Goal: Task Accomplishment & Management: Manage account settings

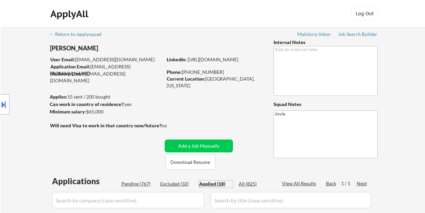
select select ""applied""
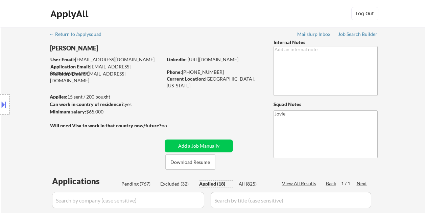
select select ""applied""
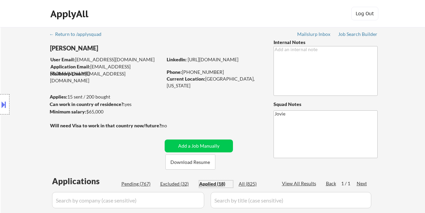
select select ""applied""
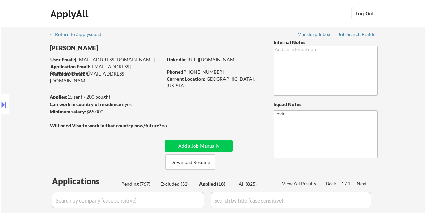
select select ""applied""
select select ""excluded__bad_match_""
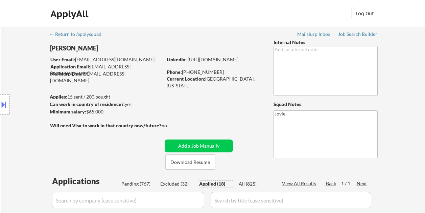
select select ""excluded__bad_match_""
select select ""excluded__expired_""
select select ""excluded__bad_match_""
select select ""excluded__expired_""
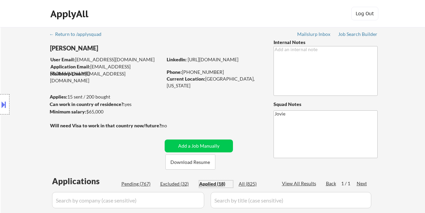
select select ""excluded""
select select ""excluded__expired_""
select select ""excluded__bad_match_""
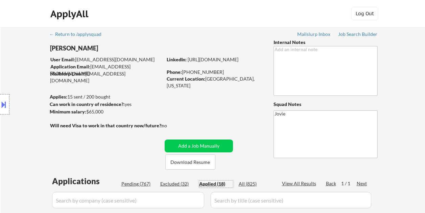
select select ""excluded__salary_""
select select ""excluded__bad_match_""
select select ""pending""
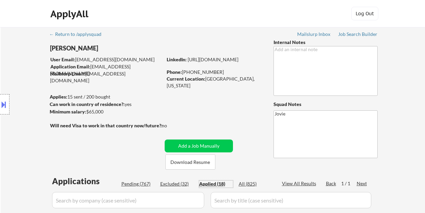
select select ""pending""
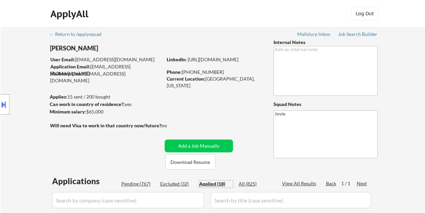
select select ""pending""
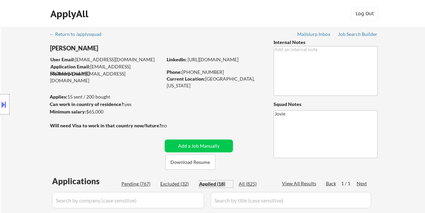
select select ""pending""
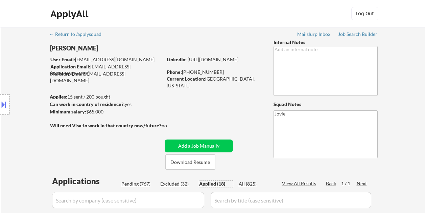
select select ""pending""
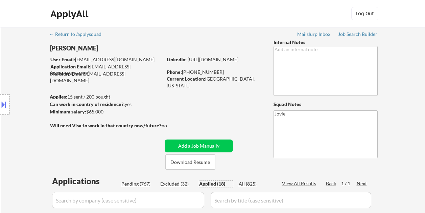
select select ""pending""
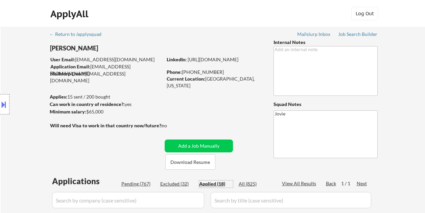
select select ""pending""
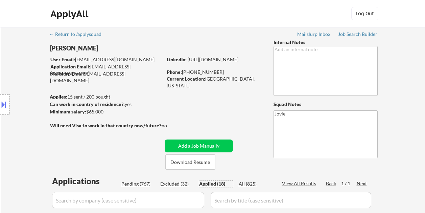
select select ""pending""
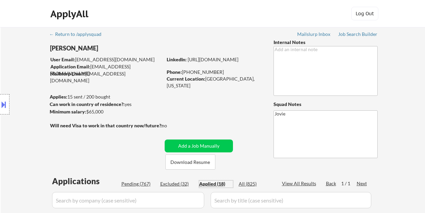
select select ""pending""
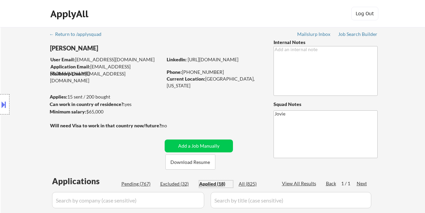
select select ""pending""
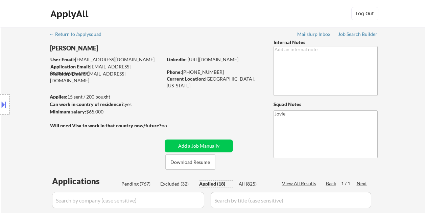
select select ""pending""
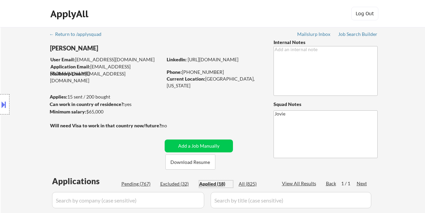
select select ""pending""
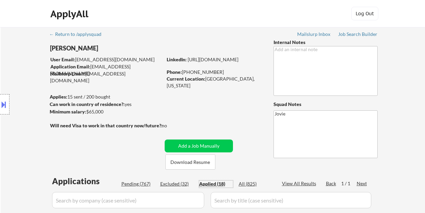
select select ""pending""
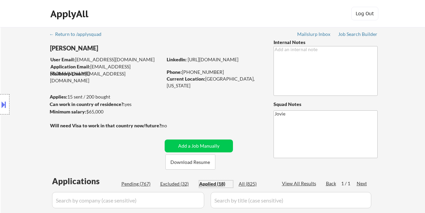
select select ""pending""
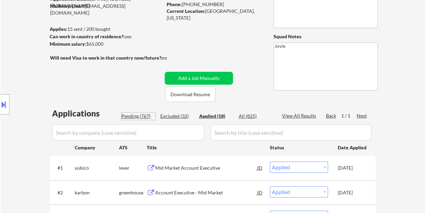
click at [136, 116] on div "Pending (767)" at bounding box center [138, 116] width 34 height 7
select select ""pending""
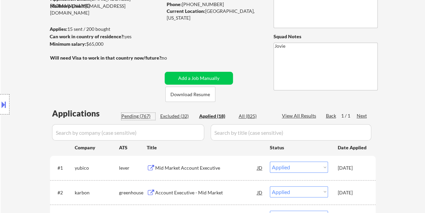
select select ""pending""
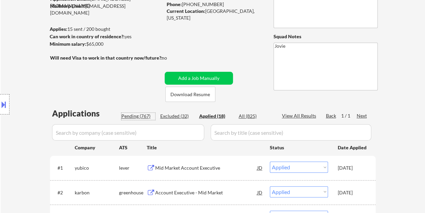
select select ""pending""
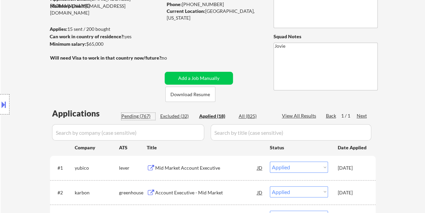
select select ""pending""
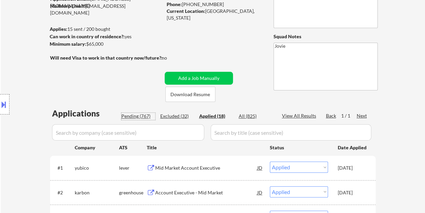
select select ""pending""
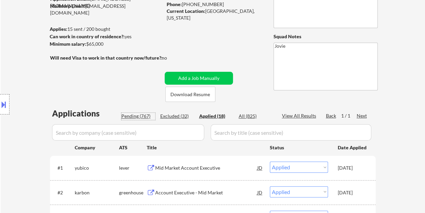
select select ""pending""
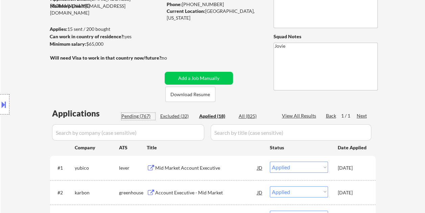
select select ""pending""
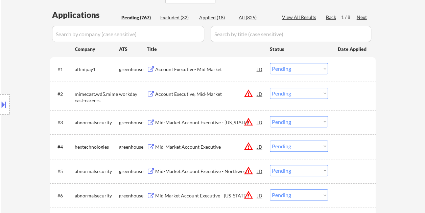
scroll to position [169, 0]
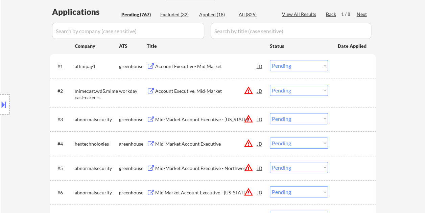
click at [348, 93] on div at bounding box center [353, 91] width 30 height 12
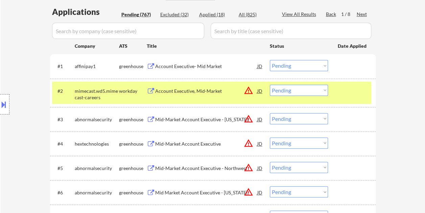
click at [201, 87] on div "Account Executive, Mid-Market" at bounding box center [206, 91] width 102 height 12
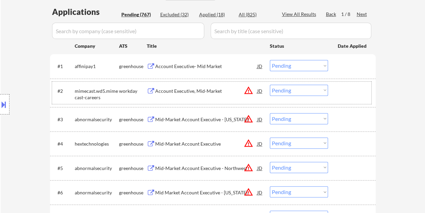
click at [349, 88] on div at bounding box center [353, 91] width 30 height 12
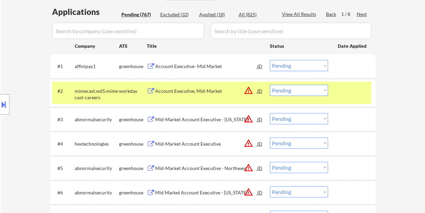
click at [322, 89] on select "Choose an option... Pending Applied Excluded (Questions) Excluded (Expired) Exc…" at bounding box center [299, 90] width 58 height 11
click at [270, 85] on select "Choose an option... Pending Applied Excluded (Questions) Excluded (Expired) Exc…" at bounding box center [299, 90] width 58 height 11
select select ""pending""
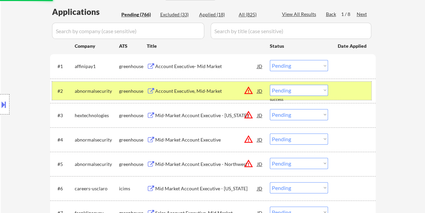
click at [339, 91] on div at bounding box center [353, 91] width 30 height 12
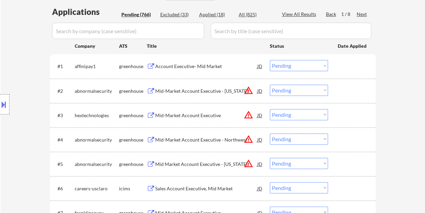
click at [343, 113] on div at bounding box center [353, 115] width 30 height 12
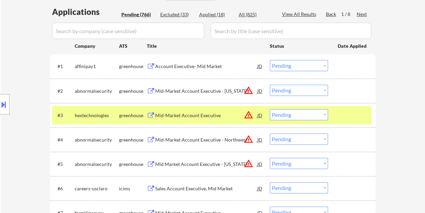
click at [181, 121] on div "#3 hextechnologies greenhouse Mid-Market Account Executive JD warning_amber Cho…" at bounding box center [211, 115] width 319 height 18
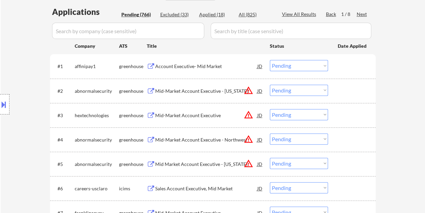
click at [346, 115] on div at bounding box center [353, 115] width 30 height 12
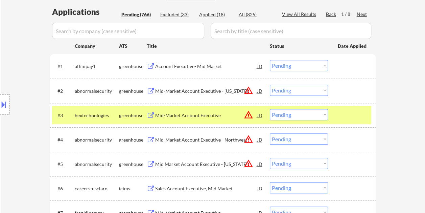
click at [218, 111] on div "Mid-Market Account Executive" at bounding box center [206, 115] width 102 height 12
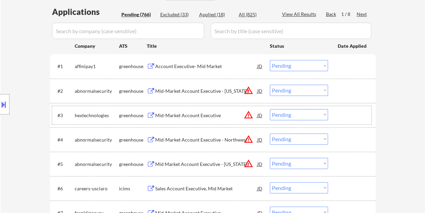
click at [340, 111] on div at bounding box center [353, 115] width 30 height 12
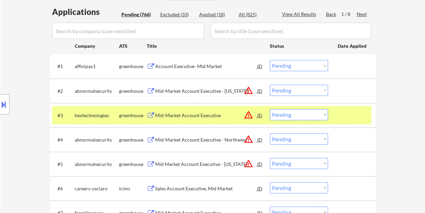
click at [322, 114] on select "Choose an option... Pending Applied Excluded (Questions) Excluded (Expired) Exc…" at bounding box center [299, 114] width 58 height 11
click at [270, 109] on select "Choose an option... Pending Applied Excluded (Questions) Excluded (Expired) Exc…" at bounding box center [299, 114] width 58 height 11
select select ""pending""
click at [349, 109] on div at bounding box center [353, 115] width 30 height 12
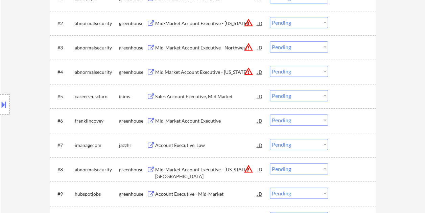
scroll to position [271, 0]
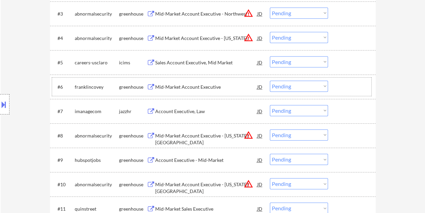
click at [347, 87] on div at bounding box center [353, 87] width 30 height 12
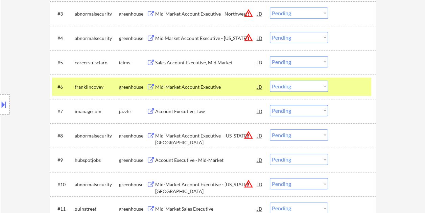
click at [204, 82] on div "Mid-Market Account Executive" at bounding box center [206, 87] width 102 height 12
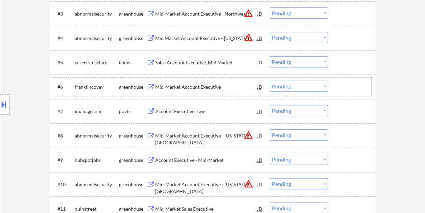
click at [347, 89] on div at bounding box center [353, 87] width 30 height 12
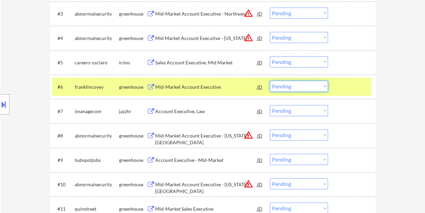
click at [321, 87] on select "Choose an option... Pending Applied Excluded (Questions) Excluded (Expired) Exc…" at bounding box center [299, 86] width 58 height 11
click at [270, 81] on select "Choose an option... Pending Applied Excluded (Questions) Excluded (Expired) Exc…" at bounding box center [299, 86] width 58 height 11
select select ""pending""
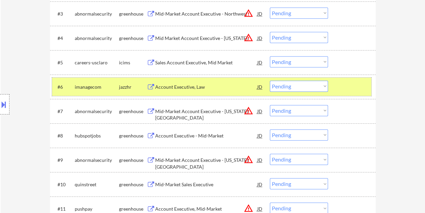
click at [348, 87] on div at bounding box center [353, 87] width 30 height 12
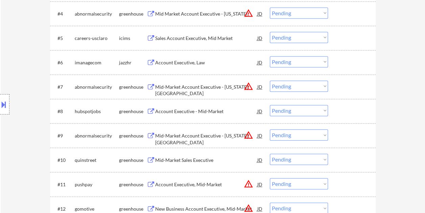
scroll to position [304, 0]
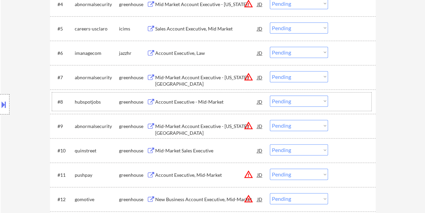
drag, startPoint x: 353, startPoint y: 97, endPoint x: 248, endPoint y: 96, distance: 105.2
click at [353, 97] on div at bounding box center [353, 101] width 30 height 12
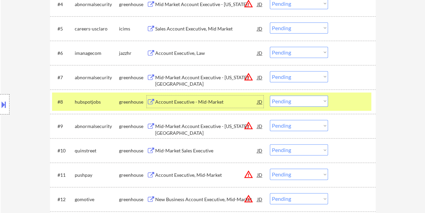
click at [220, 97] on div "Account Executive - Mid-Market" at bounding box center [206, 101] width 102 height 12
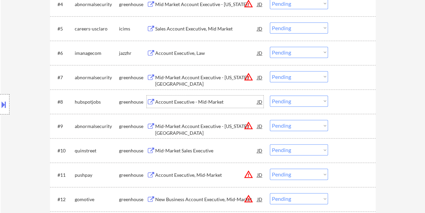
drag, startPoint x: 352, startPoint y: 96, endPoint x: 344, endPoint y: 99, distance: 8.7
click at [351, 96] on div at bounding box center [353, 101] width 30 height 12
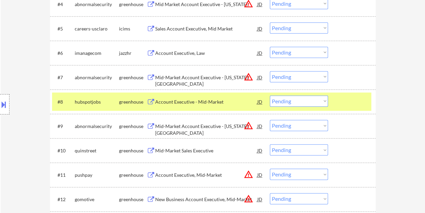
click at [322, 101] on select "Choose an option... Pending Applied Excluded (Questions) Excluded (Expired) Exc…" at bounding box center [299, 100] width 58 height 11
click at [270, 95] on select "Choose an option... Pending Applied Excluded (Questions) Excluded (Expired) Exc…" at bounding box center [299, 100] width 58 height 11
select select ""pending""
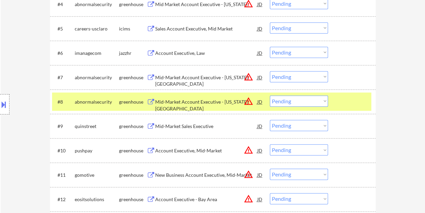
click at [340, 100] on div at bounding box center [353, 101] width 30 height 12
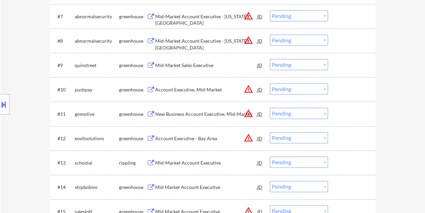
scroll to position [372, 0]
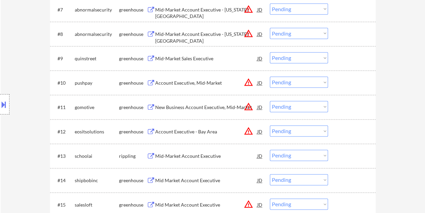
drag, startPoint x: 348, startPoint y: 76, endPoint x: 252, endPoint y: 81, distance: 96.2
click at [348, 77] on div at bounding box center [353, 82] width 30 height 12
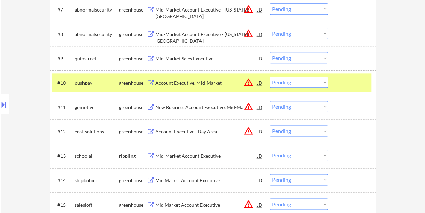
click at [197, 83] on div "Account Executive, Mid-Market" at bounding box center [206, 82] width 102 height 7
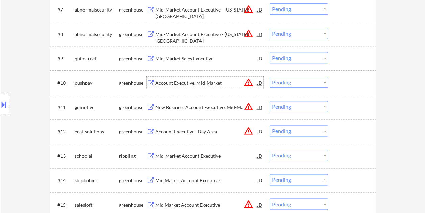
click at [350, 85] on div at bounding box center [353, 82] width 30 height 12
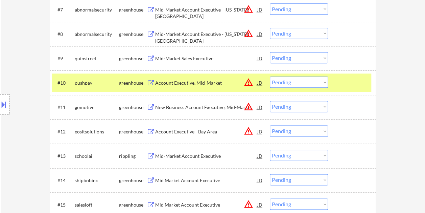
click at [321, 81] on select "Choose an option... Pending Applied Excluded (Questions) Excluded (Expired) Exc…" at bounding box center [299, 81] width 58 height 11
click at [270, 76] on select "Choose an option... Pending Applied Excluded (Questions) Excluded (Expired) Exc…" at bounding box center [299, 81] width 58 height 11
select select ""pending""
click at [339, 81] on div at bounding box center [353, 82] width 30 height 12
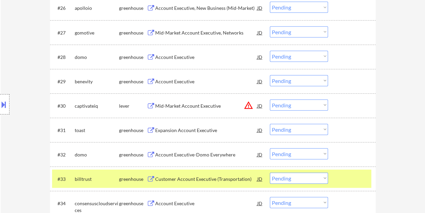
scroll to position [846, 0]
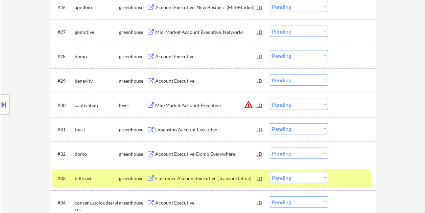
click at [360, 99] on div at bounding box center [353, 105] width 30 height 12
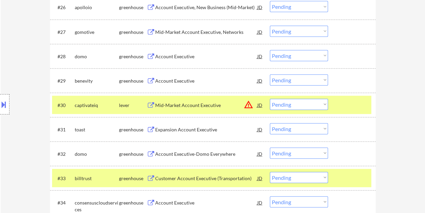
drag, startPoint x: 343, startPoint y: 168, endPoint x: 344, endPoint y: 176, distance: 7.8
click at [345, 168] on div "#33 billtrust greenhouse Customer Account Executive (Transportation) JD warning…" at bounding box center [213, 178] width 326 height 24
click at [346, 177] on div at bounding box center [353, 178] width 30 height 12
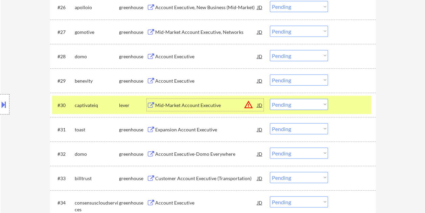
click at [193, 106] on div "Mid-Market Account Executive" at bounding box center [206, 105] width 102 height 7
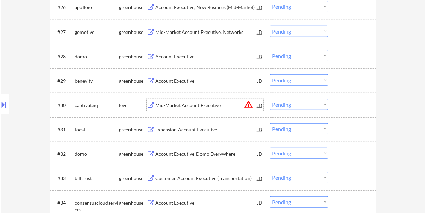
click at [346, 104] on div at bounding box center [353, 105] width 30 height 12
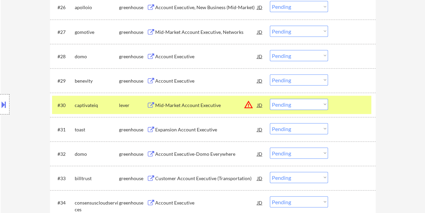
click at [323, 104] on select "Choose an option... Pending Applied Excluded (Questions) Excluded (Expired) Exc…" at bounding box center [299, 104] width 58 height 11
click at [270, 99] on select "Choose an option... Pending Applied Excluded (Questions) Excluded (Expired) Exc…" at bounding box center [299, 104] width 58 height 11
select select ""pending""
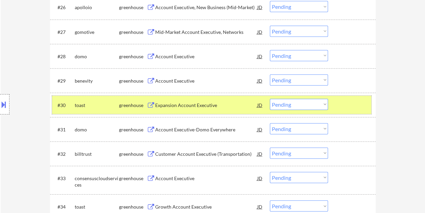
click at [347, 99] on div at bounding box center [353, 105] width 30 height 12
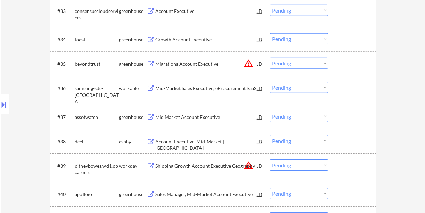
scroll to position [1015, 0]
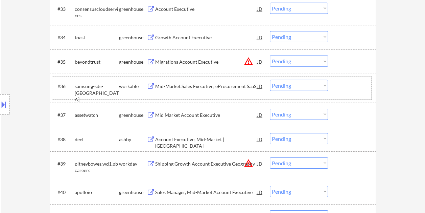
click at [343, 86] on div at bounding box center [353, 86] width 30 height 12
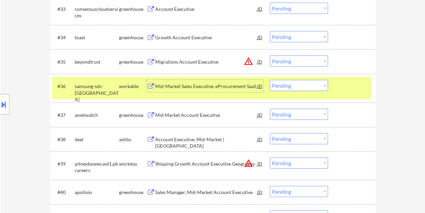
click at [244, 89] on div "Mid-Market Sales Executive, eProcurement SaaS" at bounding box center [206, 86] width 102 height 7
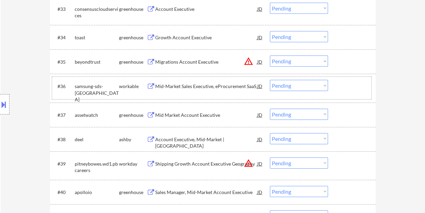
drag, startPoint x: 354, startPoint y: 90, endPoint x: 323, endPoint y: 87, distance: 32.0
click at [354, 90] on div at bounding box center [353, 86] width 30 height 12
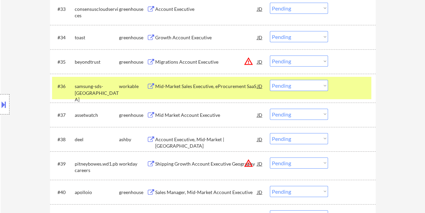
click at [323, 86] on select "Choose an option... Pending Applied Excluded (Questions) Excluded (Expired) Exc…" at bounding box center [299, 85] width 58 height 11
click at [270, 80] on select "Choose an option... Pending Applied Excluded (Questions) Excluded (Expired) Exc…" at bounding box center [299, 85] width 58 height 11
select select ""pending""
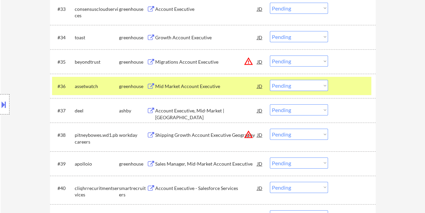
click at [352, 86] on div at bounding box center [353, 86] width 30 height 12
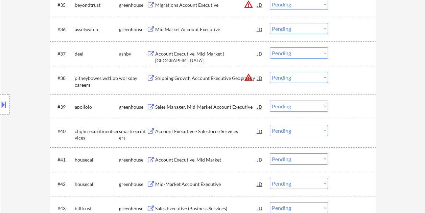
scroll to position [1082, 0]
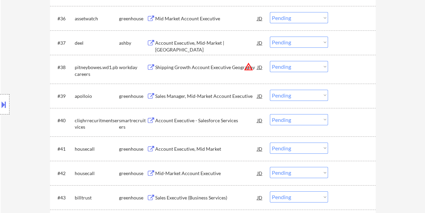
click at [344, 36] on div "#37 deel ashby Account Executive, Mid-Market | North America JD warning_amber C…" at bounding box center [211, 42] width 319 height 18
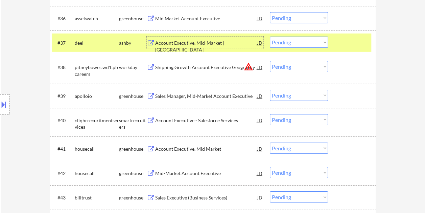
click at [181, 40] on div "Account Executive, Mid-Market | North America" at bounding box center [206, 46] width 102 height 13
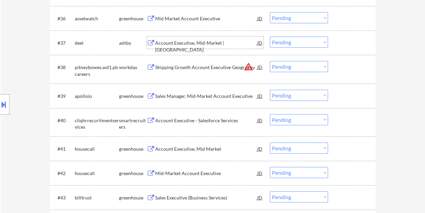
click at [360, 40] on div at bounding box center [353, 43] width 30 height 12
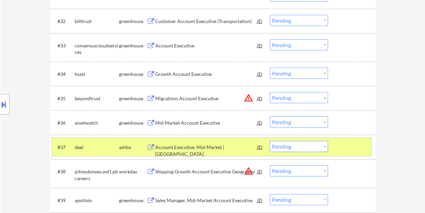
scroll to position [974, 0]
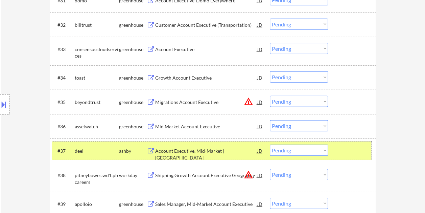
click at [327, 152] on select "Choose an option... Pending Applied Excluded (Questions) Excluded (Expired) Exc…" at bounding box center [299, 149] width 58 height 11
click at [270, 144] on select "Choose an option... Pending Applied Excluded (Questions) Excluded (Expired) Exc…" at bounding box center [299, 149] width 58 height 11
select select ""pending""
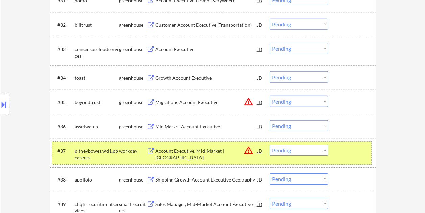
click at [337, 153] on div "#37 pitneybowes.wd1.pbcareers workday Account Executive, Mid-Market | North Ame…" at bounding box center [211, 152] width 319 height 22
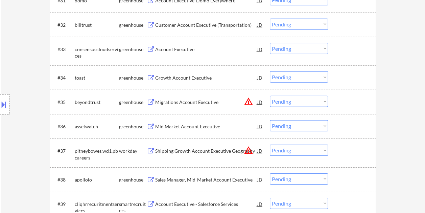
scroll to position [1008, 0]
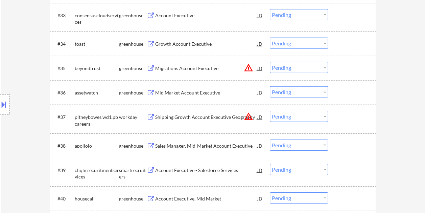
click at [342, 116] on div at bounding box center [353, 117] width 30 height 12
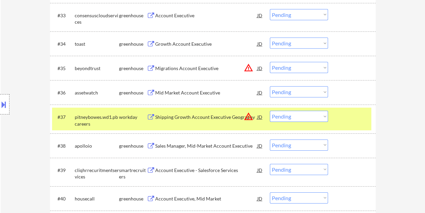
click at [203, 114] on div "Shipping Growth Account Executive Geography" at bounding box center [206, 117] width 102 height 7
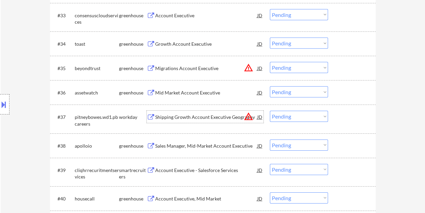
click at [346, 113] on div at bounding box center [353, 117] width 30 height 12
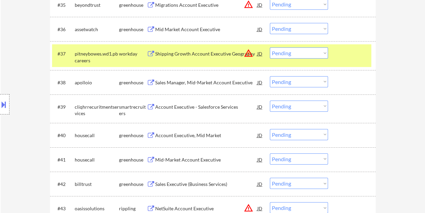
scroll to position [1076, 0]
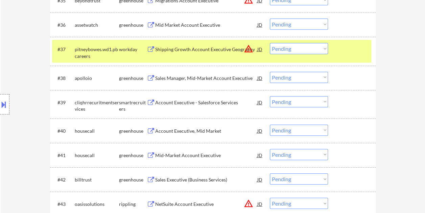
click at [336, 74] on div "#38 apolloio greenhouse Sales Manager, Mid-Market Account Executive JD warning_…" at bounding box center [211, 78] width 319 height 18
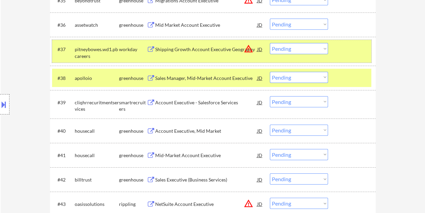
click at [339, 53] on div at bounding box center [353, 49] width 30 height 12
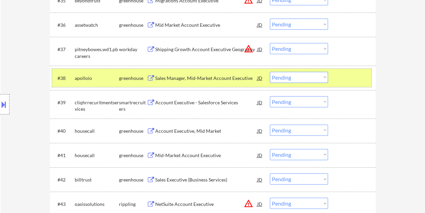
click at [356, 77] on div at bounding box center [353, 78] width 30 height 12
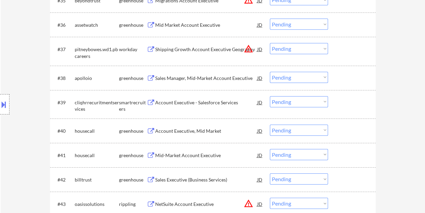
click at [344, 106] on div at bounding box center [353, 102] width 30 height 12
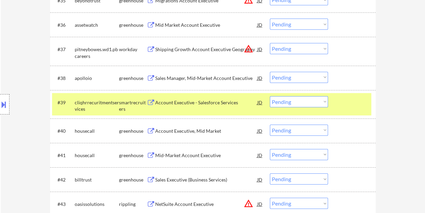
click at [177, 102] on div "Account Executive - Salesforce Services" at bounding box center [206, 102] width 102 height 7
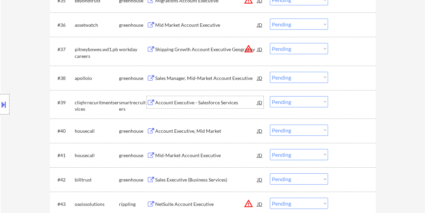
click at [336, 99] on div "#39 cliqhrrecuritmentservices smartrecruiters Account Executive - Salesforce Se…" at bounding box center [211, 104] width 319 height 22
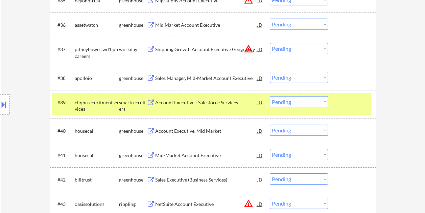
click at [319, 101] on select "Choose an option... Pending Applied Excluded (Questions) Excluded (Expired) Exc…" at bounding box center [299, 101] width 58 height 11
click at [270, 96] on select "Choose an option... Pending Applied Excluded (Questions) Excluded (Expired) Exc…" at bounding box center [299, 101] width 58 height 11
select select ""pending""
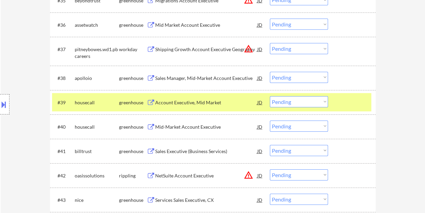
click at [348, 97] on div at bounding box center [353, 102] width 30 height 12
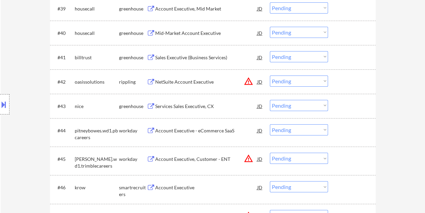
scroll to position [1245, 0]
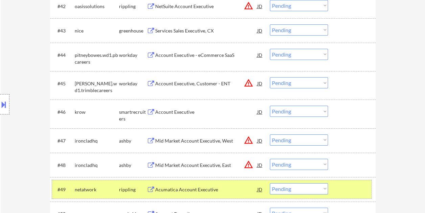
click at [349, 184] on div at bounding box center [353, 189] width 30 height 12
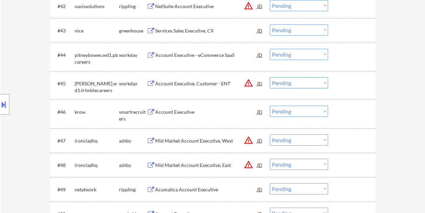
click at [347, 141] on div at bounding box center [353, 140] width 30 height 12
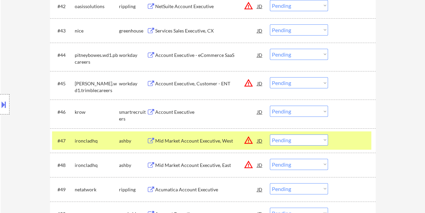
click at [235, 146] on div "#47 ironcladhq ashby Mid Market Account Executive, West JD warning_amber Choose…" at bounding box center [211, 140] width 319 height 18
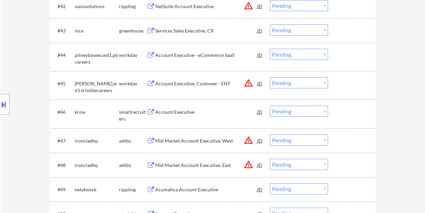
click at [345, 134] on div at bounding box center [353, 140] width 30 height 12
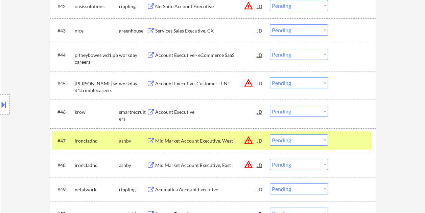
drag, startPoint x: 206, startPoint y: 138, endPoint x: 196, endPoint y: 139, distance: 10.5
click at [206, 138] on div "Mid Market Account Executive, West" at bounding box center [206, 140] width 102 height 7
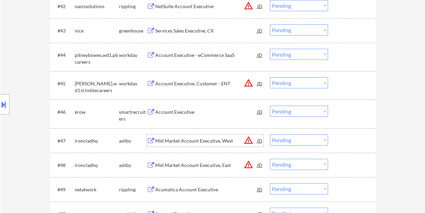
click at [346, 139] on div at bounding box center [353, 140] width 30 height 12
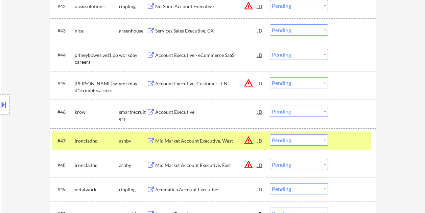
click at [319, 140] on select "Choose an option... Pending Applied Excluded (Questions) Excluded (Expired) Exc…" at bounding box center [299, 139] width 58 height 11
click at [270, 134] on select "Choose an option... Pending Applied Excluded (Questions) Excluded (Expired) Exc…" at bounding box center [299, 139] width 58 height 11
click at [339, 137] on div at bounding box center [353, 140] width 30 height 12
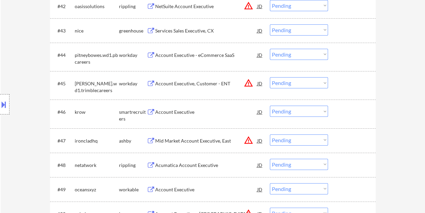
click at [350, 139] on div at bounding box center [353, 140] width 30 height 12
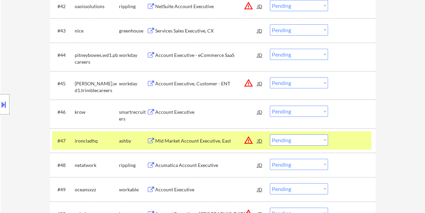
click at [214, 138] on div "Mid Market Account Executive, East" at bounding box center [206, 140] width 102 height 7
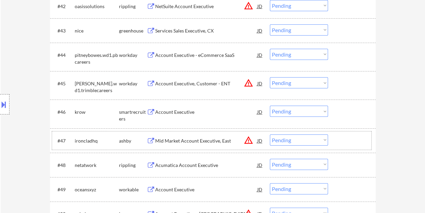
drag, startPoint x: 337, startPoint y: 138, endPoint x: 326, endPoint y: 142, distance: 11.9
click at [338, 138] on div "#47 ironcladhq ashby Mid Market Account Executive, East JD warning_amber Choose…" at bounding box center [211, 140] width 319 height 18
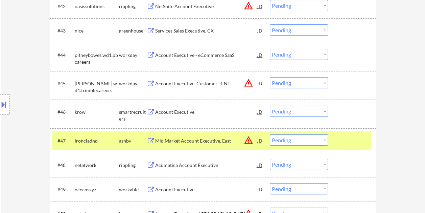
click at [323, 143] on select "Choose an option... Pending Applied Excluded (Questions) Excluded (Expired) Exc…" at bounding box center [299, 139] width 58 height 11
click at [270, 134] on select "Choose an option... Pending Applied Excluded (Questions) Excluded (Expired) Exc…" at bounding box center [299, 139] width 58 height 11
click at [347, 142] on div at bounding box center [353, 140] width 30 height 12
select select ""pending""
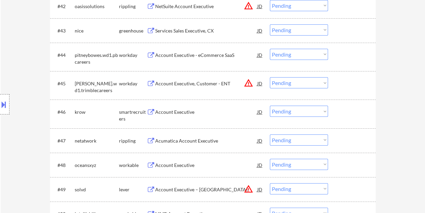
scroll to position [1279, 0]
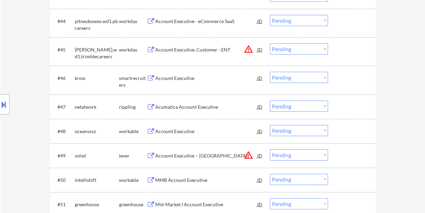
click at [344, 126] on div at bounding box center [353, 131] width 30 height 12
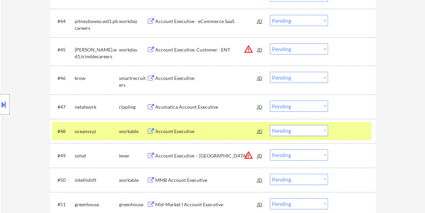
click at [202, 133] on div "Account Executive" at bounding box center [206, 131] width 102 height 7
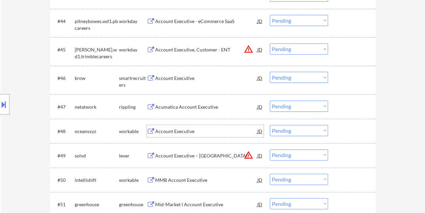
click at [342, 135] on div at bounding box center [353, 131] width 30 height 12
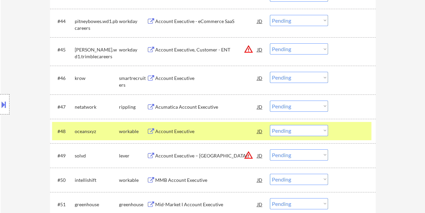
click at [327, 131] on select "Choose an option... Pending Applied Excluded (Questions) Excluded (Expired) Exc…" at bounding box center [299, 130] width 58 height 11
click at [270, 125] on select "Choose an option... Pending Applied Excluded (Questions) Excluded (Expired) Exc…" at bounding box center [299, 130] width 58 height 11
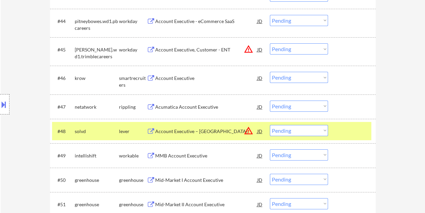
click at [337, 135] on div "#48 solvd lever Account Executive – Western U.S. Territory JD warning_amber Cho…" at bounding box center [211, 131] width 319 height 18
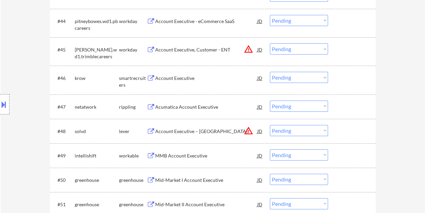
drag, startPoint x: 347, startPoint y: 131, endPoint x: 273, endPoint y: 122, distance: 75.2
click at [347, 130] on div at bounding box center [353, 131] width 30 height 12
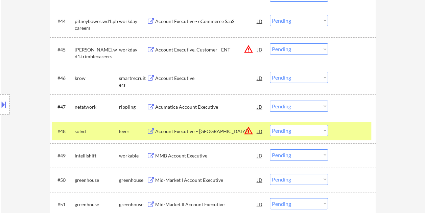
click at [189, 128] on div "Account Executive – Western U.S. Territory" at bounding box center [206, 131] width 102 height 7
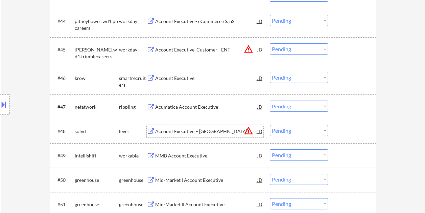
click at [334, 125] on div "#48 solvd lever Account Executive – Western U.S. Territory JD warning_amber Cho…" at bounding box center [211, 131] width 319 height 18
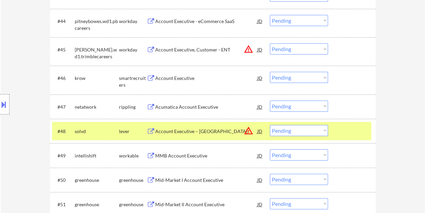
click at [327, 130] on select "Choose an option... Pending Applied Excluded (Questions) Excluded (Expired) Exc…" at bounding box center [299, 130] width 58 height 11
click at [270, 125] on select "Choose an option... Pending Applied Excluded (Questions) Excluded (Expired) Exc…" at bounding box center [299, 130] width 58 height 11
select select ""pending""
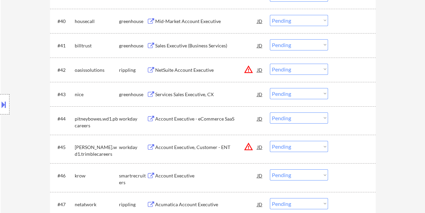
scroll to position [1203, 0]
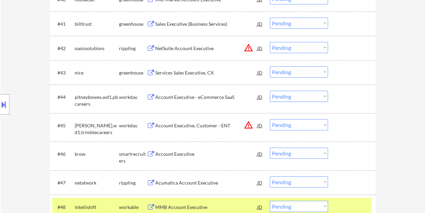
click at [353, 206] on div at bounding box center [353, 207] width 30 height 12
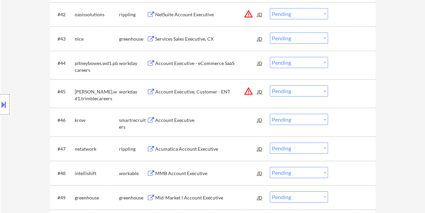
scroll to position [1271, 0]
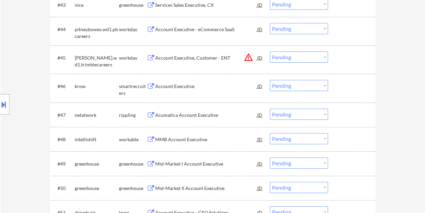
click at [340, 91] on div at bounding box center [353, 86] width 30 height 12
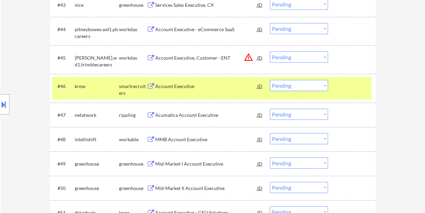
click at [225, 86] on div "Account Executive" at bounding box center [206, 86] width 102 height 7
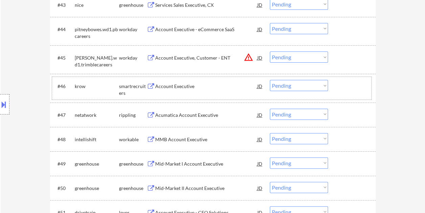
click at [336, 85] on div "#46 krow smartrecruiters Account Executive JD warning_amber Choose an option...…" at bounding box center [211, 88] width 319 height 22
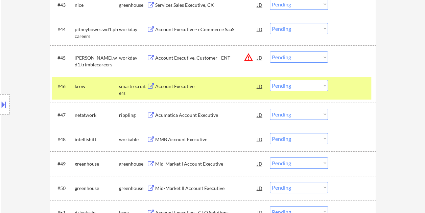
click at [327, 85] on select "Choose an option... Pending Applied Excluded (Questions) Excluded (Expired) Exc…" at bounding box center [299, 85] width 58 height 11
click at [270, 80] on select "Choose an option... Pending Applied Excluded (Questions) Excluded (Expired) Exc…" at bounding box center [299, 85] width 58 height 11
select select ""pending""
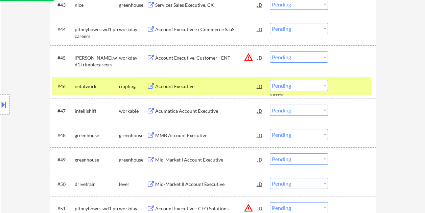
click at [344, 85] on div at bounding box center [353, 86] width 30 height 12
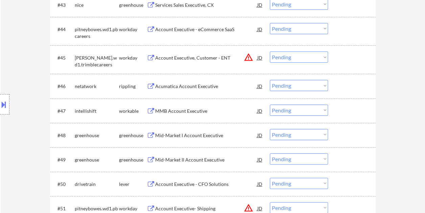
click at [349, 106] on div at bounding box center [353, 111] width 30 height 12
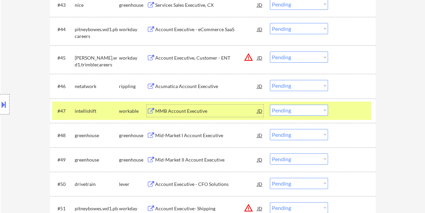
click at [220, 108] on div "MMB Account Executive" at bounding box center [206, 111] width 102 height 7
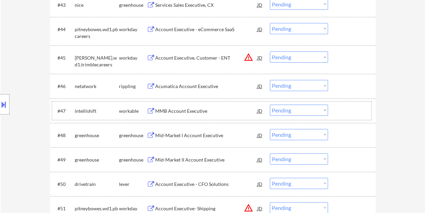
drag, startPoint x: 345, startPoint y: 116, endPoint x: 322, endPoint y: 109, distance: 24.0
click at [345, 116] on div at bounding box center [353, 111] width 30 height 12
click at [309, 106] on select "Choose an option... Pending Applied Excluded (Questions) Excluded (Expired) Exc…" at bounding box center [299, 110] width 58 height 11
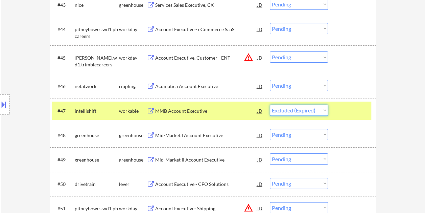
click at [270, 105] on select "Choose an option... Pending Applied Excluded (Questions) Excluded (Expired) Exc…" at bounding box center [299, 110] width 58 height 11
select select ""pending""
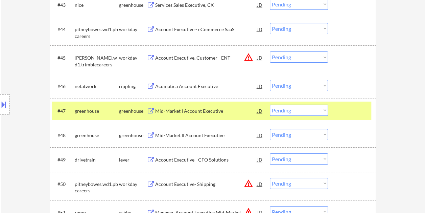
click at [349, 111] on div at bounding box center [353, 111] width 30 height 12
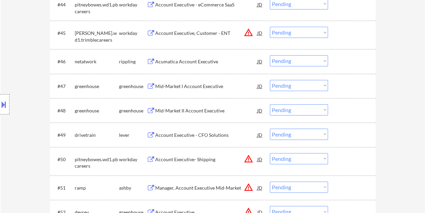
scroll to position [1305, 0]
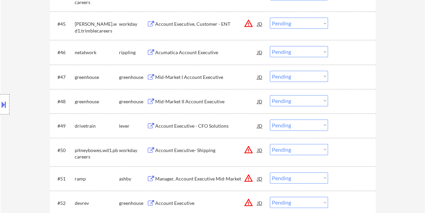
click at [341, 123] on div at bounding box center [353, 125] width 30 height 12
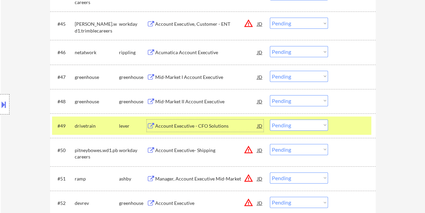
drag, startPoint x: 214, startPoint y: 124, endPoint x: 156, endPoint y: 120, distance: 58.0
click at [213, 124] on div "Account Executive - CFO Solutions" at bounding box center [206, 125] width 102 height 7
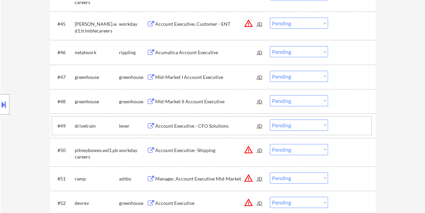
click at [349, 126] on div at bounding box center [353, 125] width 30 height 12
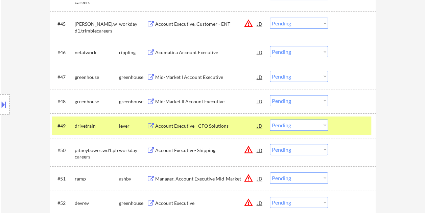
click at [322, 124] on select "Choose an option... Pending Applied Excluded (Questions) Excluded (Expired) Exc…" at bounding box center [299, 124] width 58 height 11
click at [270, 119] on select "Choose an option... Pending Applied Excluded (Questions) Excluded (Expired) Exc…" at bounding box center [299, 124] width 58 height 11
select select ""pending""
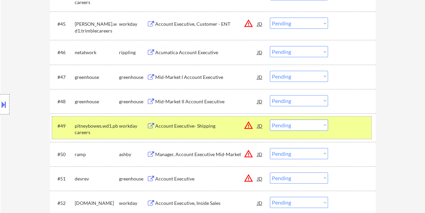
click at [347, 126] on div at bounding box center [353, 125] width 30 height 12
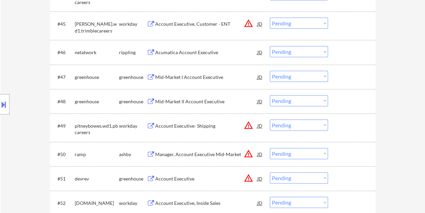
click at [353, 155] on div at bounding box center [353, 154] width 30 height 12
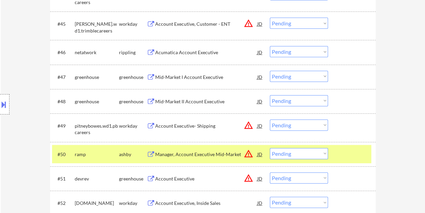
drag, startPoint x: 206, startPoint y: 152, endPoint x: 190, endPoint y: 148, distance: 16.7
click at [206, 152] on div "Manager, Account Executive Mid-Market" at bounding box center [206, 154] width 102 height 7
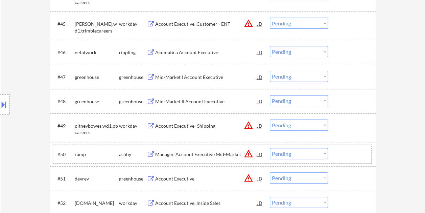
click at [340, 145] on div "#50 ramp ashby Manager, Account Executive Mid-Market JD warning_amber Choose an…" at bounding box center [211, 154] width 319 height 18
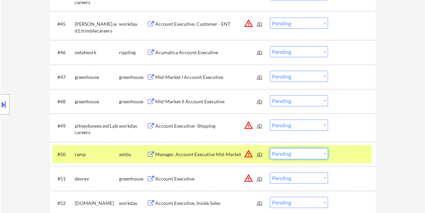
click at [321, 152] on select "Choose an option... Pending Applied Excluded (Questions) Excluded (Expired) Exc…" at bounding box center [299, 153] width 58 height 11
click at [270, 148] on select "Choose an option... Pending Applied Excluded (Questions) Excluded (Expired) Exc…" at bounding box center [299, 153] width 58 height 11
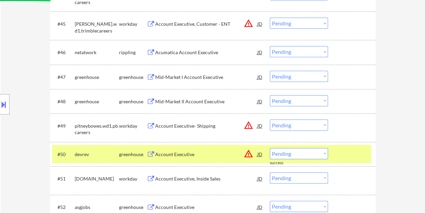
click at [356, 154] on div at bounding box center [353, 154] width 30 height 12
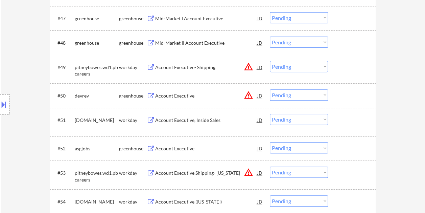
scroll to position [1372, 0]
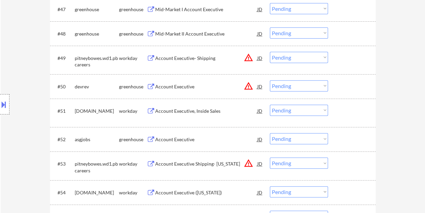
click at [335, 84] on div "#50 devrev greenhouse Account Executive JD warning_amber Choose an option... Pe…" at bounding box center [211, 86] width 319 height 18
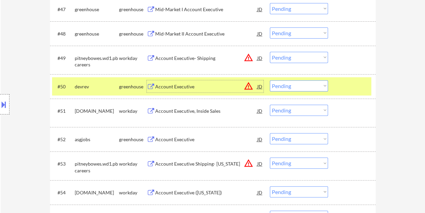
click at [210, 84] on div "Account Executive" at bounding box center [206, 86] width 102 height 7
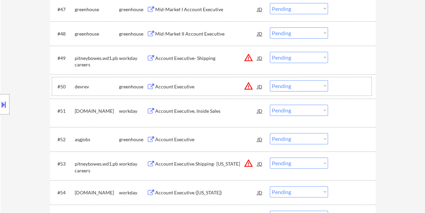
click at [335, 86] on div "#50 devrev greenhouse Account Executive JD warning_amber Choose an option... Pe…" at bounding box center [211, 86] width 319 height 18
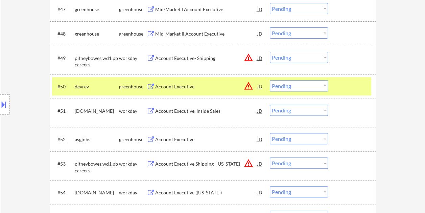
click at [323, 85] on select "Choose an option... Pending Applied Excluded (Questions) Excluded (Expired) Exc…" at bounding box center [299, 85] width 58 height 11
click at [270, 80] on select "Choose an option... Pending Applied Excluded (Questions) Excluded (Expired) Exc…" at bounding box center [299, 85] width 58 height 11
select select ""pending""
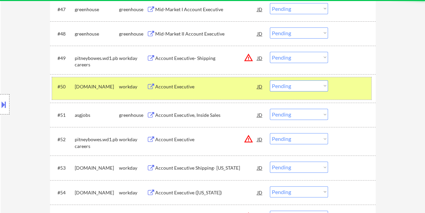
click at [355, 84] on div at bounding box center [353, 86] width 30 height 12
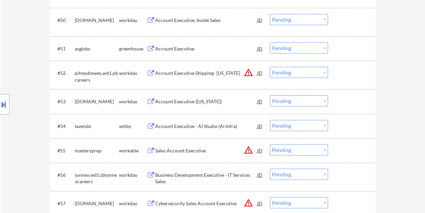
scroll to position [1440, 0]
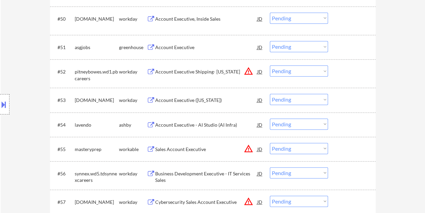
click at [348, 118] on div at bounding box center [353, 124] width 30 height 12
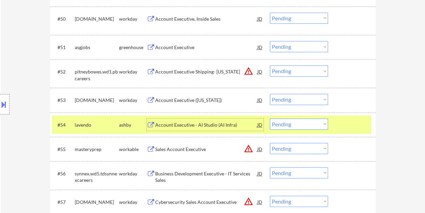
click at [197, 123] on div "Account Executive - AI Studio (AI Infra)" at bounding box center [206, 124] width 102 height 7
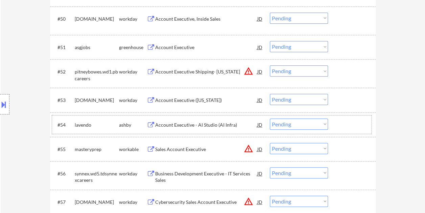
click at [338, 130] on div at bounding box center [353, 124] width 30 height 12
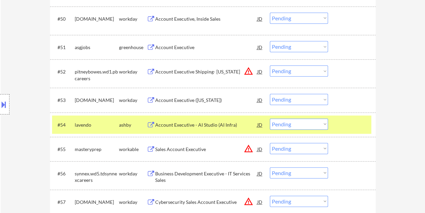
click at [323, 125] on select "Choose an option... Pending Applied Excluded (Questions) Excluded (Expired) Exc…" at bounding box center [299, 123] width 58 height 11
click at [270, 118] on select "Choose an option... Pending Applied Excluded (Questions) Excluded (Expired) Exc…" at bounding box center [299, 123] width 58 height 11
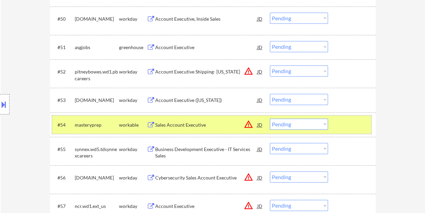
click at [348, 121] on div at bounding box center [353, 124] width 30 height 12
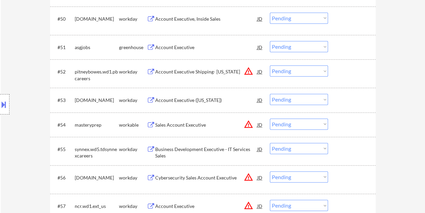
drag, startPoint x: 347, startPoint y: 125, endPoint x: 253, endPoint y: 119, distance: 94.2
click at [347, 125] on div at bounding box center [353, 124] width 30 height 12
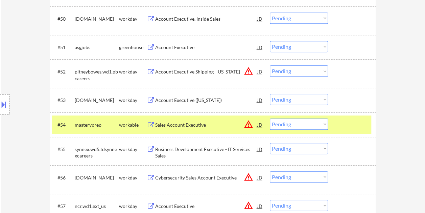
click at [183, 125] on div "Sales Account Executive" at bounding box center [206, 124] width 102 height 7
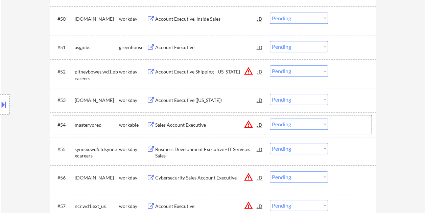
click at [336, 122] on div "#54 masteryprep workable Sales Account Executive JD warning_amber Choose an opt…" at bounding box center [211, 124] width 319 height 18
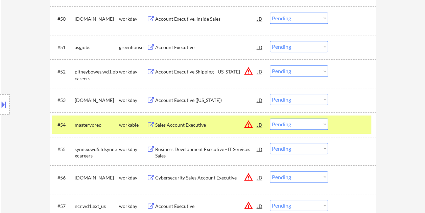
click at [324, 123] on select "Choose an option... Pending Applied Excluded (Questions) Excluded (Expired) Exc…" at bounding box center [299, 123] width 58 height 11
click at [270, 118] on select "Choose an option... Pending Applied Excluded (Questions) Excluded (Expired) Exc…" at bounding box center [299, 123] width 58 height 11
select select ""pending""
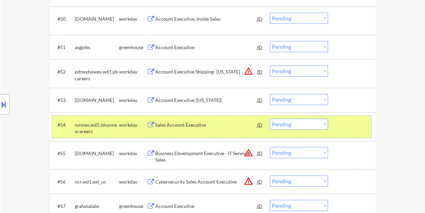
click at [354, 121] on div at bounding box center [353, 124] width 30 height 12
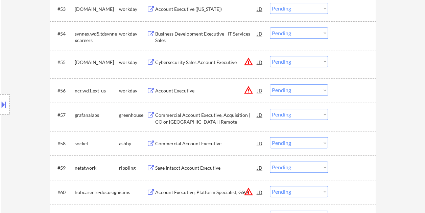
scroll to position [1575, 0]
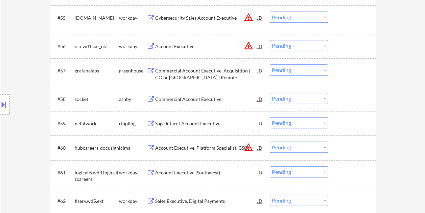
drag, startPoint x: 344, startPoint y: 96, endPoint x: 337, endPoint y: 95, distance: 7.4
click at [344, 95] on div at bounding box center [353, 99] width 30 height 12
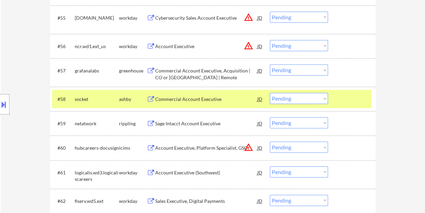
click at [196, 99] on div "Commercial Account Executive" at bounding box center [206, 99] width 102 height 7
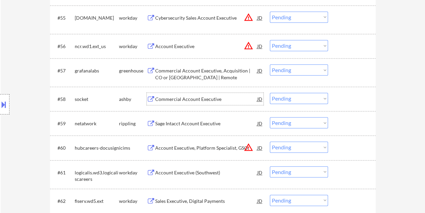
drag, startPoint x: 357, startPoint y: 96, endPoint x: 325, endPoint y: 98, distance: 31.9
click at [356, 96] on div at bounding box center [353, 99] width 30 height 12
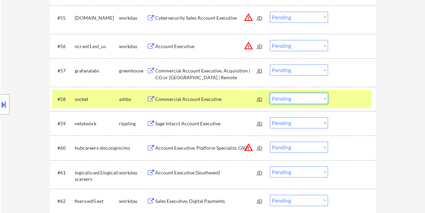
click at [324, 98] on select "Choose an option... Pending Applied Excluded (Questions) Excluded (Expired) Exc…" at bounding box center [299, 98] width 58 height 11
click at [270, 93] on select "Choose an option... Pending Applied Excluded (Questions) Excluded (Expired) Exc…" at bounding box center [299, 98] width 58 height 11
select select ""pending""
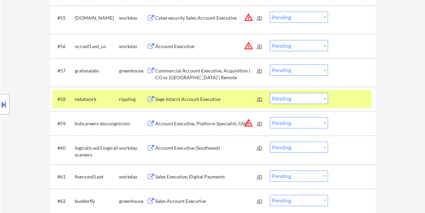
click at [344, 97] on div at bounding box center [353, 99] width 30 height 12
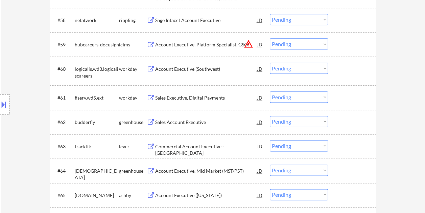
scroll to position [1677, 0]
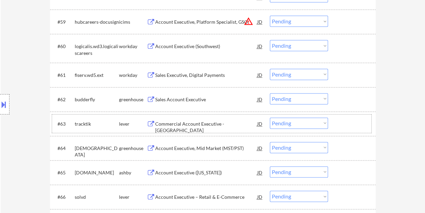
click at [351, 129] on div at bounding box center [353, 123] width 30 height 12
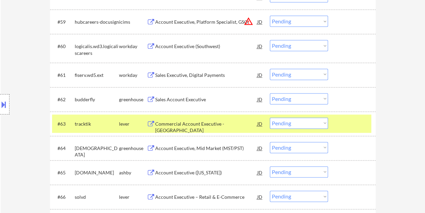
click at [203, 115] on div "#63 tracktik lever Commercial Account Executive - US JD warning_amber Choose an…" at bounding box center [211, 123] width 319 height 18
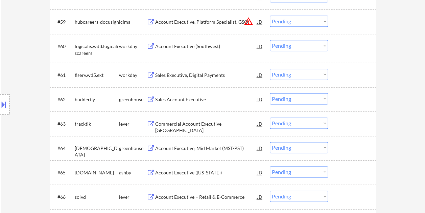
drag, startPoint x: 346, startPoint y: 123, endPoint x: 275, endPoint y: 125, distance: 71.1
click at [346, 123] on div at bounding box center [353, 123] width 30 height 12
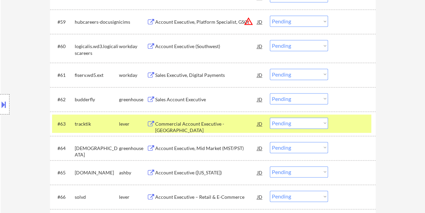
click at [229, 124] on div "Commercial Account Executive - US" at bounding box center [206, 126] width 102 height 13
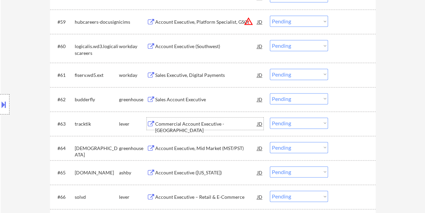
drag, startPoint x: 357, startPoint y: 122, endPoint x: 343, endPoint y: 124, distance: 14.0
click at [355, 123] on div at bounding box center [353, 123] width 30 height 12
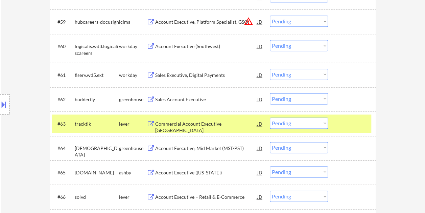
click at [324, 125] on select "Choose an option... Pending Applied Excluded (Questions) Excluded (Expired) Exc…" at bounding box center [299, 122] width 58 height 11
click at [270, 117] on select "Choose an option... Pending Applied Excluded (Questions) Excluded (Expired) Exc…" at bounding box center [299, 122] width 58 height 11
select select ""pending""
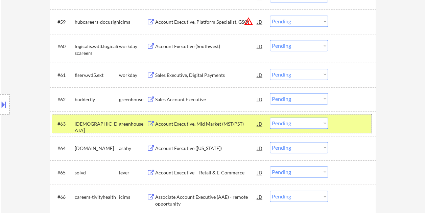
click at [343, 123] on div at bounding box center [353, 123] width 30 height 12
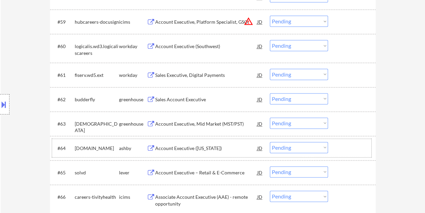
drag, startPoint x: 345, startPoint y: 143, endPoint x: 239, endPoint y: 154, distance: 106.1
click at [345, 143] on div at bounding box center [353, 148] width 30 height 12
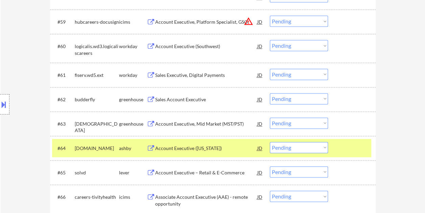
click at [209, 149] on div "Account Executive (New York)" at bounding box center [206, 148] width 102 height 7
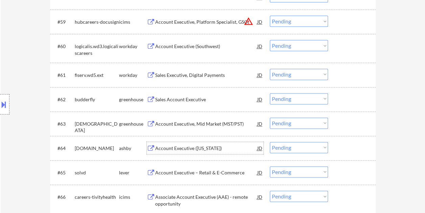
click at [349, 150] on div at bounding box center [353, 148] width 30 height 12
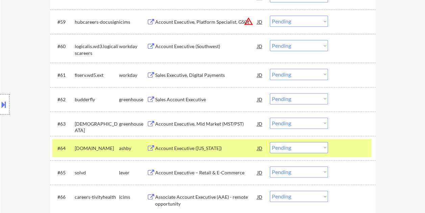
click at [323, 147] on select "Choose an option... Pending Applied Excluded (Questions) Excluded (Expired) Exc…" at bounding box center [299, 147] width 58 height 11
click at [270, 142] on select "Choose an option... Pending Applied Excluded (Questions) Excluded (Expired) Exc…" at bounding box center [299, 147] width 58 height 11
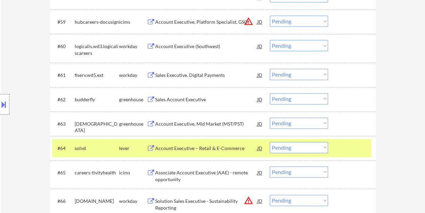
click at [340, 147] on div at bounding box center [353, 148] width 30 height 12
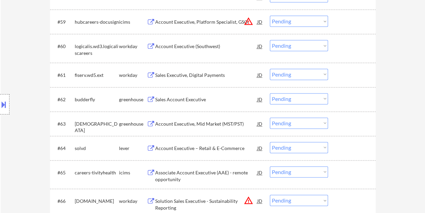
click at [346, 150] on div at bounding box center [353, 148] width 30 height 12
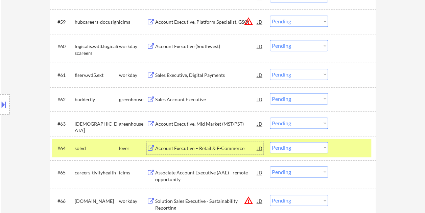
click at [169, 143] on div "Account Executive – Retail & E-Commerce" at bounding box center [206, 148] width 102 height 12
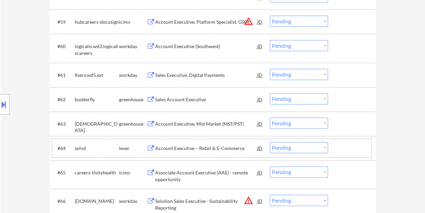
drag, startPoint x: 341, startPoint y: 144, endPoint x: 338, endPoint y: 147, distance: 4.8
click at [341, 145] on div at bounding box center [353, 148] width 30 height 12
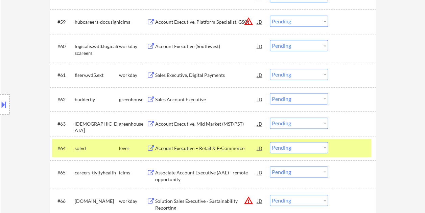
click at [323, 149] on select "Choose an option... Pending Applied Excluded (Questions) Excluded (Expired) Exc…" at bounding box center [299, 147] width 58 height 11
click at [270, 142] on select "Choose an option... Pending Applied Excluded (Questions) Excluded (Expired) Exc…" at bounding box center [299, 147] width 58 height 11
select select ""pending""
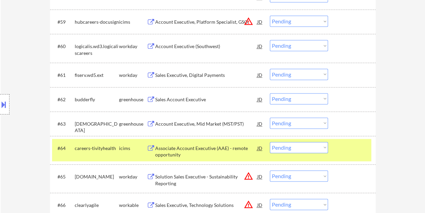
click at [346, 146] on div at bounding box center [353, 148] width 30 height 12
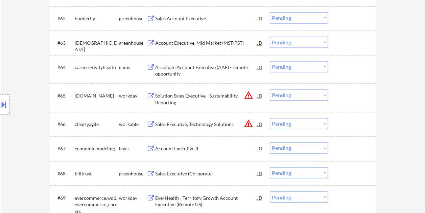
scroll to position [1778, 0]
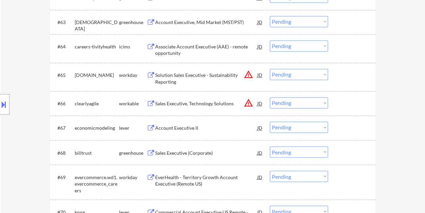
click at [340, 104] on div at bounding box center [353, 103] width 30 height 12
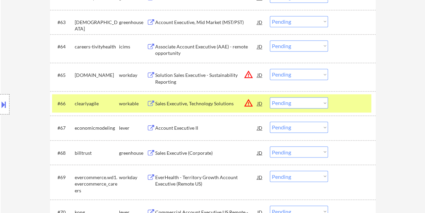
click at [205, 101] on div "Sales Executive, Technology Solutions" at bounding box center [206, 103] width 102 height 7
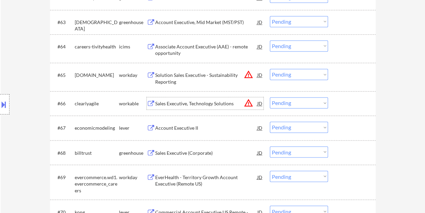
click at [346, 102] on div at bounding box center [353, 103] width 30 height 12
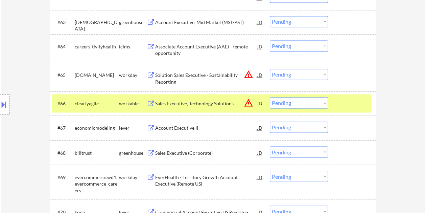
click at [324, 102] on select "Choose an option... Pending Applied Excluded (Questions) Excluded (Expired) Exc…" at bounding box center [299, 102] width 58 height 11
click at [270, 97] on select "Choose an option... Pending Applied Excluded (Questions) Excluded (Expired) Exc…" at bounding box center [299, 102] width 58 height 11
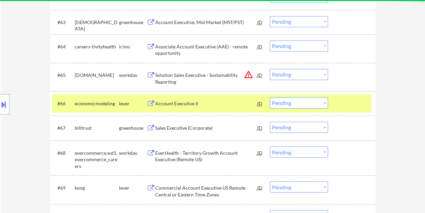
click at [335, 108] on div "#66 economicmodeling lever Account Executive II JD warning_amber Choose an opti…" at bounding box center [211, 103] width 319 height 18
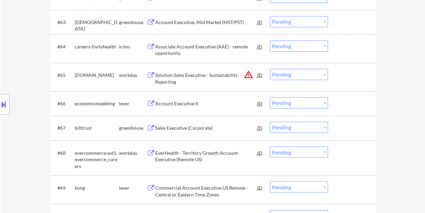
click at [341, 102] on div at bounding box center [353, 103] width 30 height 12
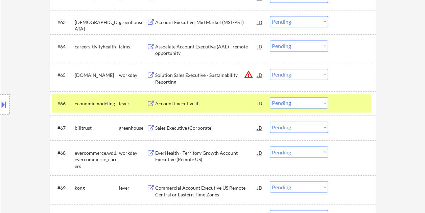
click at [212, 101] on div "Account Executive II" at bounding box center [206, 103] width 102 height 7
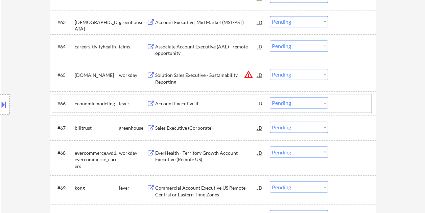
click at [336, 104] on div "#66 economicmodeling lever Account Executive II JD warning_amber Choose an opti…" at bounding box center [211, 103] width 319 height 18
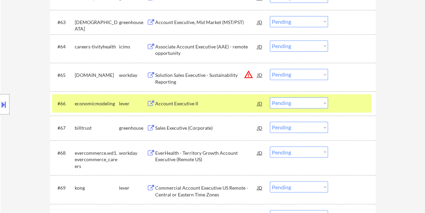
click at [317, 102] on select "Choose an option... Pending Applied Excluded (Questions) Excluded (Expired) Exc…" at bounding box center [299, 102] width 58 height 11
click at [270, 97] on select "Choose an option... Pending Applied Excluded (Questions) Excluded (Expired) Exc…" at bounding box center [299, 102] width 58 height 11
select select ""pending""
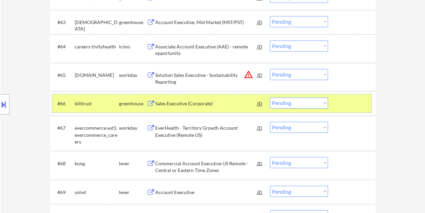
click at [350, 104] on div at bounding box center [353, 103] width 30 height 12
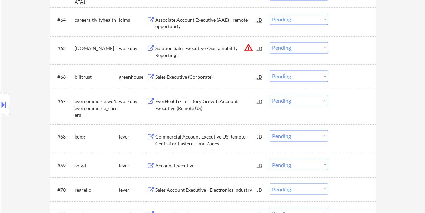
scroll to position [1846, 0]
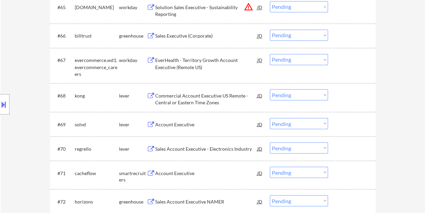
drag, startPoint x: 350, startPoint y: 97, endPoint x: 273, endPoint y: 104, distance: 77.1
click at [350, 97] on div at bounding box center [353, 95] width 30 height 12
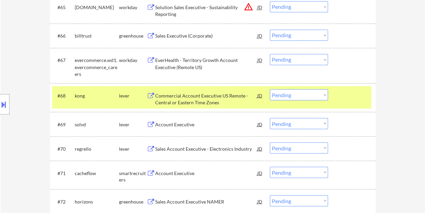
click at [183, 96] on div "Commercial Account Executive US Remote - Central or Eastern Time Zones" at bounding box center [206, 98] width 102 height 13
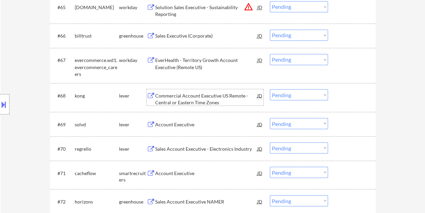
click at [350, 98] on div at bounding box center [353, 95] width 30 height 12
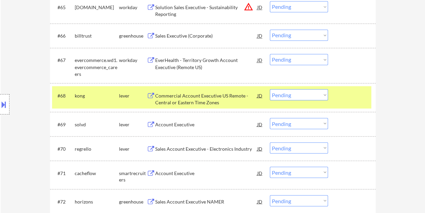
click at [321, 97] on select "Choose an option... Pending Applied Excluded (Questions) Excluded (Expired) Exc…" at bounding box center [299, 94] width 58 height 11
click at [270, 89] on select "Choose an option... Pending Applied Excluded (Questions) Excluded (Expired) Exc…" at bounding box center [299, 94] width 58 height 11
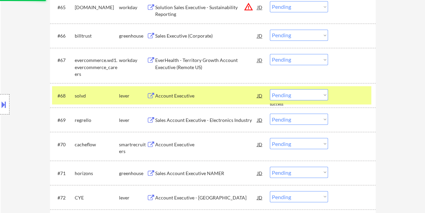
click at [348, 92] on div at bounding box center [353, 95] width 30 height 12
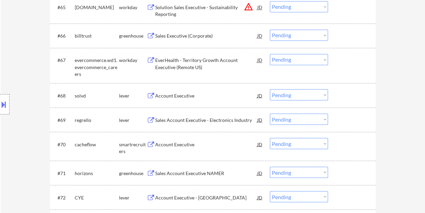
click at [348, 91] on div at bounding box center [353, 95] width 30 height 12
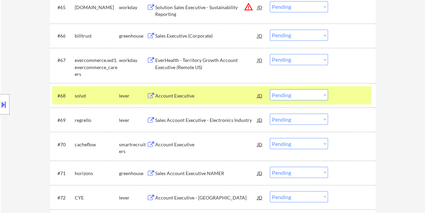
click at [199, 89] on div "Account Executive" at bounding box center [206, 95] width 102 height 12
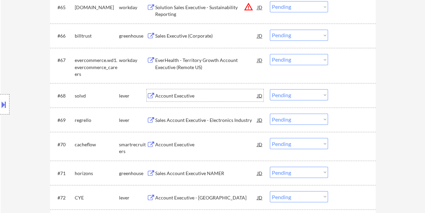
click at [339, 92] on div at bounding box center [353, 95] width 30 height 12
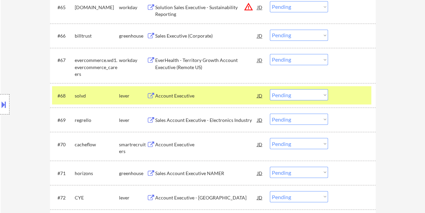
click at [323, 93] on select "Choose an option... Pending Applied Excluded (Questions) Excluded (Expired) Exc…" at bounding box center [299, 94] width 58 height 11
click at [270, 89] on select "Choose an option... Pending Applied Excluded (Questions) Excluded (Expired) Exc…" at bounding box center [299, 94] width 58 height 11
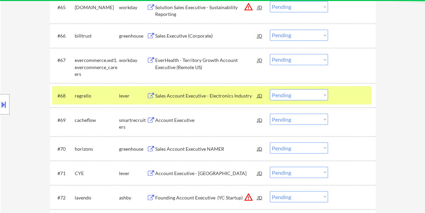
click at [357, 92] on div at bounding box center [353, 95] width 30 height 12
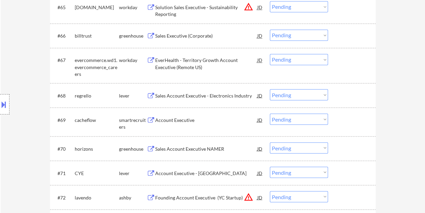
click at [355, 94] on div at bounding box center [353, 95] width 30 height 12
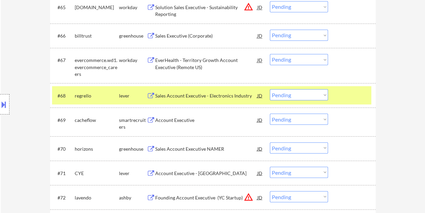
click at [207, 93] on div "Sales Account Executive - Electronics Industry" at bounding box center [206, 95] width 102 height 7
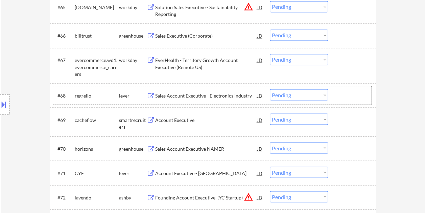
drag, startPoint x: 353, startPoint y: 94, endPoint x: 329, endPoint y: 94, distance: 24.7
click at [353, 94] on div at bounding box center [353, 95] width 30 height 12
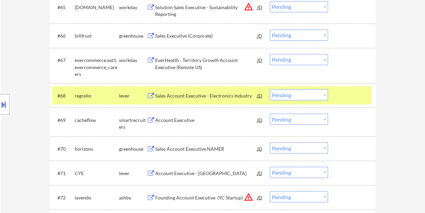
click at [317, 93] on select "Choose an option... Pending Applied Excluded (Questions) Excluded (Expired) Exc…" at bounding box center [299, 94] width 58 height 11
click at [270, 89] on select "Choose an option... Pending Applied Excluded (Questions) Excluded (Expired) Exc…" at bounding box center [299, 94] width 58 height 11
select select ""pending""
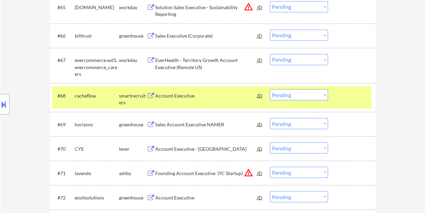
click at [348, 93] on div at bounding box center [353, 95] width 30 height 12
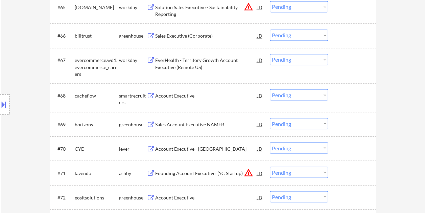
click at [344, 152] on div at bounding box center [353, 148] width 30 height 12
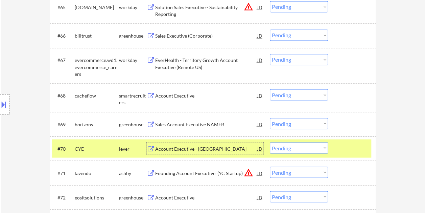
click at [196, 147] on div "Account Executive - Central US" at bounding box center [206, 148] width 102 height 7
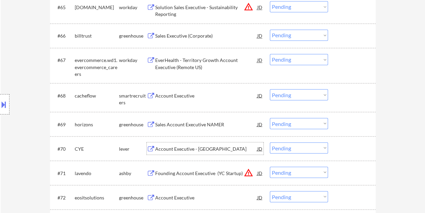
click at [332, 150] on div "#70 CYE lever Account Executive - Central US JD warning_amber Choose an option.…" at bounding box center [211, 148] width 319 height 18
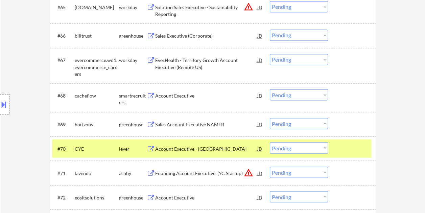
click at [323, 147] on select "Choose an option... Pending Applied Excluded (Questions) Excluded (Expired) Exc…" at bounding box center [299, 147] width 58 height 11
click at [270, 142] on select "Choose an option... Pending Applied Excluded (Questions) Excluded (Expired) Exc…" at bounding box center [299, 147] width 58 height 11
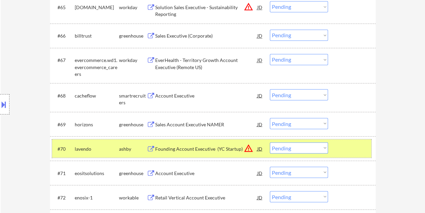
click at [344, 150] on div at bounding box center [353, 148] width 30 height 12
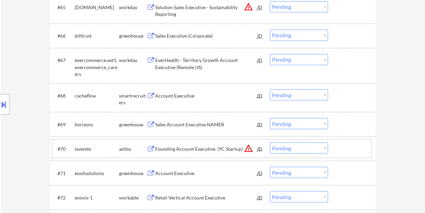
click at [345, 149] on div at bounding box center [353, 148] width 30 height 12
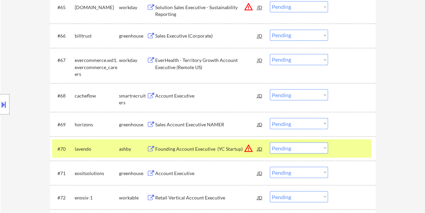
click at [204, 144] on div "Founding Account Executive (YC Startup)" at bounding box center [206, 148] width 102 height 12
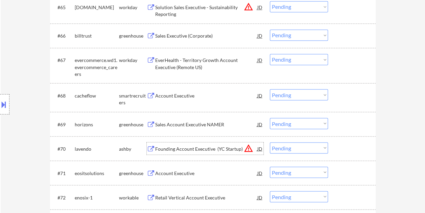
drag, startPoint x: 339, startPoint y: 149, endPoint x: 323, endPoint y: 146, distance: 16.1
click at [337, 148] on div "#70 lavendo ashby Founding Account Executive (YC Startup) JD warning_amber Choo…" at bounding box center [211, 148] width 319 height 18
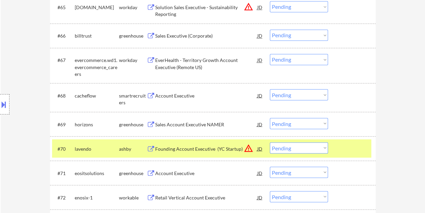
click at [323, 146] on select "Choose an option... Pending Applied Excluded (Questions) Excluded (Expired) Exc…" at bounding box center [299, 147] width 58 height 11
click at [270, 142] on select "Choose an option... Pending Applied Excluded (Questions) Excluded (Expired) Exc…" at bounding box center [299, 147] width 58 height 11
select select ""pending""
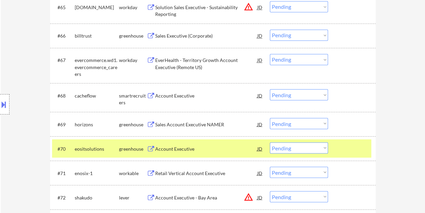
click at [353, 150] on div at bounding box center [353, 148] width 30 height 12
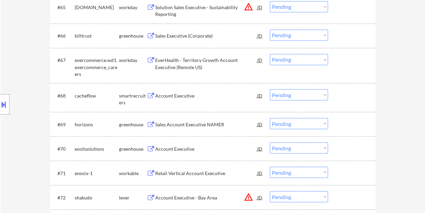
scroll to position [1880, 0]
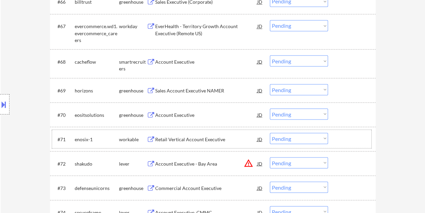
click at [344, 138] on div at bounding box center [353, 139] width 30 height 12
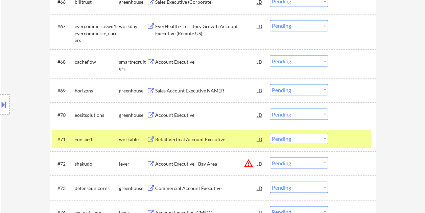
click at [209, 134] on div "Retail Vertical Account Executive" at bounding box center [206, 139] width 102 height 12
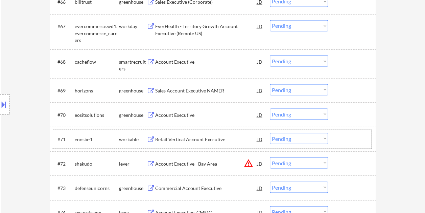
drag, startPoint x: 359, startPoint y: 138, endPoint x: 338, endPoint y: 137, distance: 20.6
click at [357, 138] on div at bounding box center [353, 139] width 30 height 12
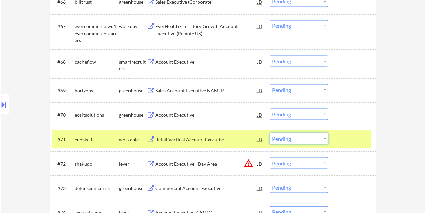
click at [326, 136] on select "Choose an option... Pending Applied Excluded (Questions) Excluded (Expired) Exc…" at bounding box center [299, 138] width 58 height 11
click at [270, 133] on select "Choose an option... Pending Applied Excluded (Questions) Excluded (Expired) Exc…" at bounding box center [299, 138] width 58 height 11
select select ""pending""
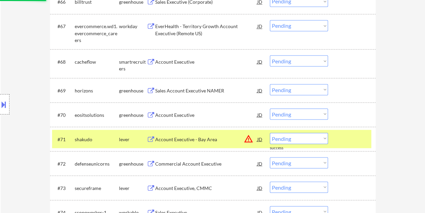
click at [350, 130] on div "#71 shakudo lever Account Executive - Bay Area JD warning_amber Choose an optio…" at bounding box center [211, 139] width 319 height 18
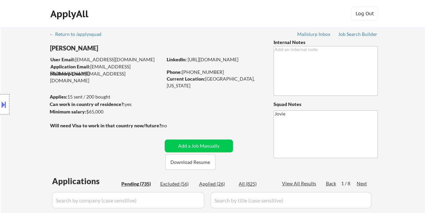
scroll to position [34, 0]
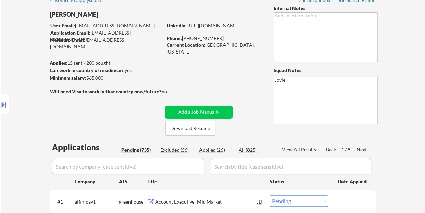
click at [211, 149] on div "Applied (26)" at bounding box center [216, 149] width 34 height 7
select select ""applied""
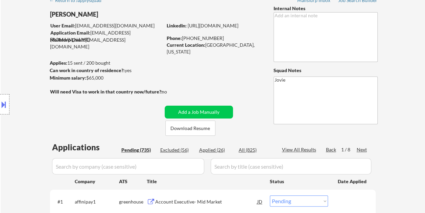
select select ""applied""
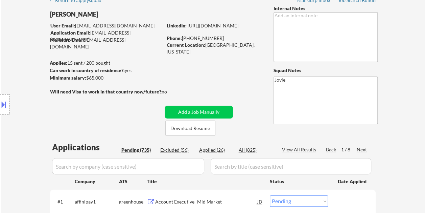
select select ""applied""
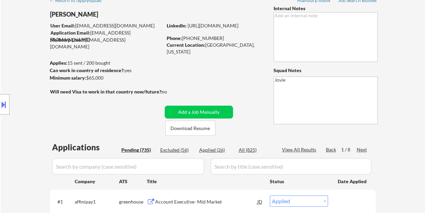
select select ""applied""
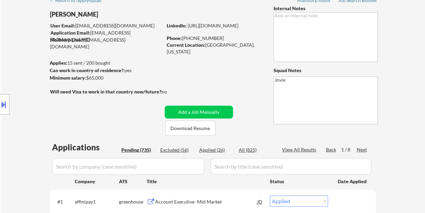
select select ""applied""
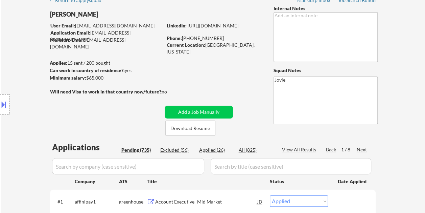
select select ""applied""
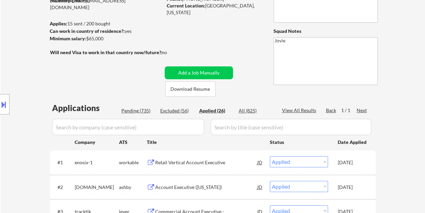
scroll to position [0, 0]
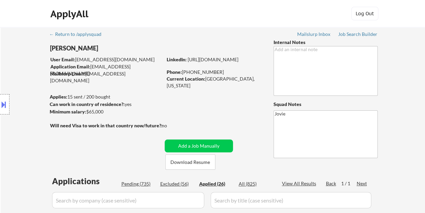
click at [132, 183] on div "Pending (735)" at bounding box center [138, 183] width 34 height 7
select select ""pending""
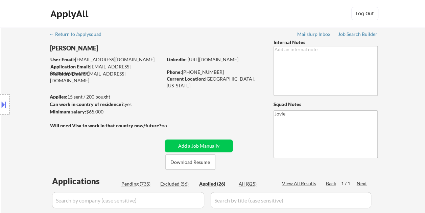
select select ""pending""
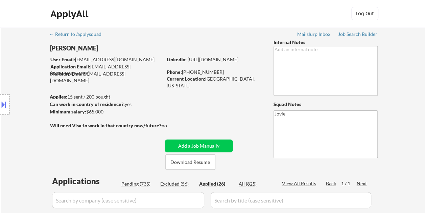
select select ""pending""
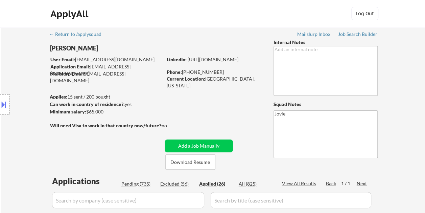
select select ""pending""
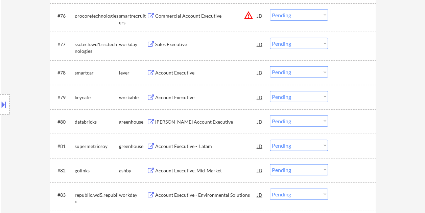
scroll to position [2114, 0]
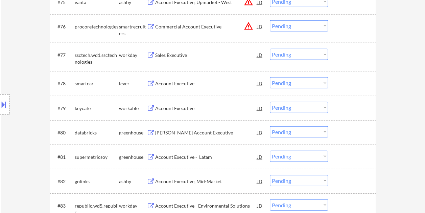
click at [333, 85] on div "#78 smartcar lever Account Executive JD warning_amber Choose an option... Pendi…" at bounding box center [211, 83] width 319 height 18
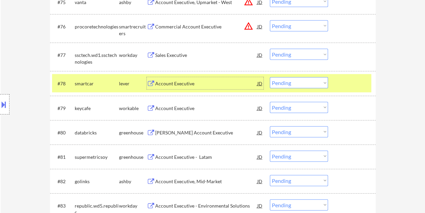
click at [194, 84] on div "Account Executive" at bounding box center [206, 83] width 102 height 7
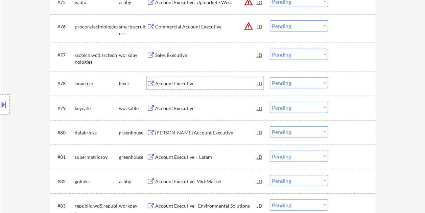
click at [343, 73] on div "#78 smartcar lever Account Executive JD warning_amber Choose an option... Pendi…" at bounding box center [213, 83] width 326 height 24
click at [334, 86] on div "#78 smartcar lever Account Executive JD warning_amber Choose an option... Pendi…" at bounding box center [211, 83] width 319 height 18
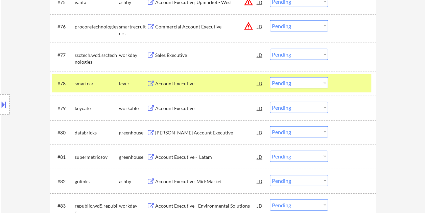
click at [324, 85] on select "Choose an option... Pending Applied Excluded (Questions) Excluded (Expired) Exc…" at bounding box center [299, 82] width 58 height 11
click at [270, 77] on select "Choose an option... Pending Applied Excluded (Questions) Excluded (Expired) Exc…" at bounding box center [299, 82] width 58 height 11
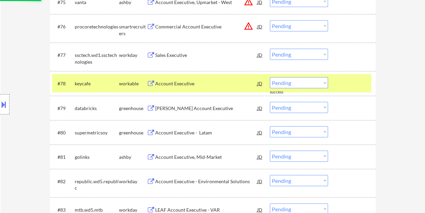
click at [346, 83] on div at bounding box center [353, 83] width 30 height 12
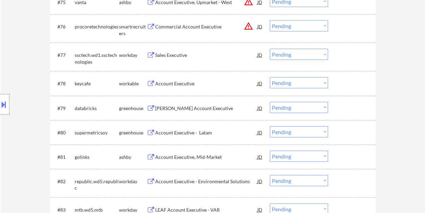
click at [337, 83] on div "#78 keycafe workable Account Executive JD warning_amber Choose an option... Pen…" at bounding box center [211, 83] width 319 height 18
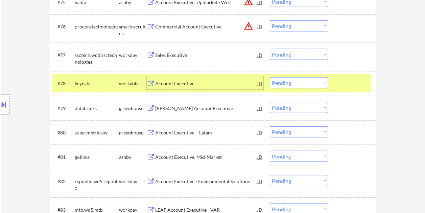
drag, startPoint x: 224, startPoint y: 82, endPoint x: 220, endPoint y: 83, distance: 4.4
click at [224, 82] on div "Account Executive" at bounding box center [206, 83] width 102 height 7
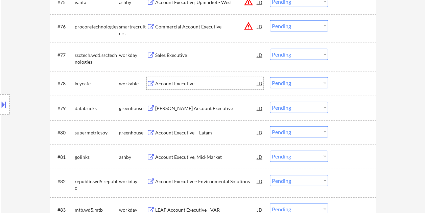
drag, startPoint x: 347, startPoint y: 86, endPoint x: 336, endPoint y: 85, distance: 11.2
click at [347, 85] on div at bounding box center [353, 83] width 30 height 12
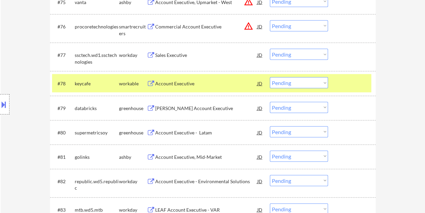
click at [326, 82] on select "Choose an option... Pending Applied Excluded (Questions) Excluded (Expired) Exc…" at bounding box center [299, 82] width 58 height 11
click at [270, 77] on select "Choose an option... Pending Applied Excluded (Questions) Excluded (Expired) Exc…" at bounding box center [299, 82] width 58 height 11
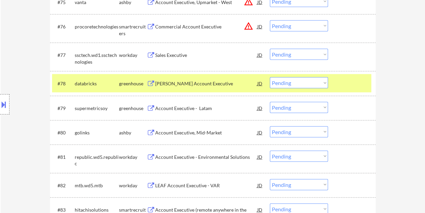
click at [343, 85] on div at bounding box center [353, 83] width 30 height 12
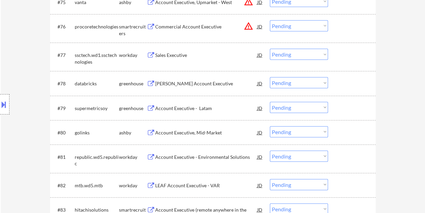
drag, startPoint x: 343, startPoint y: 124, endPoint x: 283, endPoint y: 133, distance: 60.5
click at [341, 126] on div "#80 golinks ashby Account Executive, Mid-Market JD warning_amber Choose an opti…" at bounding box center [211, 132] width 319 height 18
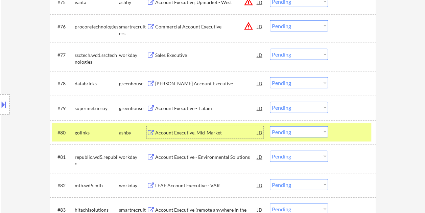
drag, startPoint x: 233, startPoint y: 132, endPoint x: 135, endPoint y: 116, distance: 99.0
click at [232, 132] on div "Account Executive, Mid-Market" at bounding box center [206, 132] width 102 height 7
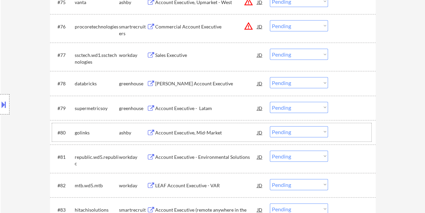
drag, startPoint x: 347, startPoint y: 136, endPoint x: 327, endPoint y: 135, distance: 20.7
click at [346, 136] on div at bounding box center [353, 132] width 30 height 12
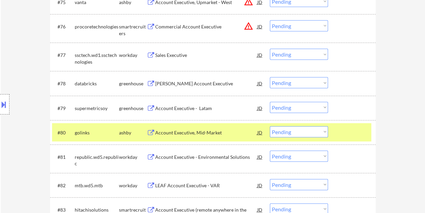
click at [322, 131] on select "Choose an option... Pending Applied Excluded (Questions) Excluded (Expired) Exc…" at bounding box center [299, 131] width 58 height 11
click at [270, 126] on select "Choose an option... Pending Applied Excluded (Questions) Excluded (Expired) Exc…" at bounding box center [299, 131] width 58 height 11
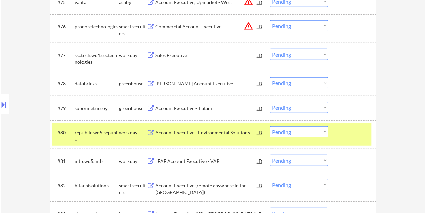
click at [353, 129] on div at bounding box center [353, 132] width 30 height 12
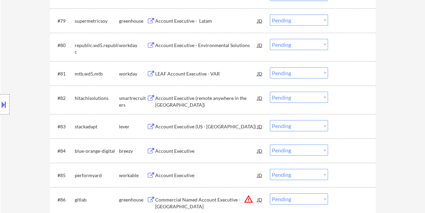
scroll to position [2215, 0]
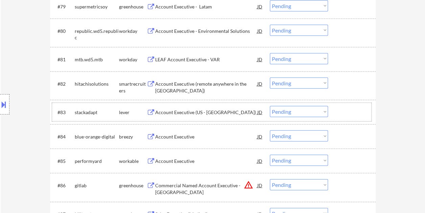
click at [342, 107] on div at bounding box center [353, 112] width 30 height 12
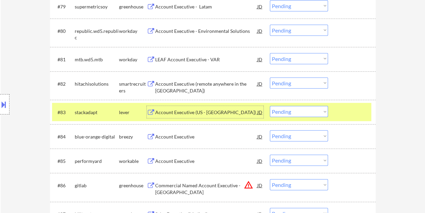
click at [214, 113] on div "Account Executive (US - Central & West Region)" at bounding box center [206, 112] width 102 height 7
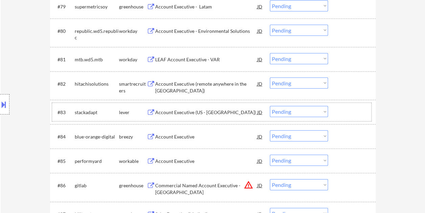
click at [343, 106] on div at bounding box center [353, 112] width 30 height 12
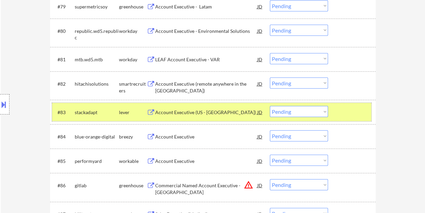
click at [323, 114] on select "Choose an option... Pending Applied Excluded (Questions) Excluded (Expired) Exc…" at bounding box center [299, 111] width 58 height 11
click at [270, 106] on select "Choose an option... Pending Applied Excluded (Questions) Excluded (Expired) Exc…" at bounding box center [299, 111] width 58 height 11
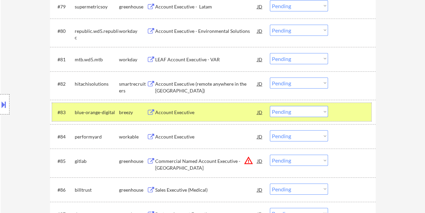
click at [341, 114] on div at bounding box center [353, 112] width 30 height 12
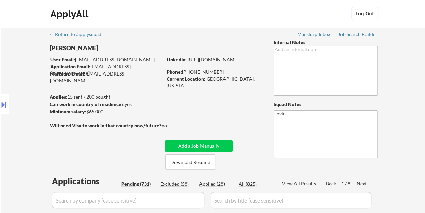
scroll to position [34, 0]
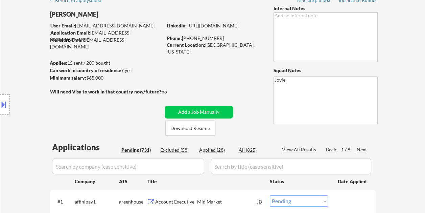
click at [215, 148] on div "Applied (28)" at bounding box center [216, 149] width 34 height 7
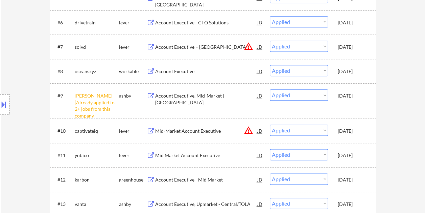
scroll to position [0, 0]
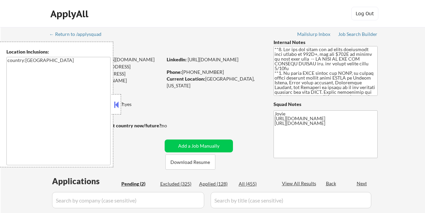
select select ""pending""
click at [119, 106] on button at bounding box center [116, 104] width 7 height 10
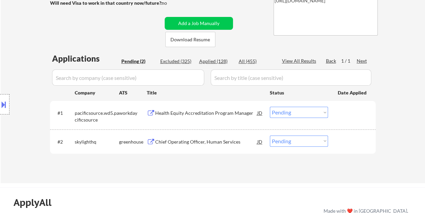
scroll to position [135, 0]
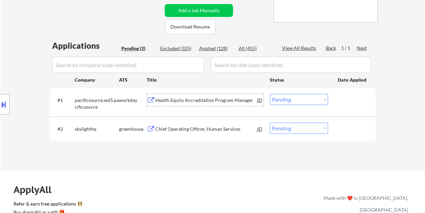
click at [168, 105] on div "Health Equity Accreditation Program Manager" at bounding box center [206, 100] width 102 height 12
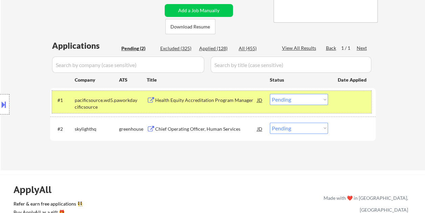
drag, startPoint x: 341, startPoint y: 101, endPoint x: 328, endPoint y: 102, distance: 12.5
click at [341, 102] on div at bounding box center [353, 100] width 30 height 12
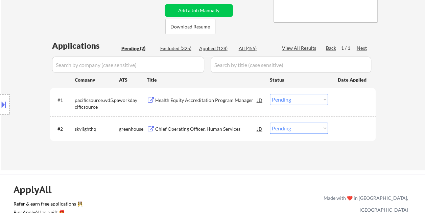
click at [325, 100] on select "Choose an option... Pending Applied Excluded (Questions) Excluded (Expired) Exc…" at bounding box center [299, 99] width 58 height 11
click at [270, 94] on select "Choose an option... Pending Applied Excluded (Questions) Excluded (Expired) Exc…" at bounding box center [299, 99] width 58 height 11
click at [321, 96] on select "Choose an option... Pending Applied Excluded (Questions) Excluded (Expired) Exc…" at bounding box center [299, 99] width 58 height 11
click at [270, 94] on select "Choose an option... Pending Applied Excluded (Questions) Excluded (Expired) Exc…" at bounding box center [299, 99] width 58 height 11
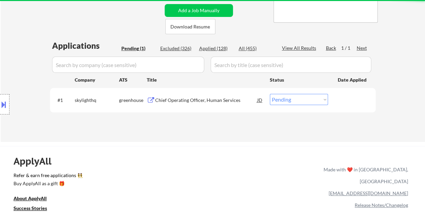
click at [209, 101] on div "Chief Operating Officer, Human Services" at bounding box center [206, 100] width 102 height 7
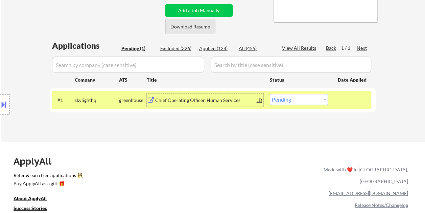
click at [189, 26] on button "Download Resume" at bounding box center [190, 26] width 50 height 15
click at [314, 97] on select "Choose an option... Pending Applied Excluded (Questions) Excluded (Expired) Exc…" at bounding box center [299, 99] width 58 height 11
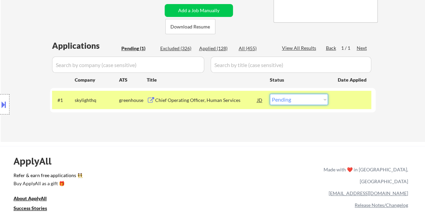
select select ""applied""
click at [270, 94] on select "Choose an option... Pending Applied Excluded (Questions) Excluded (Expired) Exc…" at bounding box center [299, 99] width 58 height 11
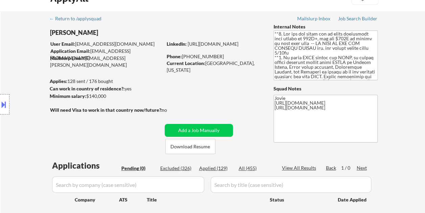
scroll to position [0, 0]
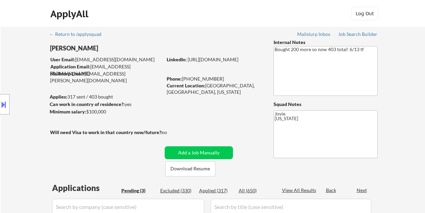
select select ""pending""
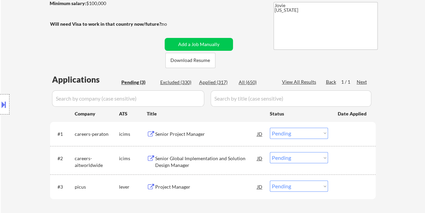
scroll to position [135, 0]
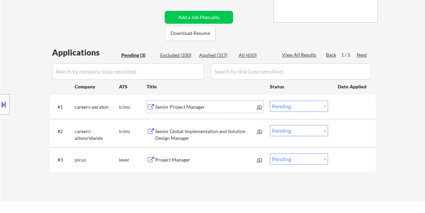
click at [188, 108] on div "Senior Project Manager" at bounding box center [206, 107] width 102 height 7
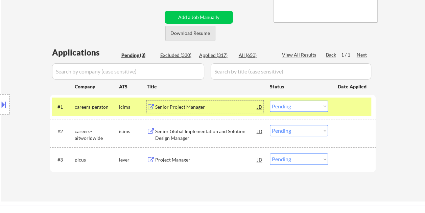
click at [186, 32] on button "Download Resume" at bounding box center [190, 33] width 50 height 15
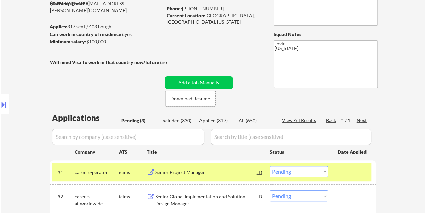
scroll to position [68, 0]
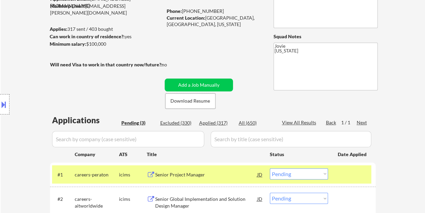
click at [324, 174] on select "Choose an option... Pending Applied Excluded (Questions) Excluded (Expired) Exc…" at bounding box center [299, 173] width 58 height 11
click at [270, 168] on select "Choose an option... Pending Applied Excluded (Questions) Excluded (Expired) Exc…" at bounding box center [299, 173] width 58 height 11
select select ""pending""
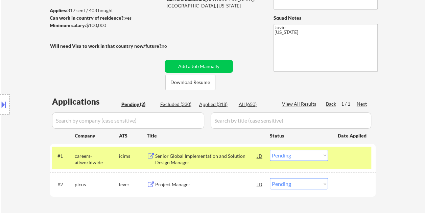
scroll to position [135, 0]
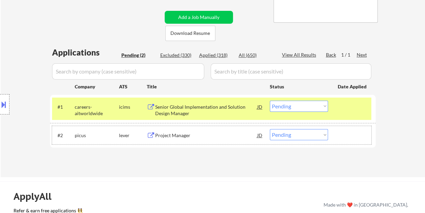
drag, startPoint x: 340, startPoint y: 136, endPoint x: 230, endPoint y: 136, distance: 110.6
click at [340, 136] on div at bounding box center [353, 135] width 30 height 12
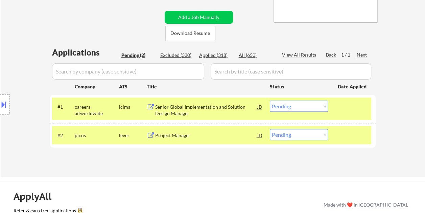
click at [226, 134] on div "Project Manager" at bounding box center [206, 135] width 102 height 7
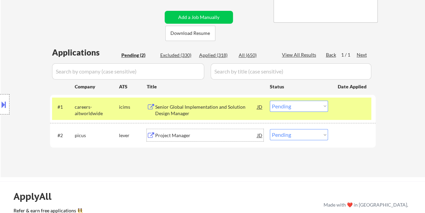
click at [344, 136] on div at bounding box center [353, 135] width 30 height 12
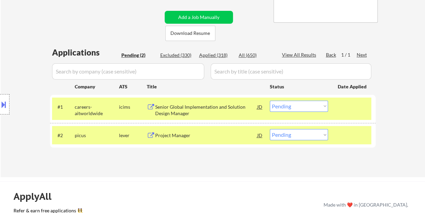
click at [323, 134] on select "Choose an option... Pending Applied Excluded (Questions) Excluded (Expired) Exc…" at bounding box center [299, 134] width 58 height 11
select select ""applied""
click at [270, 129] on select "Choose an option... Pending Applied Excluded (Questions) Excluded (Expired) Exc…" at bounding box center [299, 134] width 58 height 11
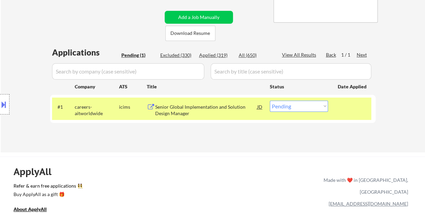
click at [335, 108] on div "#1 careers-aitworldwide icims Senior Global Implementation and Solution Design …" at bounding box center [211, 108] width 319 height 22
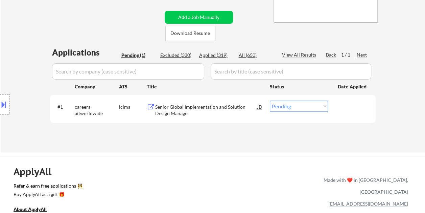
click at [342, 106] on div at bounding box center [353, 106] width 30 height 12
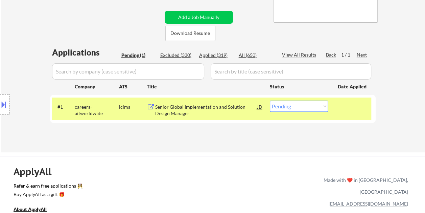
click at [204, 103] on div "Senior Global Implementation and Solution Design Manager" at bounding box center [206, 108] width 102 height 16
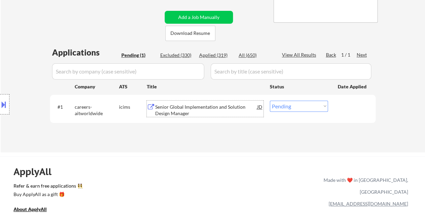
click at [314, 106] on select "Choose an option... Pending Applied Excluded (Questions) Excluded (Expired) Exc…" at bounding box center [299, 105] width 58 height 11
select select ""excluded__bad_match_""
click at [270, 100] on select "Choose an option... Pending Applied Excluded (Questions) Excluded (Expired) Exc…" at bounding box center [299, 105] width 58 height 11
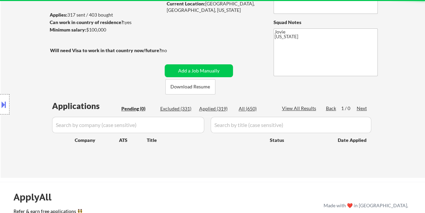
scroll to position [68, 0]
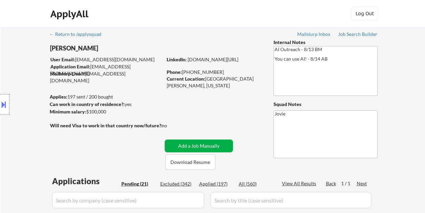
select select ""pending""
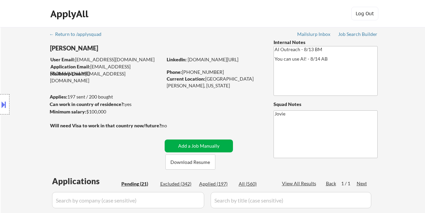
select select ""pending""
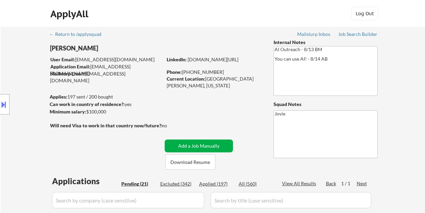
select select ""pending""
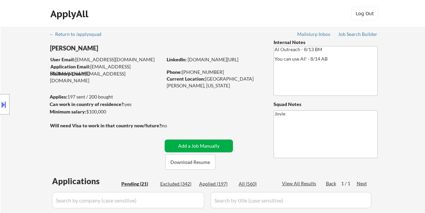
select select ""pending""
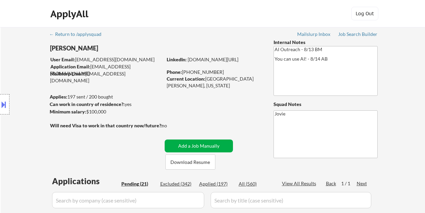
select select ""pending""
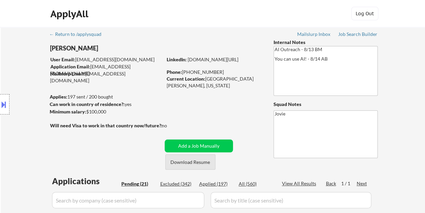
click at [186, 158] on button "Download Resume" at bounding box center [190, 161] width 50 height 15
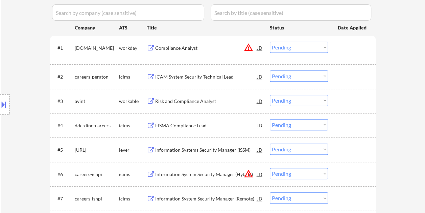
scroll to position [203, 0]
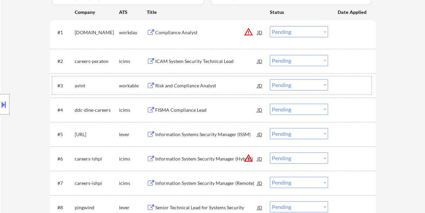
click at [345, 82] on div at bounding box center [353, 85] width 30 height 12
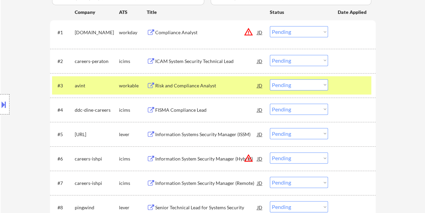
click at [206, 88] on div "Risk and Compliance Analyst" at bounding box center [206, 85] width 102 height 7
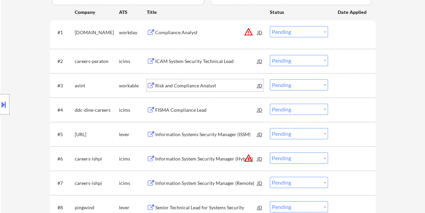
drag, startPoint x: 336, startPoint y: 82, endPoint x: 311, endPoint y: 93, distance: 26.5
click at [336, 83] on div "#3 avint workable Risk and Compliance Analyst JD Choose an option... Pending Ap…" at bounding box center [211, 85] width 319 height 18
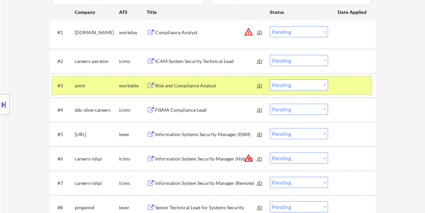
click at [325, 85] on select "Choose an option... Pending Applied Excluded (Questions) Excluded (Expired) Exc…" at bounding box center [299, 84] width 58 height 11
click at [270, 79] on select "Choose an option... Pending Applied Excluded (Questions) Excluded (Expired) Exc…" at bounding box center [299, 84] width 58 height 11
select select ""pending""
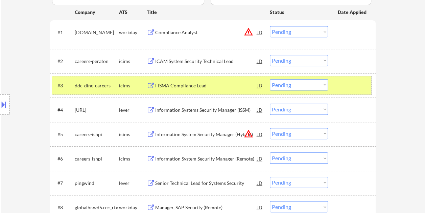
click at [350, 88] on div at bounding box center [353, 85] width 30 height 12
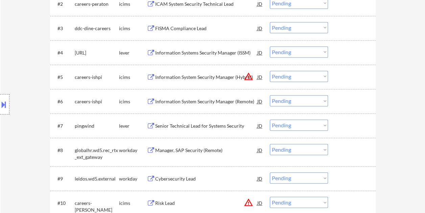
scroll to position [271, 0]
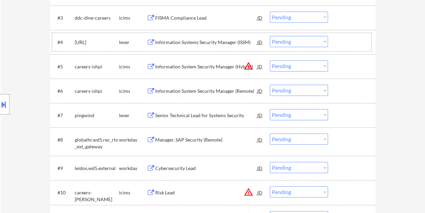
click at [346, 43] on div at bounding box center [353, 42] width 30 height 12
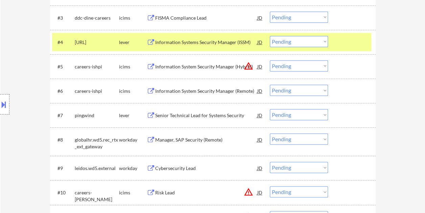
click at [209, 43] on div "Information Systems Security Manager (ISSM)" at bounding box center [206, 42] width 102 height 7
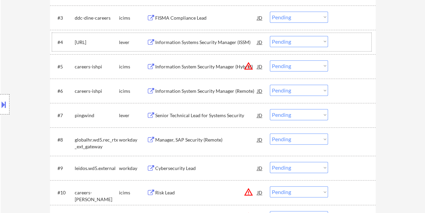
click at [336, 43] on div "#4 istaridigital.ai lever Information Systems Security Manager (ISSM) JD Choose…" at bounding box center [211, 42] width 319 height 18
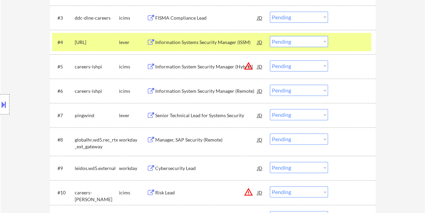
click at [324, 41] on select "Choose an option... Pending Applied Excluded (Questions) Excluded (Expired) Exc…" at bounding box center [299, 41] width 58 height 11
click at [270, 36] on select "Choose an option... Pending Applied Excluded (Questions) Excluded (Expired) Exc…" at bounding box center [299, 41] width 58 height 11
select select ""pending""
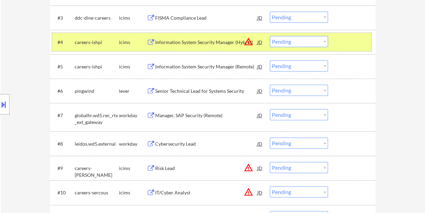
click at [350, 41] on div at bounding box center [353, 42] width 30 height 12
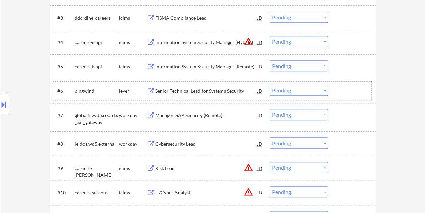
drag, startPoint x: 340, startPoint y: 85, endPoint x: 337, endPoint y: 87, distance: 3.5
click at [340, 86] on div at bounding box center [353, 91] width 30 height 12
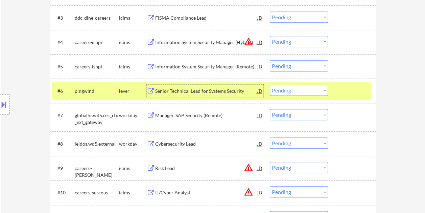
click at [218, 89] on div "Senior Technical Lead for Systems Security" at bounding box center [206, 91] width 102 height 7
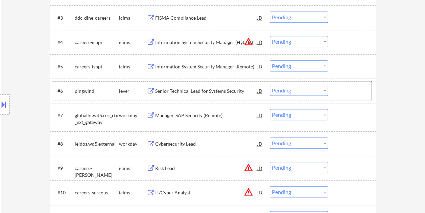
click at [336, 89] on div "#6 pingwind lever Senior Technical Lead for Systems Security JD warning_amber C…" at bounding box center [211, 91] width 319 height 18
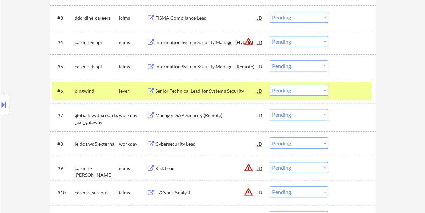
click at [316, 92] on select "Choose an option... Pending Applied Excluded (Questions) Excluded (Expired) Exc…" at bounding box center [299, 90] width 58 height 11
click at [270, 85] on select "Choose an option... Pending Applied Excluded (Questions) Excluded (Expired) Exc…" at bounding box center [299, 90] width 58 height 11
select select ""pending""
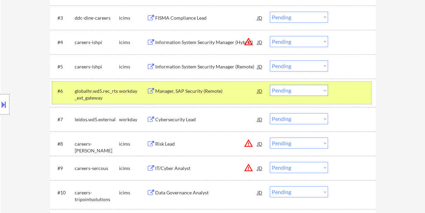
click at [347, 94] on div at bounding box center [353, 91] width 30 height 12
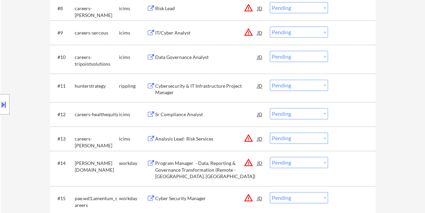
scroll to position [575, 0]
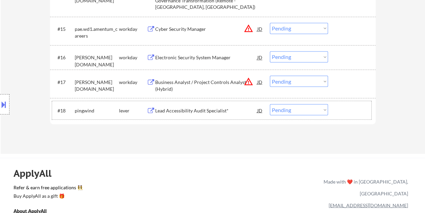
click at [352, 113] on div at bounding box center [353, 110] width 30 height 12
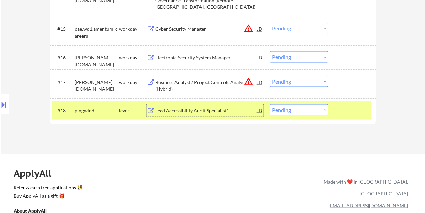
click at [181, 110] on div "Lead Accessibility Audit Specialist*" at bounding box center [206, 110] width 102 height 7
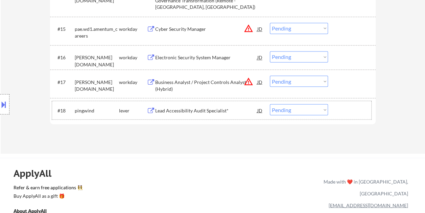
drag, startPoint x: 341, startPoint y: 110, endPoint x: 324, endPoint y: 109, distance: 16.6
click at [340, 110] on div at bounding box center [353, 110] width 30 height 12
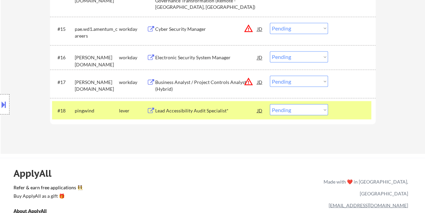
click at [321, 109] on select "Choose an option... Pending Applied Excluded (Questions) Excluded (Expired) Exc…" at bounding box center [299, 109] width 58 height 11
select select ""excluded__expired_""
click at [270, 104] on select "Choose an option... Pending Applied Excluded (Questions) Excluded (Expired) Exc…" at bounding box center [299, 109] width 58 height 11
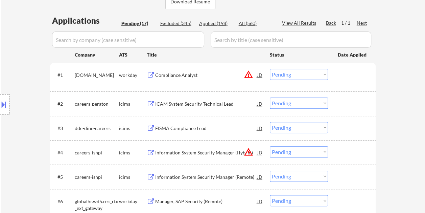
scroll to position [169, 0]
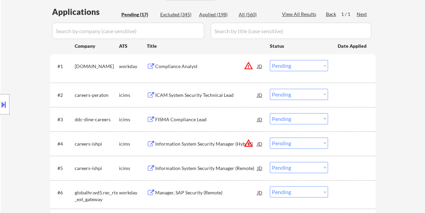
click at [336, 69] on div "#1 healthcare.wd1.search workday Compliance Analyst JD warning_amber Choose an …" at bounding box center [211, 68] width 319 height 22
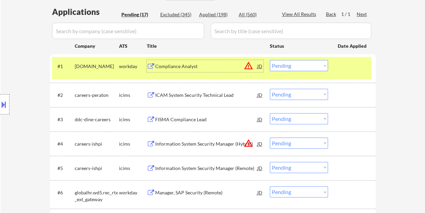
click at [222, 67] on div "Compliance Analyst" at bounding box center [206, 66] width 102 height 7
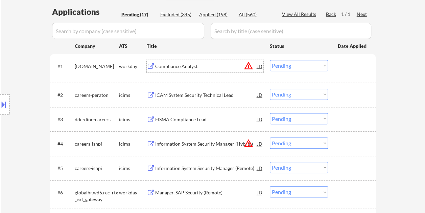
click at [337, 60] on div "#1 healthcare.wd1.search workday Compliance Analyst JD warning_amber Choose an …" at bounding box center [211, 68] width 319 height 22
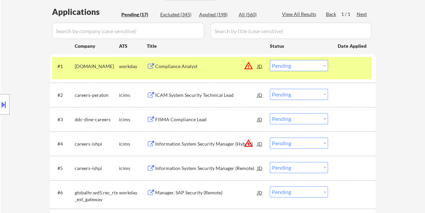
click at [327, 65] on select "Choose an option... Pending Applied Excluded (Questions) Excluded (Expired) Exc…" at bounding box center [299, 65] width 58 height 11
click at [270, 60] on select "Choose an option... Pending Applied Excluded (Questions) Excluded (Expired) Exc…" at bounding box center [299, 65] width 58 height 11
select select ""pending""
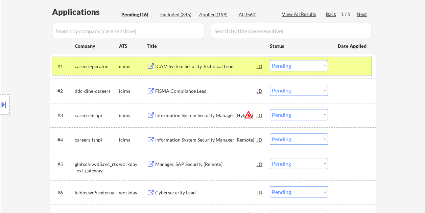
click at [338, 62] on div at bounding box center [353, 66] width 30 height 12
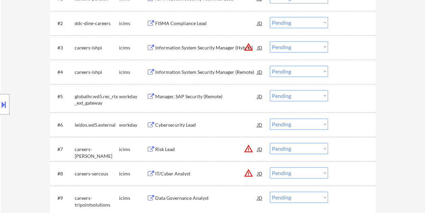
scroll to position [203, 0]
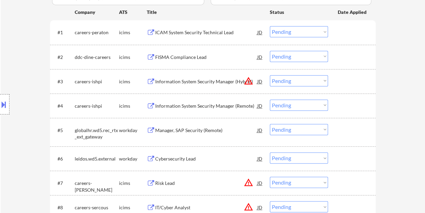
click at [339, 127] on div at bounding box center [353, 130] width 30 height 12
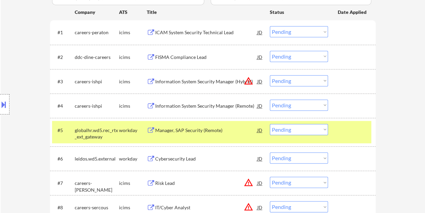
click at [213, 129] on div "Manager, SAP Security (Remote)" at bounding box center [206, 130] width 102 height 7
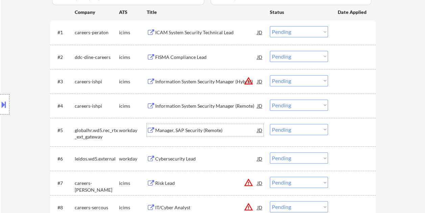
drag, startPoint x: 336, startPoint y: 133, endPoint x: 331, endPoint y: 133, distance: 4.1
click at [336, 133] on div "#5 globalhr.wd5.rec_rtx_ext_gateway workday Manager, SAP Security (Remote) JD w…" at bounding box center [211, 132] width 319 height 22
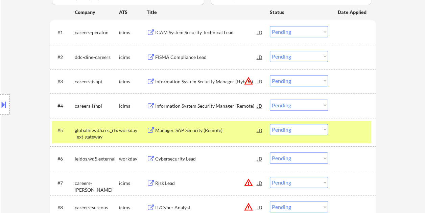
click at [322, 131] on select "Choose an option... Pending Applied Excluded (Questions) Excluded (Expired) Exc…" at bounding box center [299, 129] width 58 height 11
click at [270, 124] on select "Choose an option... Pending Applied Excluded (Questions) Excluded (Expired) Exc…" at bounding box center [299, 129] width 58 height 11
select select ""pending""
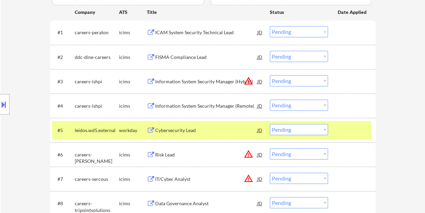
click at [344, 128] on div at bounding box center [353, 130] width 30 height 12
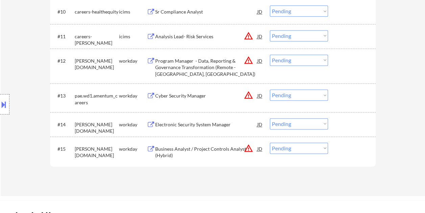
scroll to position [463, 0]
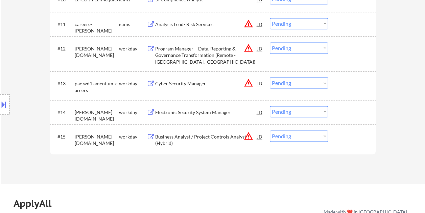
drag, startPoint x: 351, startPoint y: 140, endPoint x: 340, endPoint y: 140, distance: 11.2
click at [350, 140] on div at bounding box center [353, 136] width 30 height 12
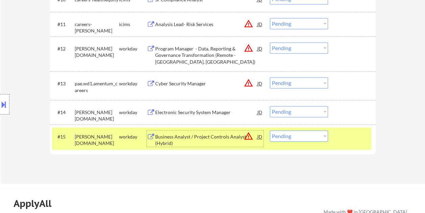
click at [179, 139] on div "Business Analyst / Project Controls Analyst (Hybrid)" at bounding box center [206, 139] width 102 height 13
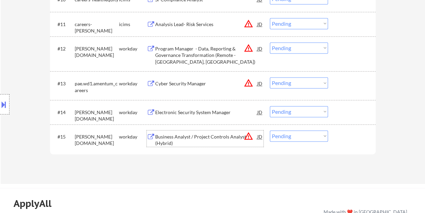
click at [340, 144] on div "#15 parsons.wd5.search workday Business Analyst / Project Controls Analyst (Hyb…" at bounding box center [211, 138] width 319 height 22
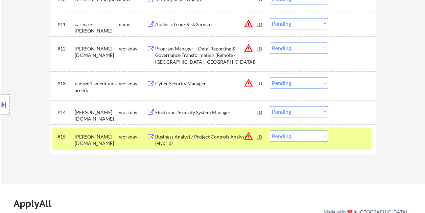
click at [320, 134] on select "Choose an option... Pending Applied Excluded (Questions) Excluded (Expired) Exc…" at bounding box center [299, 135] width 58 height 11
select select ""excluded__bad_match_""
click at [270, 130] on select "Choose an option... Pending Applied Excluded (Questions) Excluded (Expired) Exc…" at bounding box center [299, 135] width 58 height 11
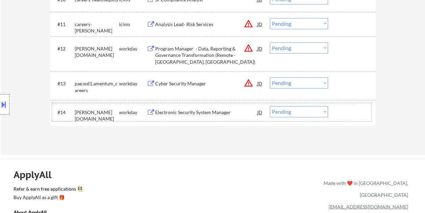
drag, startPoint x: 362, startPoint y: 114, endPoint x: 279, endPoint y: 112, distance: 83.3
click at [361, 116] on div at bounding box center [353, 112] width 30 height 12
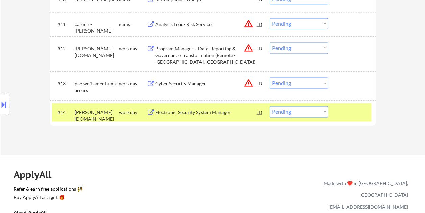
click at [237, 114] on div "Electronic Security System Manager" at bounding box center [206, 112] width 102 height 7
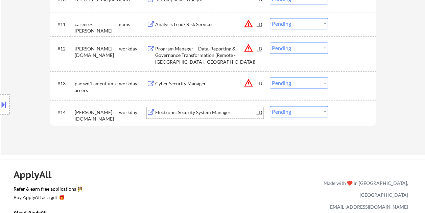
click at [342, 113] on div at bounding box center [353, 112] width 30 height 12
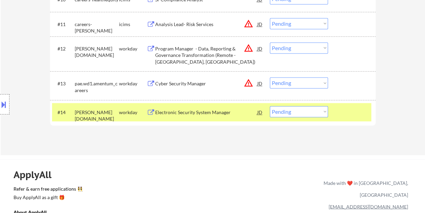
click at [325, 112] on select "Choose an option... Pending Applied Excluded (Questions) Excluded (Expired) Exc…" at bounding box center [299, 111] width 58 height 11
select select ""excluded""
click at [270, 106] on select "Choose an option... Pending Applied Excluded (Questions) Excluded (Expired) Exc…" at bounding box center [299, 111] width 58 height 11
click at [314, 113] on select "Choose an option... Pending Applied Excluded (Questions) Excluded (Expired) Exc…" at bounding box center [299, 111] width 58 height 11
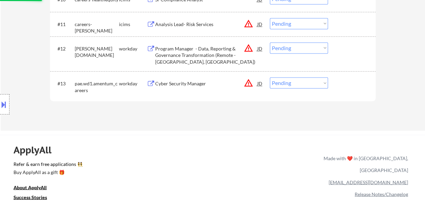
click at [303, 150] on div "ApplyAll Refer & earn free applications 👯‍♀️ Buy ApplyAll as a gift 🎁 About App…" at bounding box center [212, 192] width 425 height 107
click at [345, 85] on div at bounding box center [353, 83] width 30 height 12
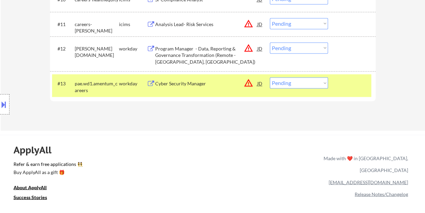
click at [217, 82] on div "Cyber Security Manager" at bounding box center [206, 83] width 102 height 7
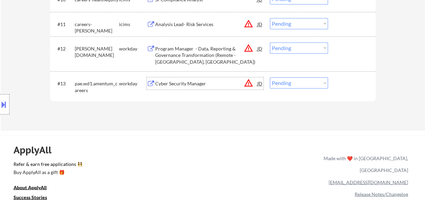
click at [344, 83] on div at bounding box center [353, 83] width 30 height 12
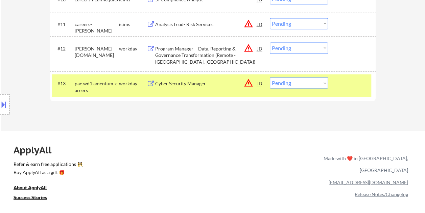
click at [326, 82] on select "Choose an option... Pending Applied Excluded (Questions) Excluded (Expired) Exc…" at bounding box center [299, 82] width 58 height 11
select select ""excluded__bad_match_""
click at [270, 77] on select "Choose an option... Pending Applied Excluded (Questions) Excluded (Expired) Exc…" at bounding box center [299, 82] width 58 height 11
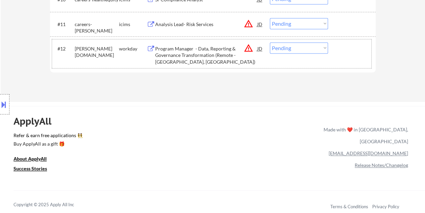
click at [343, 54] on div at bounding box center [353, 48] width 30 height 12
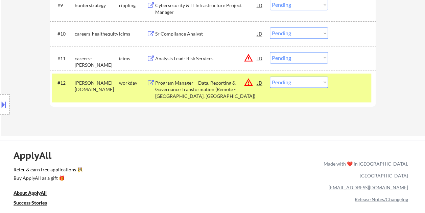
scroll to position [430, 0]
click at [353, 79] on div at bounding box center [353, 82] width 30 height 12
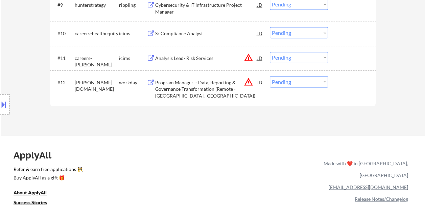
drag, startPoint x: 353, startPoint y: 84, endPoint x: 257, endPoint y: 87, distance: 96.1
click at [353, 84] on div at bounding box center [353, 82] width 30 height 12
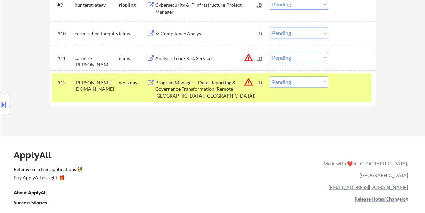
click at [173, 78] on div "Program Manager - Data, Reporting & Governance Transformation (Remote - Chicago…" at bounding box center [206, 87] width 102 height 23
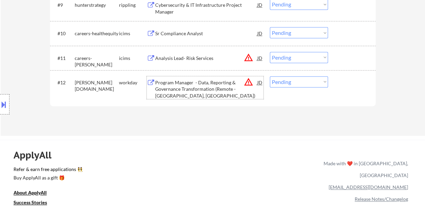
click at [347, 84] on div at bounding box center [353, 82] width 30 height 12
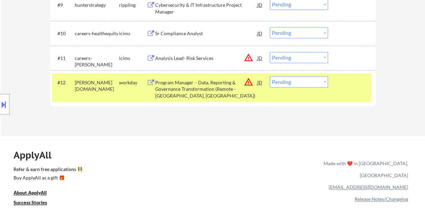
click at [324, 82] on select "Choose an option... Pending Applied Excluded (Questions) Excluded (Expired) Exc…" at bounding box center [299, 81] width 58 height 11
select select ""excluded__bad_match_""
click at [270, 76] on select "Choose an option... Pending Applied Excluded (Questions) Excluded (Expired) Exc…" at bounding box center [299, 81] width 58 height 11
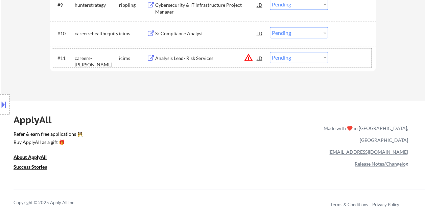
click at [342, 60] on div at bounding box center [353, 58] width 30 height 12
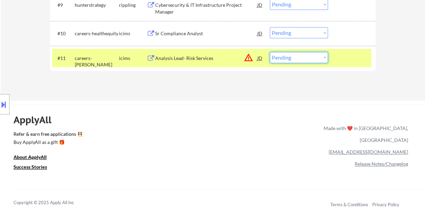
drag, startPoint x: 328, startPoint y: 59, endPoint x: 353, endPoint y: 59, distance: 25.0
click at [329, 58] on div "#11 careers-amyx icims Analysis Lead- Risk Services JD warning_amber Choose an …" at bounding box center [211, 58] width 319 height 18
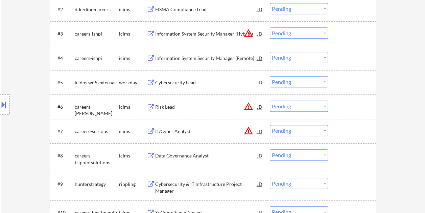
scroll to position [260, 0]
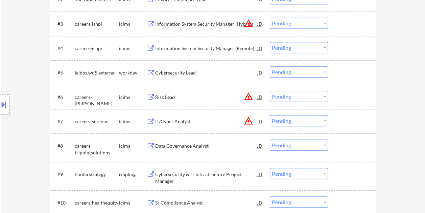
click at [361, 72] on div at bounding box center [353, 72] width 30 height 12
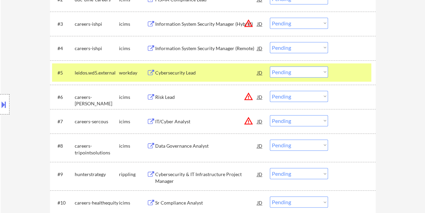
click at [217, 70] on div "​​Cybersecurity Lead​" at bounding box center [206, 72] width 102 height 7
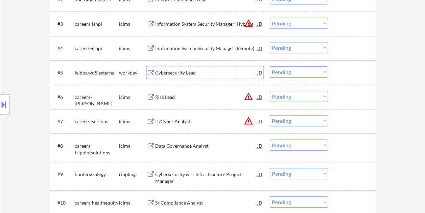
drag, startPoint x: 356, startPoint y: 74, endPoint x: 350, endPoint y: 74, distance: 6.1
click at [354, 74] on div at bounding box center [353, 72] width 30 height 12
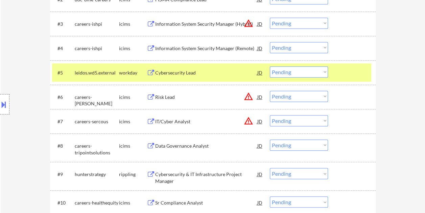
click at [326, 74] on select "Choose an option... Pending Applied Excluded (Questions) Excluded (Expired) Exc…" at bounding box center [299, 71] width 58 height 11
click at [270, 66] on select "Choose an option... Pending Applied Excluded (Questions) Excluded (Expired) Exc…" at bounding box center [299, 71] width 58 height 11
select select ""pending""
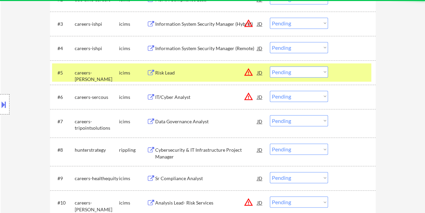
click at [358, 73] on div at bounding box center [353, 72] width 30 height 12
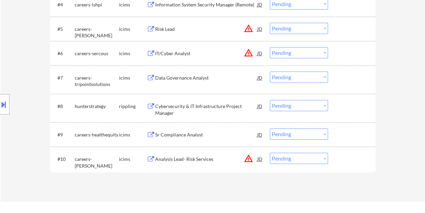
scroll to position [304, 0]
click at [358, 161] on div at bounding box center [353, 158] width 30 height 12
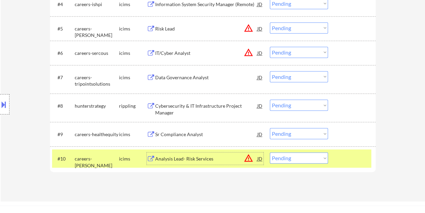
click at [214, 154] on div "Analysis Lead- Risk Services" at bounding box center [206, 158] width 102 height 12
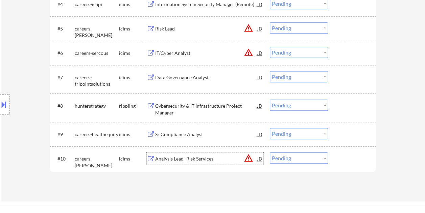
drag, startPoint x: 353, startPoint y: 157, endPoint x: 326, endPoint y: 159, distance: 27.2
click at [352, 157] on div at bounding box center [353, 158] width 30 height 12
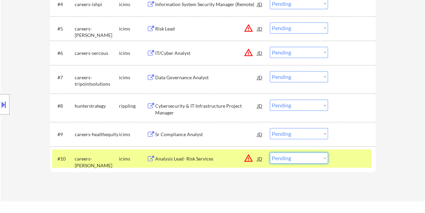
click at [324, 158] on select "Choose an option... Pending Applied Excluded (Questions) Excluded (Expired) Exc…" at bounding box center [299, 157] width 58 height 11
select select ""applied""
click at [270, 152] on select "Choose an option... Pending Applied Excluded (Questions) Excluded (Expired) Exc…" at bounding box center [299, 157] width 58 height 11
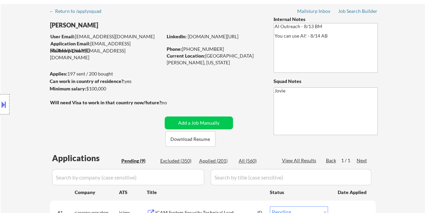
scroll to position [34, 0]
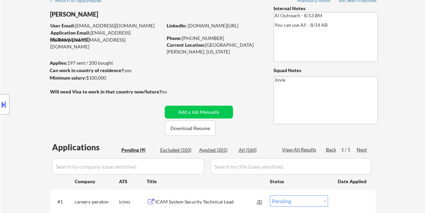
click at [219, 147] on div "Applied (201)" at bounding box center [216, 149] width 34 height 7
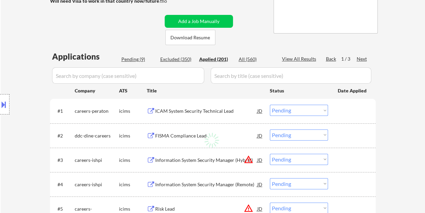
scroll to position [135, 0]
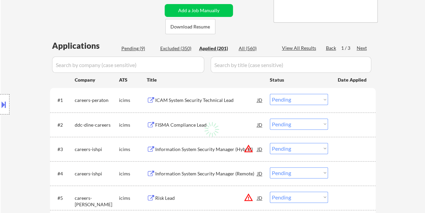
select select ""applied""
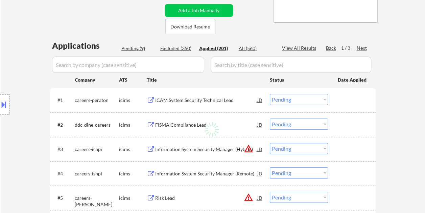
select select ""applied""
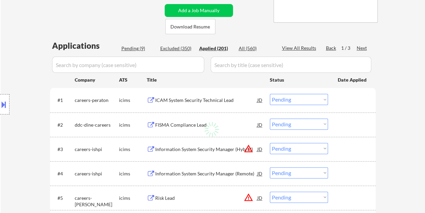
select select ""applied""
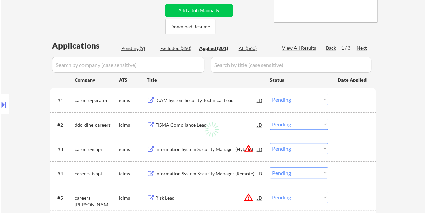
select select ""applied""
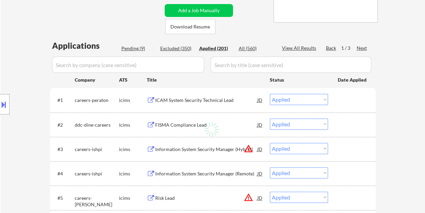
select select ""applied""
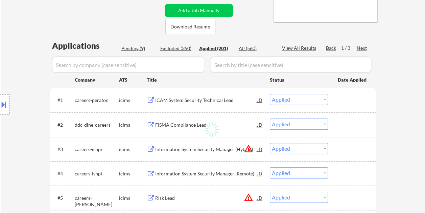
select select ""applied""
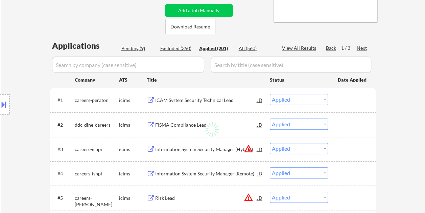
select select ""applied""
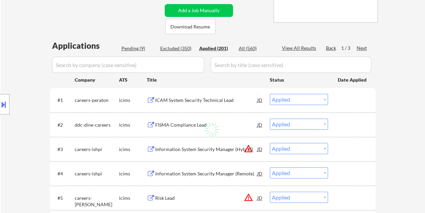
select select ""applied""
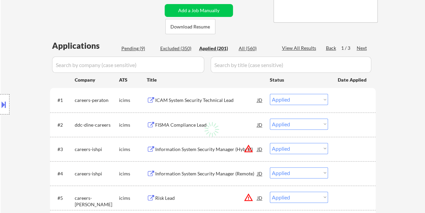
select select ""applied""
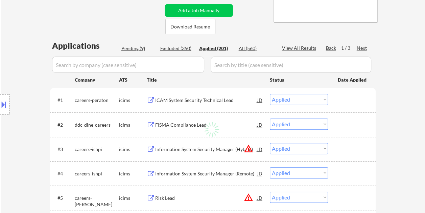
select select ""applied""
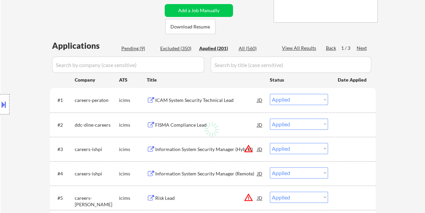
select select ""applied""
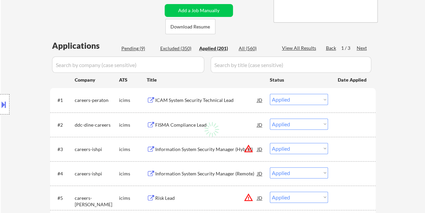
select select ""applied""
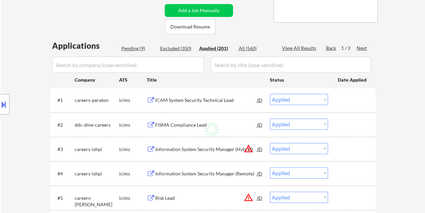
select select ""applied""
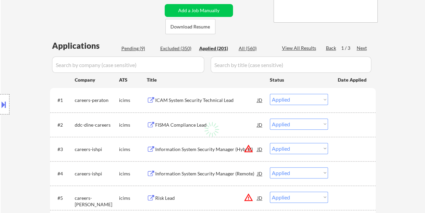
select select ""applied""
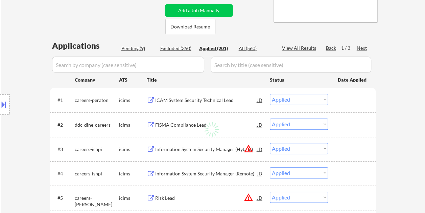
select select ""applied""
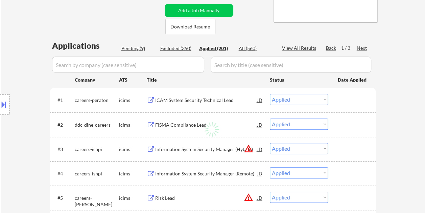
select select ""applied""
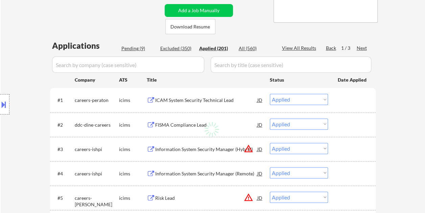
select select ""applied""
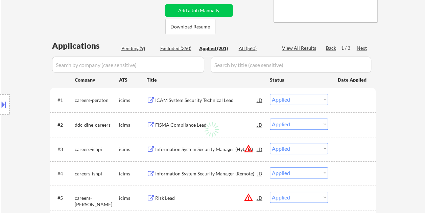
select select ""applied""
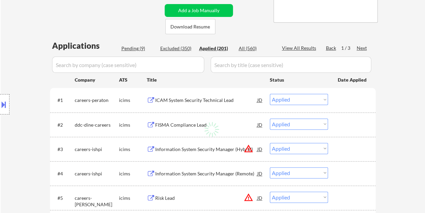
select select ""applied""
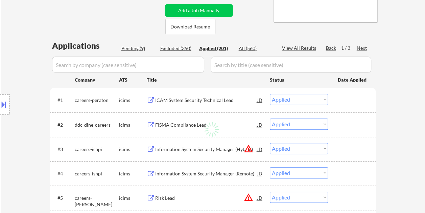
select select ""applied""
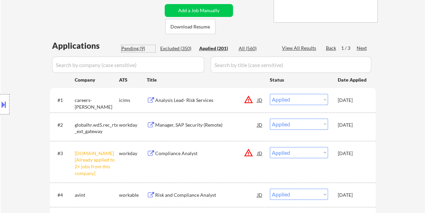
click at [129, 47] on div "Pending (9)" at bounding box center [138, 48] width 34 height 7
select select ""pending""
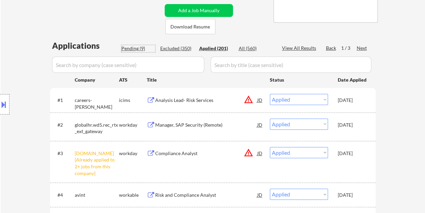
select select ""pending""
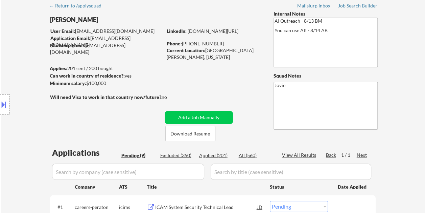
scroll to position [34, 0]
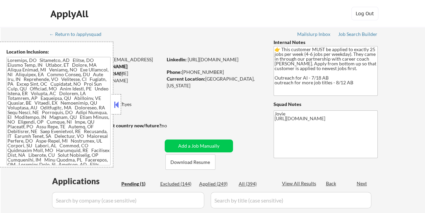
click at [118, 108] on button at bounding box center [116, 104] width 7 height 10
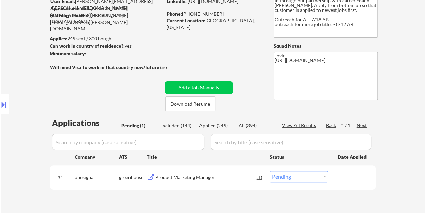
scroll to position [68, 0]
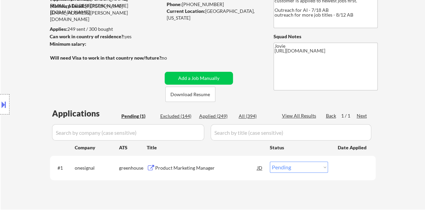
click at [202, 163] on div "Product Marketing Manager" at bounding box center [206, 167] width 102 height 12
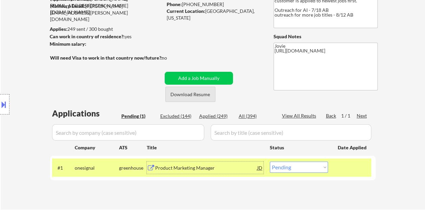
click at [179, 96] on button "Download Resume" at bounding box center [190, 94] width 50 height 15
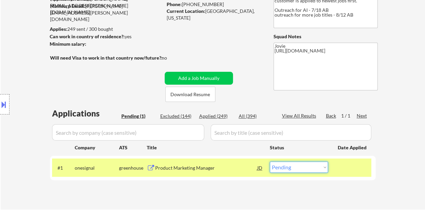
click at [312, 167] on select "Choose an option... Pending Applied Excluded (Questions) Excluded (Expired) Exc…" at bounding box center [299, 166] width 58 height 11
select select ""applied""
click at [270, 161] on select "Choose an option... Pending Applied Excluded (Questions) Excluded (Expired) Exc…" at bounding box center [299, 166] width 58 height 11
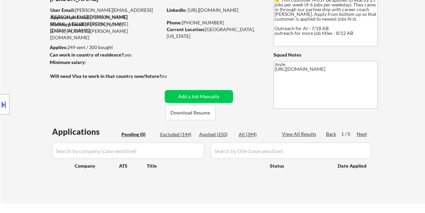
scroll to position [34, 0]
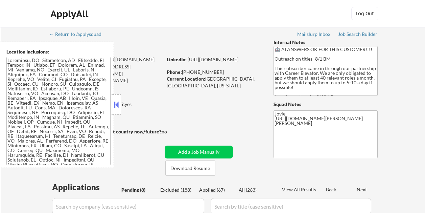
select select ""pending""
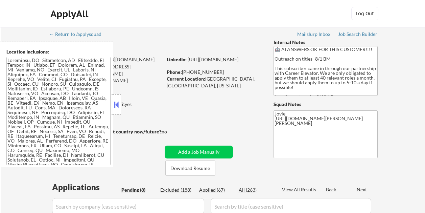
select select ""pending""
click at [119, 104] on button at bounding box center [116, 104] width 7 height 10
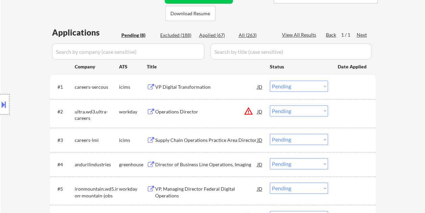
scroll to position [203, 0]
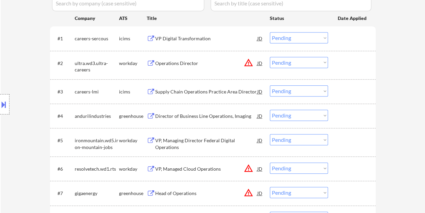
click at [336, 115] on div "#4 andurilindustries greenhouse Director of Business Line Operations, Imaging J…" at bounding box center [211, 116] width 319 height 18
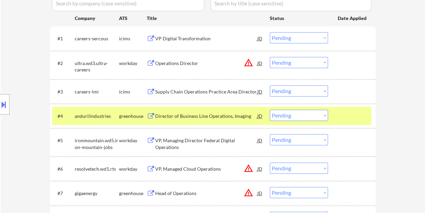
click at [223, 110] on div "Director of Business Line Operations, Imaging" at bounding box center [206, 116] width 102 height 12
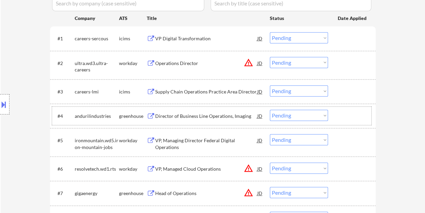
click at [342, 116] on div at bounding box center [353, 116] width 30 height 12
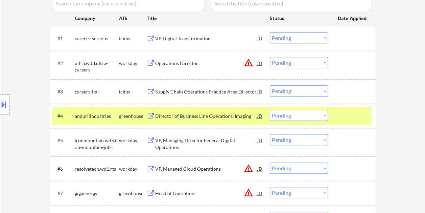
click at [320, 115] on select "Choose an option... Pending Applied Excluded (Questions) Excluded (Expired) Exc…" at bounding box center [299, 115] width 58 height 11
click at [270, 110] on select "Choose an option... Pending Applied Excluded (Questions) Excluded (Expired) Exc…" at bounding box center [299, 115] width 58 height 11
select select ""pending""
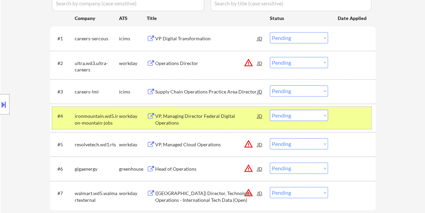
click at [340, 112] on div at bounding box center [353, 116] width 30 height 12
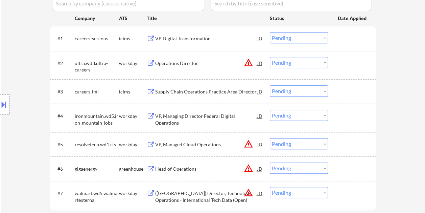
click at [339, 61] on div at bounding box center [353, 63] width 30 height 12
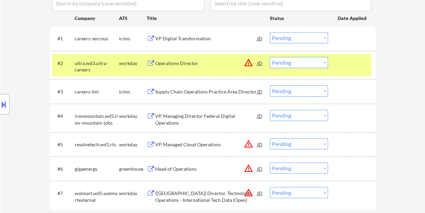
click at [199, 60] on div "Operations Director" at bounding box center [206, 63] width 102 height 7
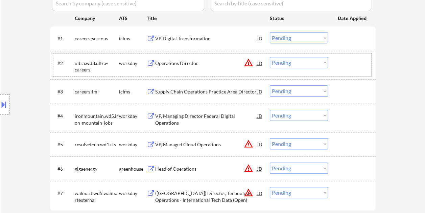
click at [331, 62] on div "#2 ultra.wd3.ultra-careers workday Operations Director JD warning_amber Choose …" at bounding box center [211, 65] width 319 height 22
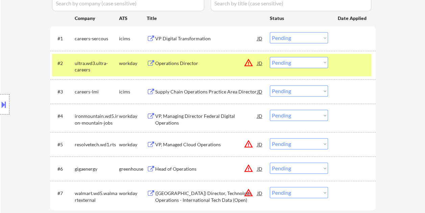
click at [325, 64] on select "Choose an option... Pending Applied Excluded (Questions) Excluded (Expired) Exc…" at bounding box center [299, 62] width 58 height 11
click at [270, 57] on select "Choose an option... Pending Applied Excluded (Questions) Excluded (Expired) Exc…" at bounding box center [299, 62] width 58 height 11
select select ""pending""
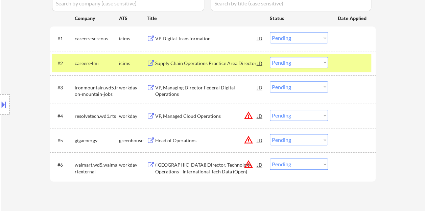
click at [344, 68] on div at bounding box center [353, 63] width 30 height 12
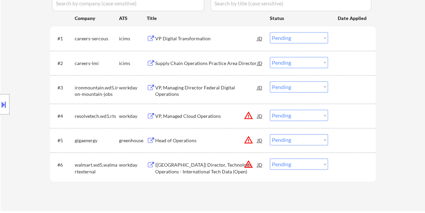
click at [349, 89] on div at bounding box center [353, 87] width 30 height 12
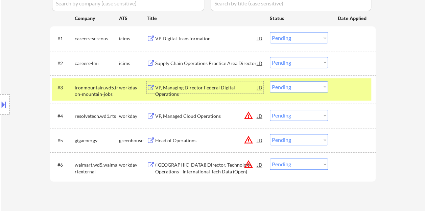
click at [215, 89] on div "VP, Managing Director Federal Digital Operations" at bounding box center [206, 90] width 102 height 13
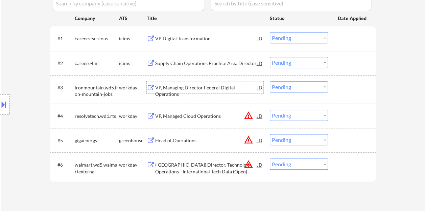
drag, startPoint x: 342, startPoint y: 89, endPoint x: 332, endPoint y: 90, distance: 10.6
click at [342, 89] on div at bounding box center [353, 87] width 30 height 12
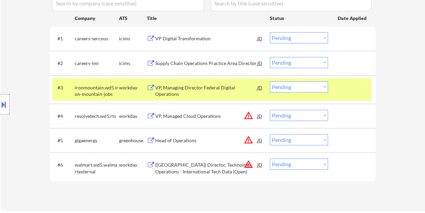
click at [324, 87] on select "Choose an option... Pending Applied Excluded (Questions) Excluded (Expired) Exc…" at bounding box center [299, 86] width 58 height 11
click at [270, 81] on select "Choose an option... Pending Applied Excluded (Questions) Excluded (Expired) Exc…" at bounding box center [299, 86] width 58 height 11
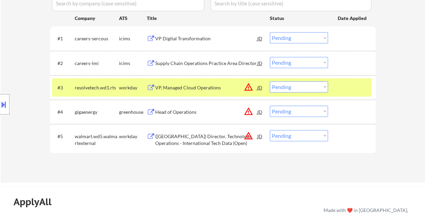
click at [348, 83] on div at bounding box center [353, 87] width 30 height 12
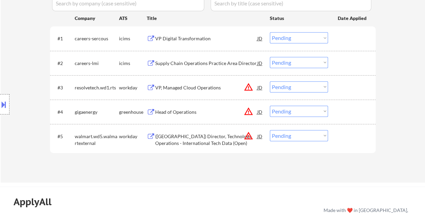
drag, startPoint x: 345, startPoint y: 88, endPoint x: 221, endPoint y: 85, distance: 123.8
click at [345, 88] on div at bounding box center [353, 87] width 30 height 12
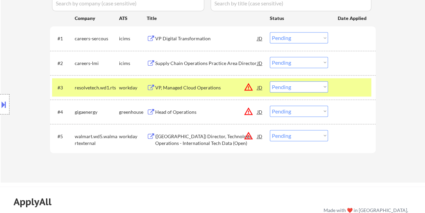
click at [198, 83] on div "VP, Managed Cloud Operations" at bounding box center [206, 87] width 102 height 12
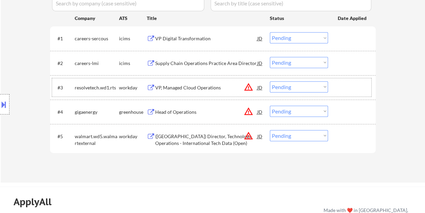
drag, startPoint x: 342, startPoint y: 89, endPoint x: 324, endPoint y: 88, distance: 17.6
click at [341, 88] on div at bounding box center [353, 87] width 30 height 12
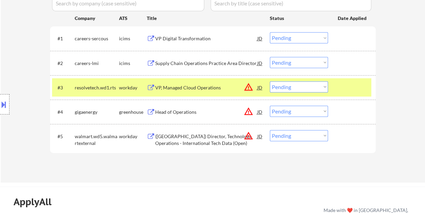
click at [323, 88] on select "Choose an option... Pending Applied Excluded (Questions) Excluded (Expired) Exc…" at bounding box center [299, 86] width 58 height 11
click at [270, 81] on select "Choose an option... Pending Applied Excluded (Questions) Excluded (Expired) Exc…" at bounding box center [299, 86] width 58 height 11
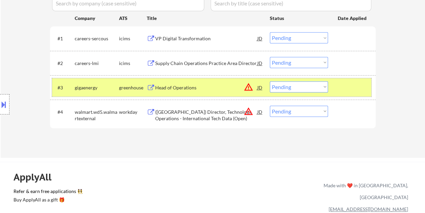
click at [338, 89] on div at bounding box center [353, 87] width 30 height 12
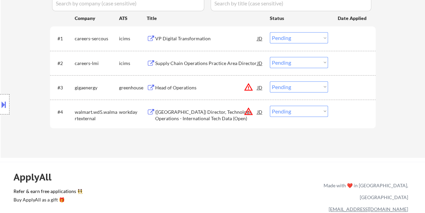
click at [344, 83] on div at bounding box center [353, 87] width 30 height 12
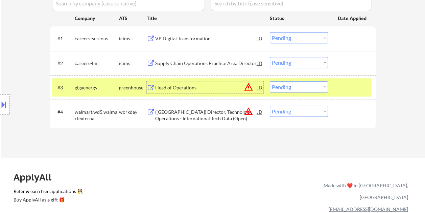
click at [179, 87] on div "Head of Operations" at bounding box center [206, 87] width 102 height 7
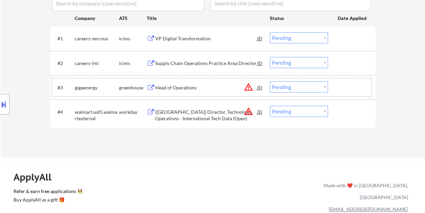
click at [336, 90] on div "#3 gigaenergy greenhouse Head of Operations JD warning_amber Choose an option..…" at bounding box center [211, 87] width 319 height 18
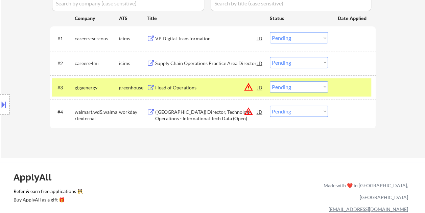
click at [322, 85] on select "Choose an option... Pending Applied Excluded (Questions) Excluded (Expired) Exc…" at bounding box center [299, 86] width 58 height 11
click at [270, 81] on select "Choose an option... Pending Applied Excluded (Questions) Excluded (Expired) Exc…" at bounding box center [299, 86] width 58 height 11
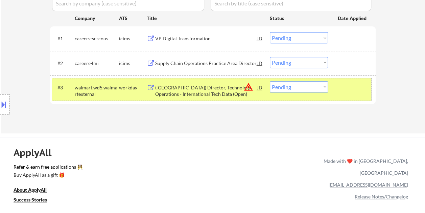
click at [356, 90] on div at bounding box center [353, 87] width 30 height 12
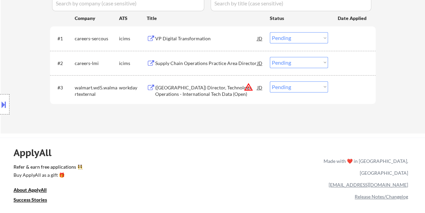
click at [356, 90] on div at bounding box center [353, 87] width 30 height 12
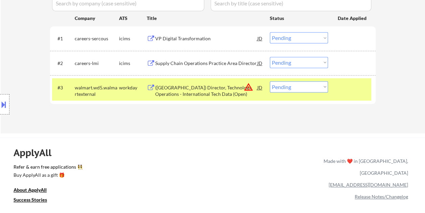
click at [230, 89] on div "(USA) Director, Technology Operations - International Tech Data (Open)" at bounding box center [206, 90] width 102 height 13
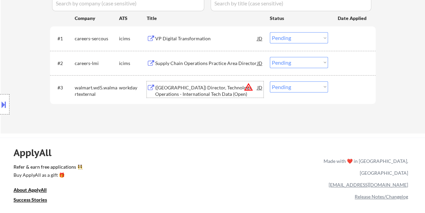
click at [343, 92] on div at bounding box center [353, 87] width 30 height 12
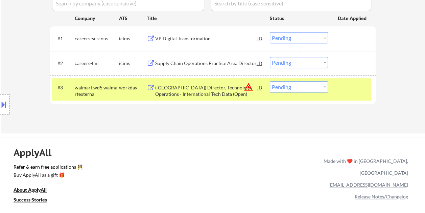
click at [319, 82] on select "Choose an option... Pending Applied Excluded (Questions) Excluded (Expired) Exc…" at bounding box center [299, 86] width 58 height 11
select select ""excluded__bad_match_""
click at [270, 81] on select "Choose an option... Pending Applied Excluded (Questions) Excluded (Expired) Exc…" at bounding box center [299, 86] width 58 height 11
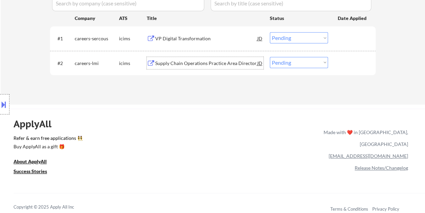
click at [214, 62] on div "Supply Chain Operations Practice Area Director" at bounding box center [206, 63] width 102 height 7
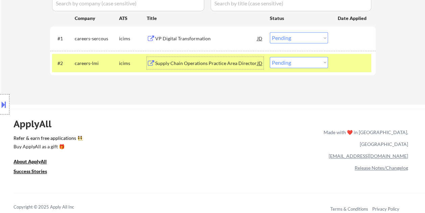
drag, startPoint x: 346, startPoint y: 63, endPoint x: 338, endPoint y: 63, distance: 8.8
click at [346, 63] on div at bounding box center [353, 63] width 30 height 12
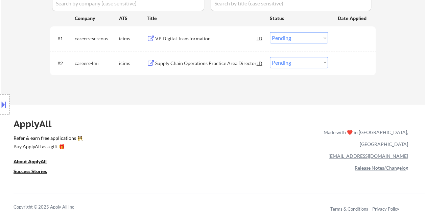
click at [328, 62] on div "#2 careers-lmi icims Supply Chain Operations Practice Area Director JD warning_…" at bounding box center [211, 63] width 319 height 18
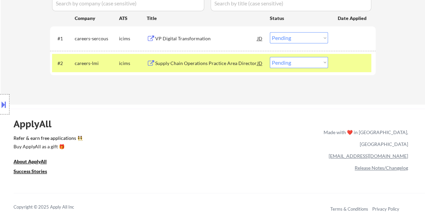
click at [324, 56] on div "#2 careers-lmi icims Supply Chain Operations Practice Area Director JD warning_…" at bounding box center [211, 63] width 319 height 18
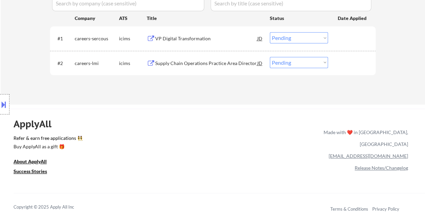
click at [343, 62] on div at bounding box center [353, 63] width 30 height 12
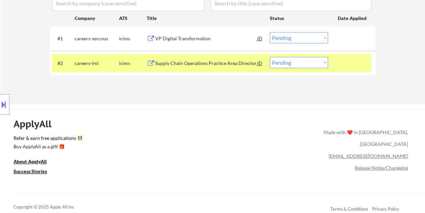
click at [325, 62] on select "Choose an option... Pending Applied Excluded (Questions) Excluded (Expired) Exc…" at bounding box center [299, 62] width 58 height 11
select select ""excluded__bad_match_""
click at [270, 57] on select "Choose an option... Pending Applied Excluded (Questions) Excluded (Expired) Exc…" at bounding box center [299, 62] width 58 height 11
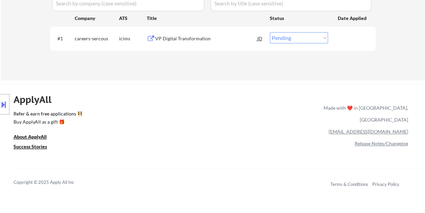
click at [343, 41] on div at bounding box center [353, 38] width 30 height 12
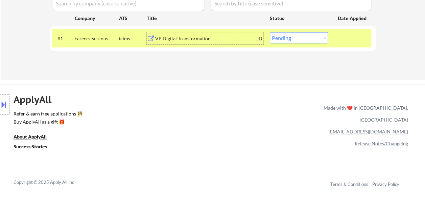
click at [236, 32] on div "VP Digital Transformation" at bounding box center [206, 38] width 102 height 12
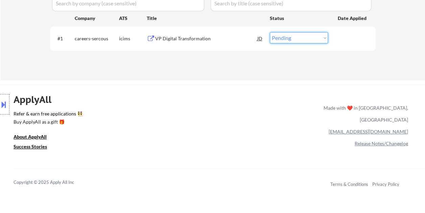
click at [318, 35] on select "Choose an option... Pending Applied Excluded (Questions) Excluded (Expired) Exc…" at bounding box center [299, 37] width 58 height 11
select select ""excluded__bad_match_""
click at [270, 32] on select "Choose an option... Pending Applied Excluded (Questions) Excluded (Expired) Exc…" at bounding box center [299, 37] width 58 height 11
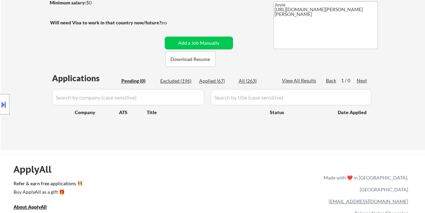
scroll to position [101, 0]
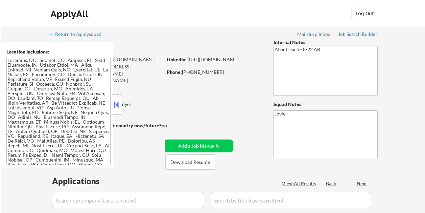
select select ""pending""
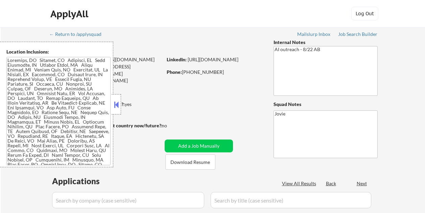
select select ""pending""
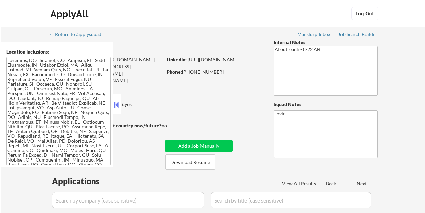
select select ""pending""
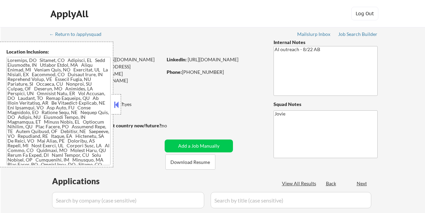
select select ""pending""
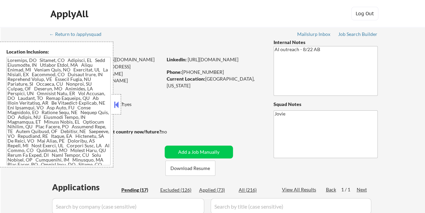
click at [245, 12] on div "ApplyAll Log Out" at bounding box center [213, 15] width 338 height 17
click at [114, 104] on button at bounding box center [116, 104] width 7 height 10
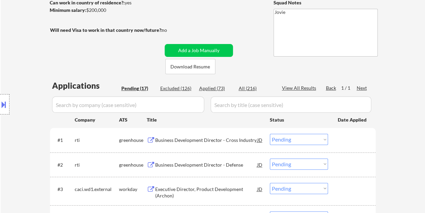
scroll to position [135, 0]
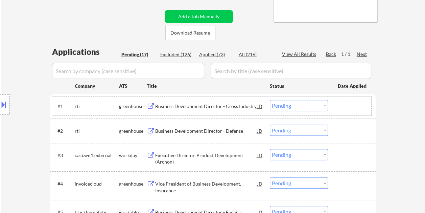
click at [354, 99] on div "#1 rti greenhouse Business Development Director - Cross Industry JD Choose an o…" at bounding box center [211, 106] width 319 height 18
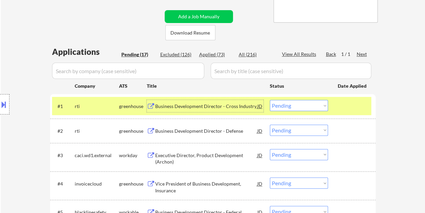
click at [180, 108] on div "Business Development Director - Cross Industry" at bounding box center [206, 106] width 102 height 7
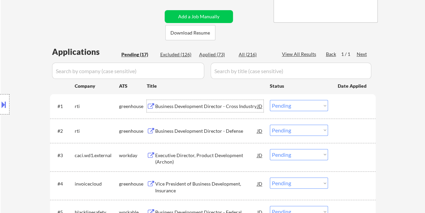
click at [339, 105] on div at bounding box center [353, 106] width 30 height 12
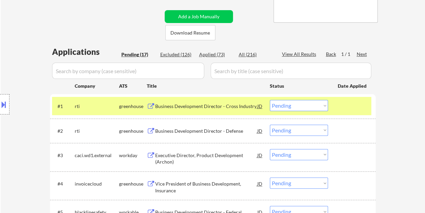
click at [321, 104] on select "Choose an option... Pending Applied Excluded (Questions) Excluded (Expired) Exc…" at bounding box center [299, 105] width 58 height 11
click at [270, 100] on select "Choose an option... Pending Applied Excluded (Questions) Excluded (Expired) Exc…" at bounding box center [299, 105] width 58 height 11
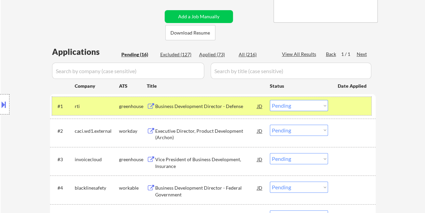
click at [340, 112] on div at bounding box center [353, 106] width 30 height 12
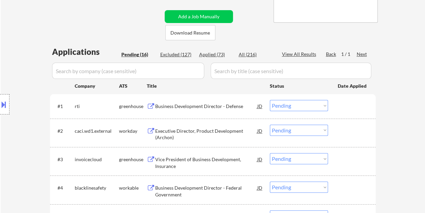
drag, startPoint x: 347, startPoint y: 109, endPoint x: 285, endPoint y: 116, distance: 62.6
click at [347, 109] on div at bounding box center [353, 106] width 30 height 12
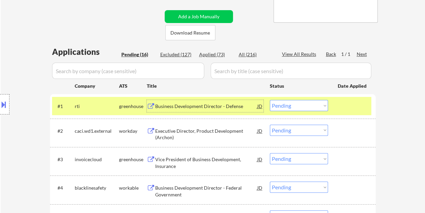
click at [210, 104] on div "Business Development Director - Defense" at bounding box center [206, 106] width 102 height 7
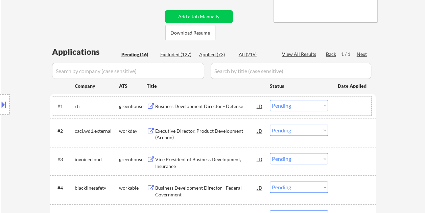
drag, startPoint x: 344, startPoint y: 103, endPoint x: 325, endPoint y: 104, distance: 19.7
click at [344, 103] on div at bounding box center [353, 106] width 30 height 12
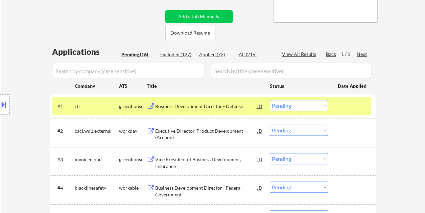
click at [323, 104] on select "Choose an option... Pending Applied Excluded (Questions) Excluded (Expired) Exc…" at bounding box center [299, 105] width 58 height 11
click at [270, 100] on select "Choose an option... Pending Applied Excluded (Questions) Excluded (Expired) Exc…" at bounding box center [299, 105] width 58 height 11
select select ""pending""
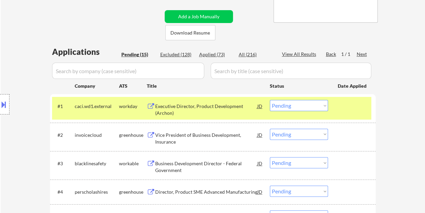
click at [351, 101] on div at bounding box center [353, 106] width 30 height 12
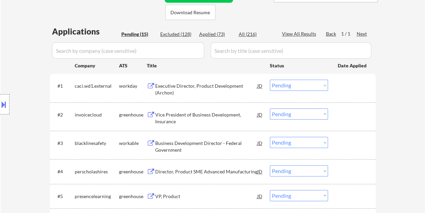
scroll to position [169, 0]
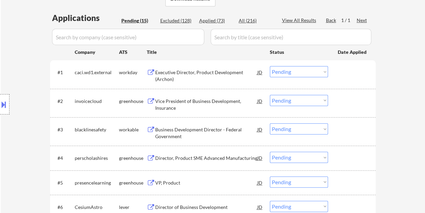
click at [347, 122] on div "#3 blacklinesafety workable Business Development Director - Federal Government …" at bounding box center [211, 131] width 319 height 22
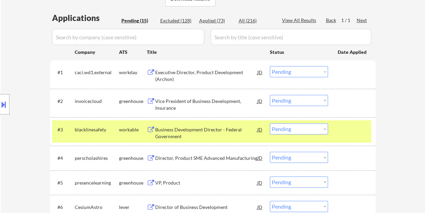
click at [204, 131] on div "Business Development Director - Federal Government" at bounding box center [206, 132] width 102 height 13
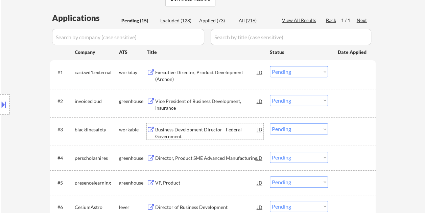
click at [336, 128] on div "#3 blacklinesafety workable Business Development Director - Federal Government …" at bounding box center [211, 131] width 319 height 22
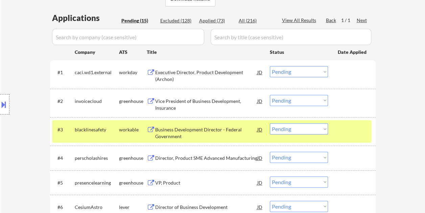
click at [325, 127] on select "Choose an option... Pending Applied Excluded (Questions) Excluded (Expired) Exc…" at bounding box center [299, 128] width 58 height 11
click at [270, 123] on select "Choose an option... Pending Applied Excluded (Questions) Excluded (Expired) Exc…" at bounding box center [299, 128] width 58 height 11
select select ""pending""
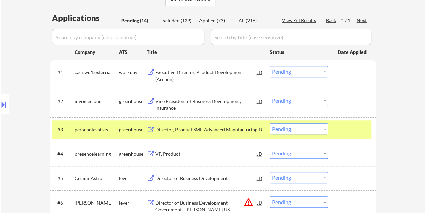
click at [337, 130] on div "#3 perscholashires greenhouse Director, Product SME Advanced Manufacturing JD C…" at bounding box center [211, 129] width 319 height 18
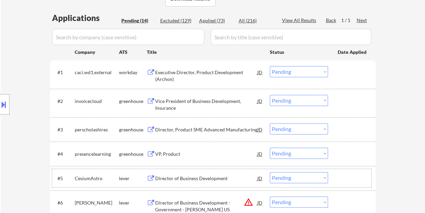
click at [344, 181] on div at bounding box center [353, 178] width 30 height 12
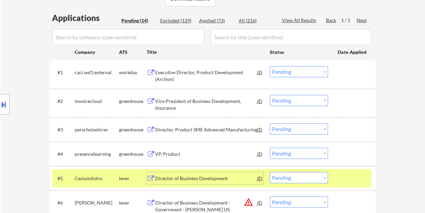
click at [229, 177] on div "Director of Business Development" at bounding box center [206, 178] width 102 height 7
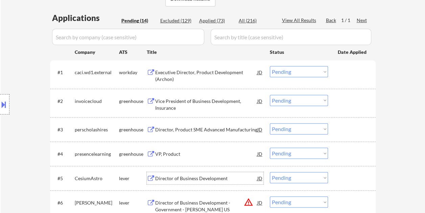
drag, startPoint x: 338, startPoint y: 181, endPoint x: 316, endPoint y: 175, distance: 23.1
click at [338, 181] on div at bounding box center [353, 178] width 30 height 12
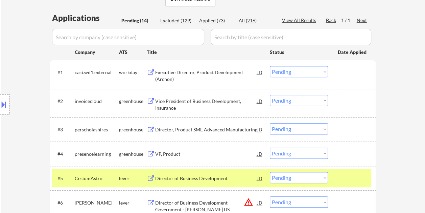
click at [316, 175] on select "Choose an option... Pending Applied Excluded (Questions) Excluded (Expired) Exc…" at bounding box center [299, 177] width 58 height 11
click at [270, 172] on select "Choose an option... Pending Applied Excluded (Questions) Excluded (Expired) Exc…" at bounding box center [299, 177] width 58 height 11
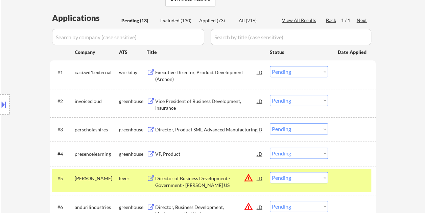
click at [345, 179] on div at bounding box center [353, 178] width 30 height 12
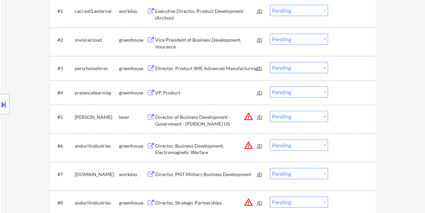
scroll to position [237, 0]
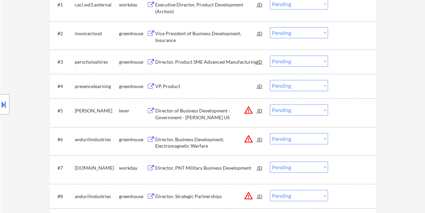
click at [352, 110] on div at bounding box center [353, 110] width 30 height 12
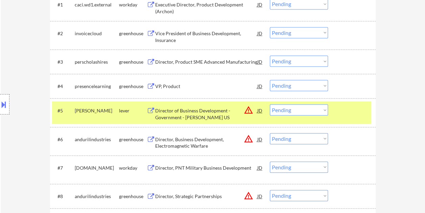
click at [185, 117] on div "Director of Business Development - Government - Kepler US" at bounding box center [206, 113] width 102 height 13
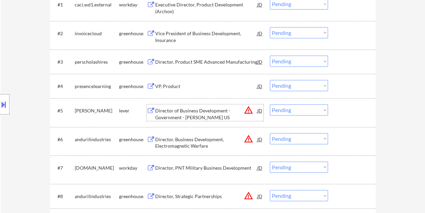
drag, startPoint x: 350, startPoint y: 110, endPoint x: 328, endPoint y: 111, distance: 21.7
click at [350, 110] on div at bounding box center [353, 110] width 30 height 12
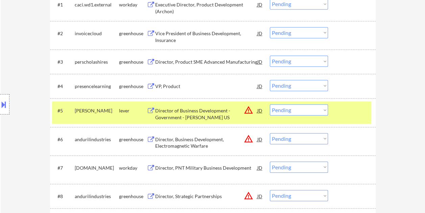
click at [323, 111] on select "Choose an option... Pending Applied Excluded (Questions) Excluded (Expired) Exc…" at bounding box center [299, 109] width 58 height 11
click at [270, 104] on select "Choose an option... Pending Applied Excluded (Questions) Excluded (Expired) Exc…" at bounding box center [299, 109] width 58 height 11
select select ""pending""
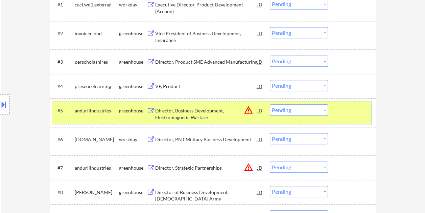
click at [346, 115] on div at bounding box center [353, 110] width 30 height 12
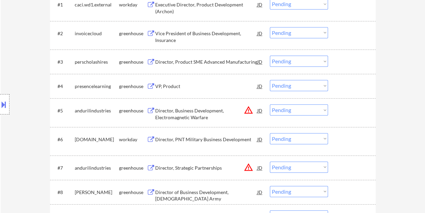
click at [344, 31] on div at bounding box center [353, 33] width 30 height 12
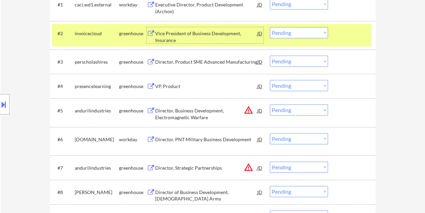
click at [211, 33] on div "Vice President of Business Development, Insurance" at bounding box center [206, 36] width 102 height 13
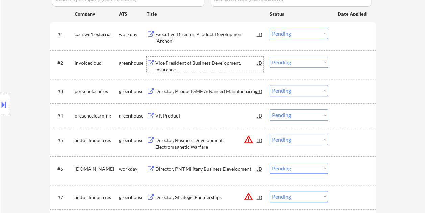
scroll to position [203, 0]
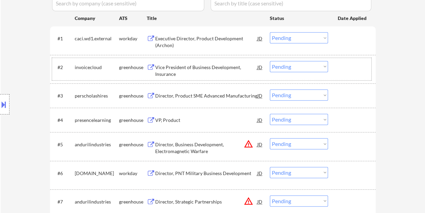
click at [339, 65] on div at bounding box center [353, 67] width 30 height 12
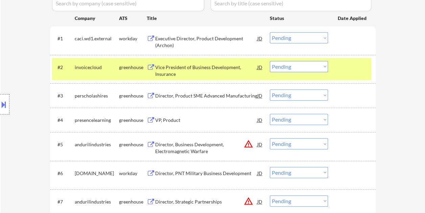
click at [317, 68] on select "Choose an option... Pending Applied Excluded (Questions) Excluded (Expired) Exc…" at bounding box center [299, 66] width 58 height 11
click at [270, 61] on select "Choose an option... Pending Applied Excluded (Questions) Excluded (Expired) Exc…" at bounding box center [299, 66] width 58 height 11
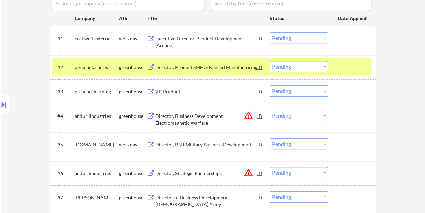
click at [358, 64] on div at bounding box center [353, 67] width 30 height 12
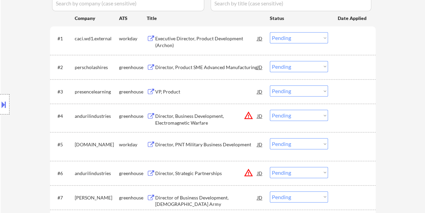
click at [357, 64] on div at bounding box center [353, 67] width 30 height 12
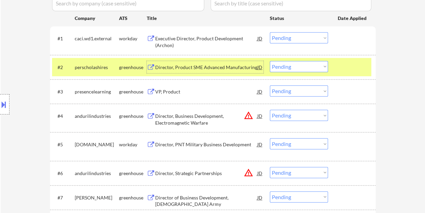
click at [184, 67] on div "Director, Product SME Advanced Manufacturing" at bounding box center [206, 67] width 102 height 7
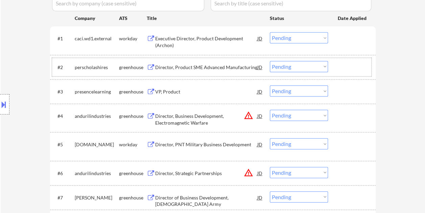
drag, startPoint x: 340, startPoint y: 65, endPoint x: 322, endPoint y: 65, distance: 18.3
click at [341, 65] on div at bounding box center [353, 67] width 30 height 12
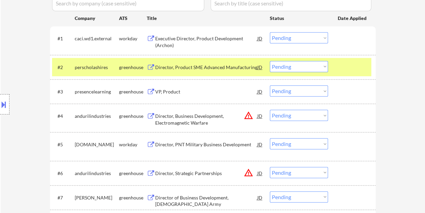
click at [321, 65] on select "Choose an option... Pending Applied Excluded (Questions) Excluded (Expired) Exc…" at bounding box center [299, 66] width 58 height 11
click at [270, 61] on select "Choose an option... Pending Applied Excluded (Questions) Excluded (Expired) Exc…" at bounding box center [299, 66] width 58 height 11
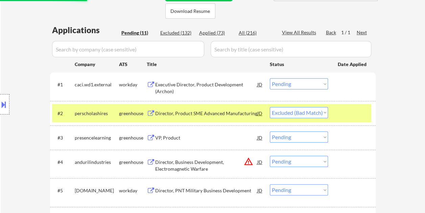
scroll to position [135, 0]
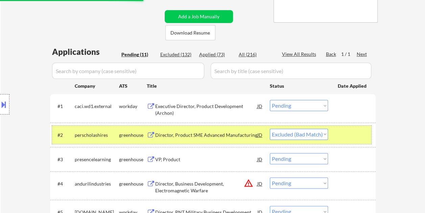
click at [354, 135] on div at bounding box center [353, 135] width 30 height 12
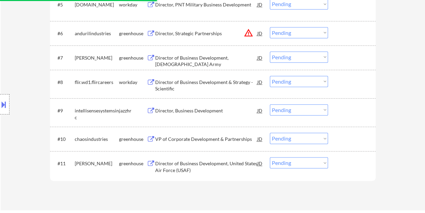
scroll to position [372, 0]
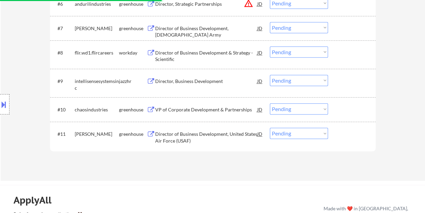
click at [336, 135] on div "#11 silvus greenhouse Director of Business Development, United States Air Force…" at bounding box center [211, 135] width 319 height 22
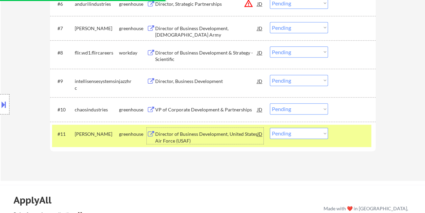
click at [215, 138] on div "Director of Business Development, United States Air Force (USAF)" at bounding box center [206, 137] width 102 height 13
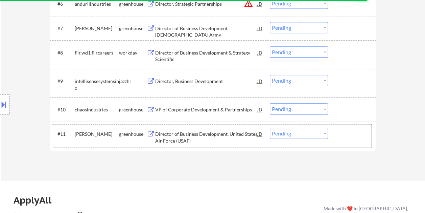
click at [355, 131] on div at bounding box center [353, 134] width 30 height 12
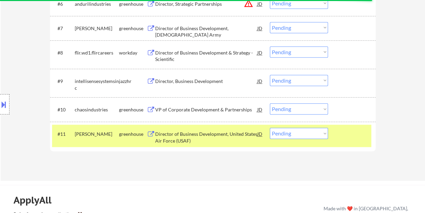
click at [344, 112] on div at bounding box center [353, 109] width 30 height 12
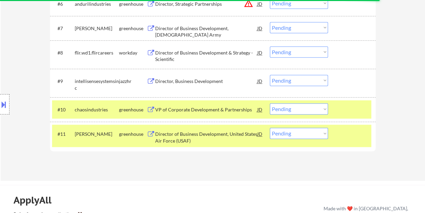
click at [341, 136] on div at bounding box center [353, 134] width 30 height 12
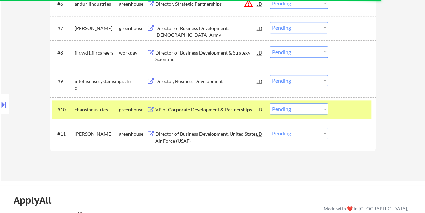
click at [208, 105] on div "VP of Corporate Development & Partnerships" at bounding box center [206, 109] width 102 height 12
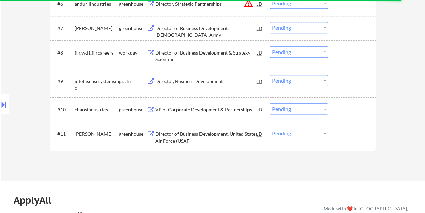
select select ""pending""
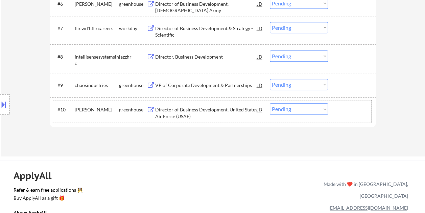
drag, startPoint x: 342, startPoint y: 109, endPoint x: 332, endPoint y: 109, distance: 9.8
click at [342, 109] on div at bounding box center [353, 109] width 30 height 12
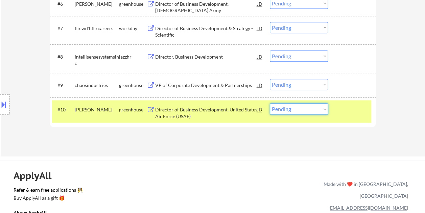
click at [324, 109] on select "Choose an option... Pending Applied Excluded (Questions) Excluded (Expired) Exc…" at bounding box center [299, 108] width 58 height 11
select select ""excluded__bad_match_""
click at [270, 103] on select "Choose an option... Pending Applied Excluded (Questions) Excluded (Expired) Exc…" at bounding box center [299, 108] width 58 height 11
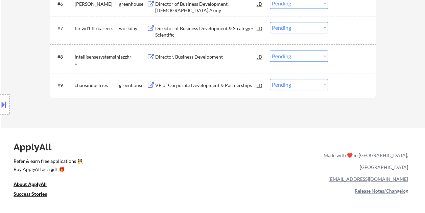
click at [349, 82] on div at bounding box center [353, 85] width 30 height 12
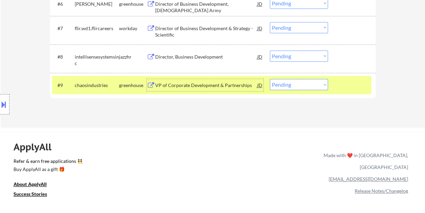
click at [179, 86] on div "VP of Corporate Development & Partnerships" at bounding box center [206, 85] width 102 height 7
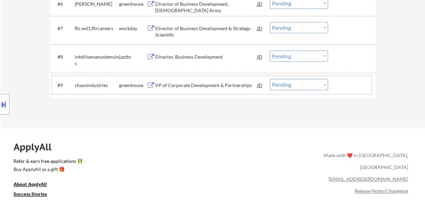
click at [347, 84] on div at bounding box center [353, 85] width 30 height 12
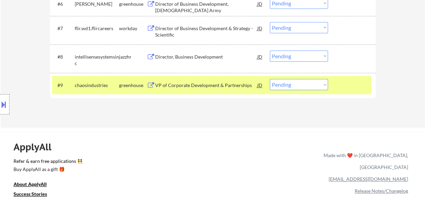
click at [325, 85] on select "Choose an option... Pending Applied Excluded (Questions) Excluded (Expired) Exc…" at bounding box center [299, 84] width 58 height 11
select select ""excluded__bad_match_""
click at [270, 79] on select "Choose an option... Pending Applied Excluded (Questions) Excluded (Expired) Exc…" at bounding box center [299, 84] width 58 height 11
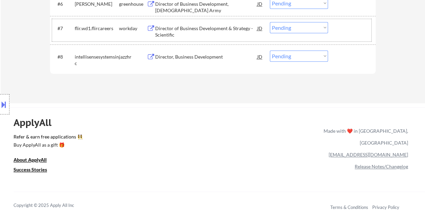
drag, startPoint x: 358, startPoint y: 32, endPoint x: 280, endPoint y: 32, distance: 77.8
click at [358, 32] on div at bounding box center [353, 28] width 30 height 12
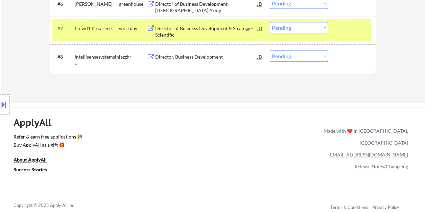
click at [224, 30] on div "Director of Business Development & Strategy - Scientific" at bounding box center [206, 31] width 102 height 13
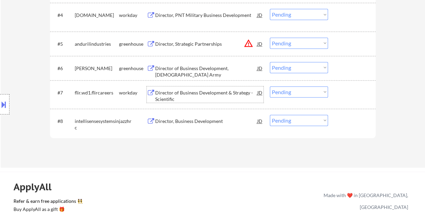
scroll to position [237, 0]
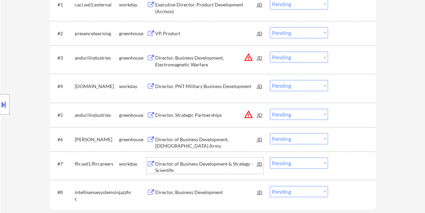
drag, startPoint x: 350, startPoint y: 174, endPoint x: 343, endPoint y: 158, distance: 17.1
click at [350, 174] on div "#7 flir.wd1.flircareers workday Director of Business Development & Strategy - S…" at bounding box center [211, 165] width 319 height 22
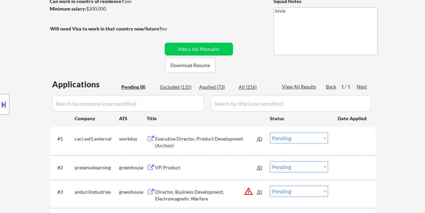
scroll to position [0, 0]
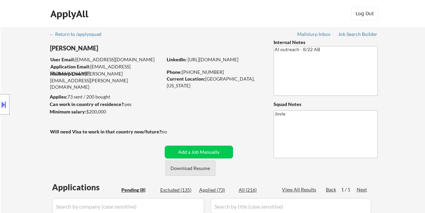
click at [198, 167] on button "Download Resume" at bounding box center [190, 167] width 50 height 15
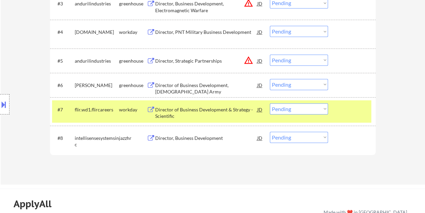
scroll to position [304, 0]
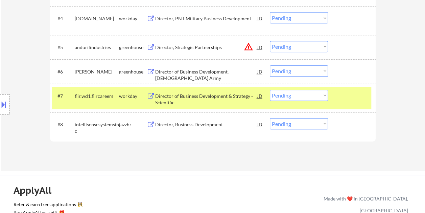
click at [314, 93] on select "Choose an option... Pending Applied Excluded (Questions) Excluded (Expired) Exc…" at bounding box center [299, 95] width 58 height 11
click at [270, 90] on select "Choose an option... Pending Applied Excluded (Questions) Excluded (Expired) Exc…" at bounding box center [299, 95] width 58 height 11
select select ""pending""
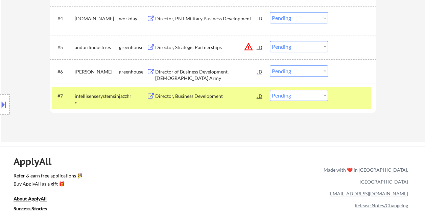
click at [354, 95] on div at bounding box center [353, 96] width 30 height 12
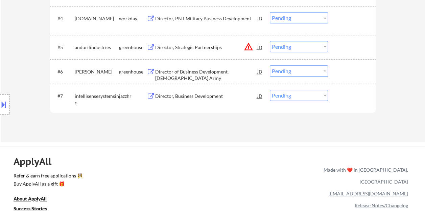
click at [355, 73] on div at bounding box center [353, 71] width 30 height 12
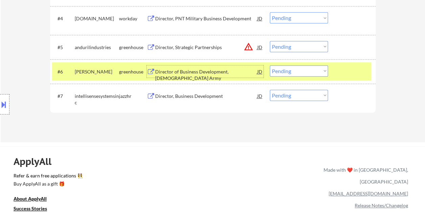
click at [208, 71] on div "Director of Business Development, US Army" at bounding box center [206, 74] width 102 height 13
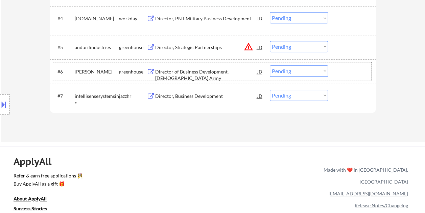
drag, startPoint x: 346, startPoint y: 69, endPoint x: 322, endPoint y: 74, distance: 24.5
click at [346, 69] on div at bounding box center [353, 71] width 30 height 12
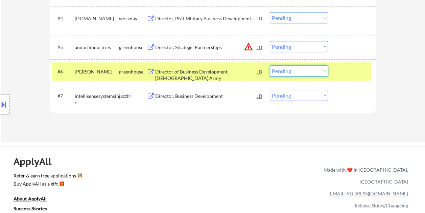
click at [320, 73] on select "Choose an option... Pending Applied Excluded (Questions) Excluded (Expired) Exc…" at bounding box center [299, 70] width 58 height 11
click at [270, 65] on select "Choose an option... Pending Applied Excluded (Questions) Excluded (Expired) Exc…" at bounding box center [299, 70] width 58 height 11
select select ""pending""
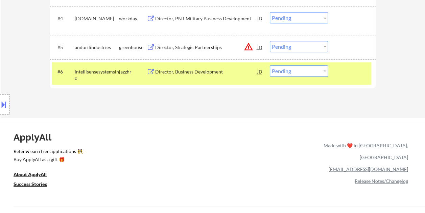
click at [357, 67] on div at bounding box center [353, 71] width 30 height 12
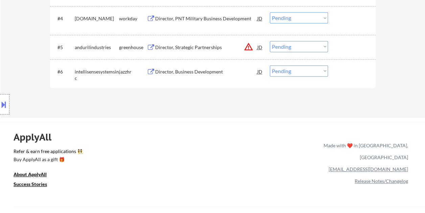
click at [353, 42] on div at bounding box center [353, 47] width 30 height 12
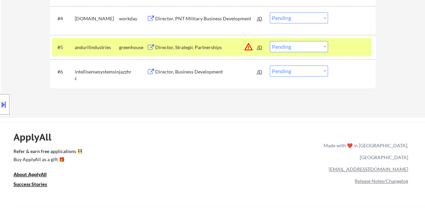
click at [198, 45] on div "Director, Strategic Partnerships" at bounding box center [206, 47] width 102 height 7
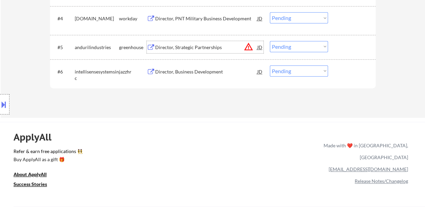
drag, startPoint x: 355, startPoint y: 49, endPoint x: 343, endPoint y: 49, distance: 11.9
click at [352, 49] on div at bounding box center [353, 47] width 30 height 12
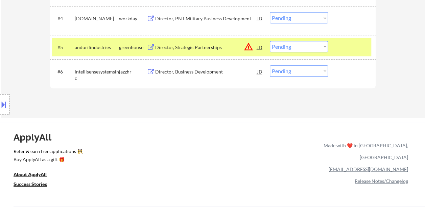
click at [324, 46] on select "Choose an option... Pending Applied Excluded (Questions) Excluded (Expired) Exc…" at bounding box center [299, 46] width 58 height 11
click at [270, 41] on select "Choose an option... Pending Applied Excluded (Questions) Excluded (Expired) Exc…" at bounding box center [299, 46] width 58 height 11
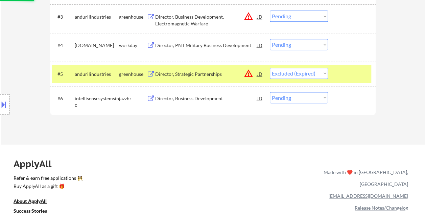
scroll to position [237, 0]
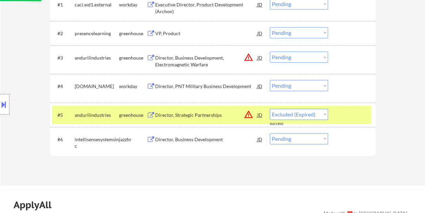
select select ""pending""
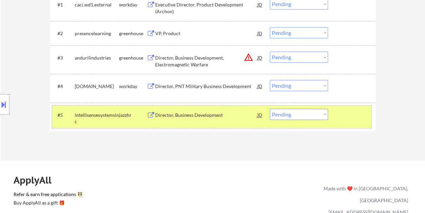
click at [346, 114] on div at bounding box center [353, 115] width 30 height 12
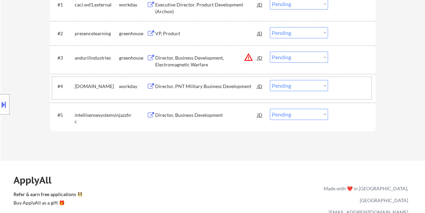
click at [347, 90] on div at bounding box center [353, 86] width 30 height 12
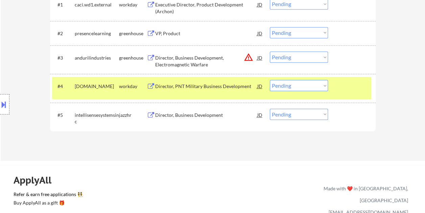
click at [211, 87] on div "Director, PNT Military Business Development" at bounding box center [206, 86] width 102 height 7
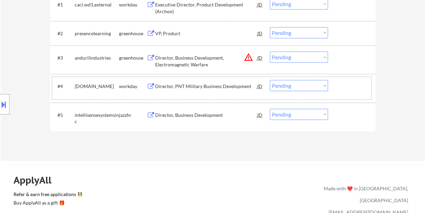
click at [330, 87] on div "#4 viavisolutions.wd1.careers workday Director, PNT Military Business Developme…" at bounding box center [211, 88] width 319 height 22
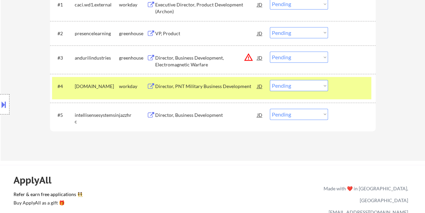
click at [315, 86] on select "Choose an option... Pending Applied Excluded (Questions) Excluded (Expired) Exc…" at bounding box center [299, 85] width 58 height 11
click at [270, 80] on select "Choose an option... Pending Applied Excluded (Questions) Excluded (Expired) Exc…" at bounding box center [299, 85] width 58 height 11
select select ""pending""
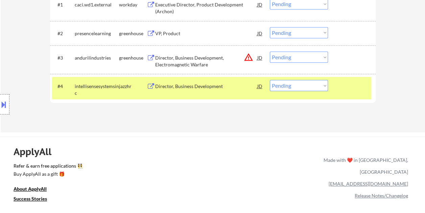
click at [345, 87] on div at bounding box center [353, 86] width 30 height 12
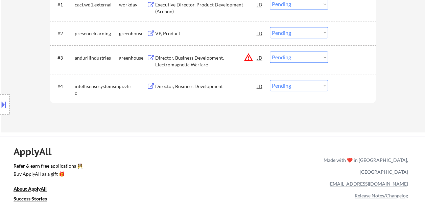
click at [346, 59] on div at bounding box center [353, 57] width 30 height 12
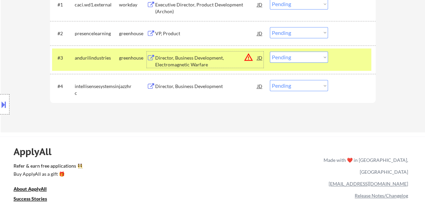
click at [204, 58] on div "Director, Business Development, Electromagnetic Warfare" at bounding box center [206, 60] width 102 height 13
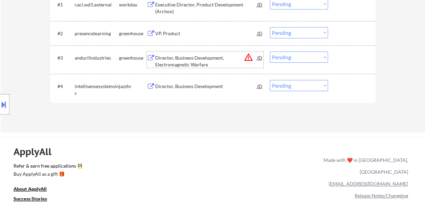
click at [334, 58] on div "#3 andurilindustries greenhouse Director, Business Development, Electromagnetic…" at bounding box center [211, 59] width 319 height 22
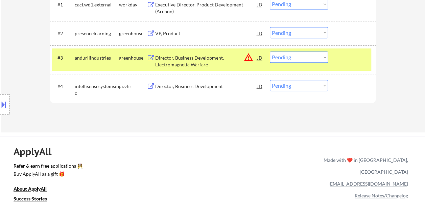
click at [326, 56] on select "Choose an option... Pending Applied Excluded (Questions) Excluded (Expired) Exc…" at bounding box center [299, 56] width 58 height 11
click at [270, 51] on select "Choose an option... Pending Applied Excluded (Questions) Excluded (Expired) Exc…" at bounding box center [299, 56] width 58 height 11
select select ""pending""
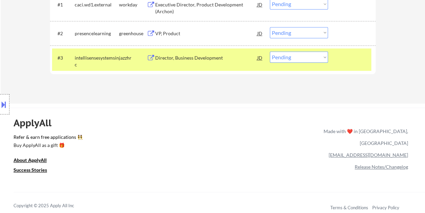
click at [336, 62] on div "#3 intellisensesystemsinc jazzhr Director, Business Development JD warning_ambe…" at bounding box center [211, 59] width 319 height 22
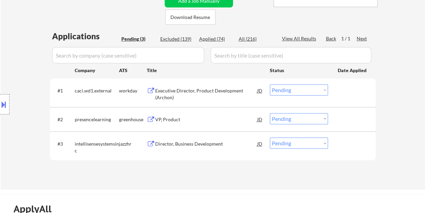
scroll to position [135, 0]
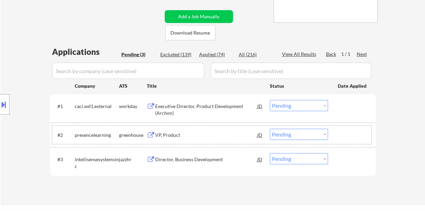
click at [339, 133] on div at bounding box center [353, 135] width 30 height 12
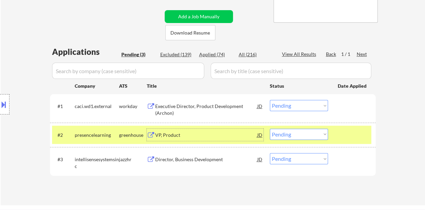
click at [188, 133] on div "VP, Product" at bounding box center [206, 135] width 102 height 7
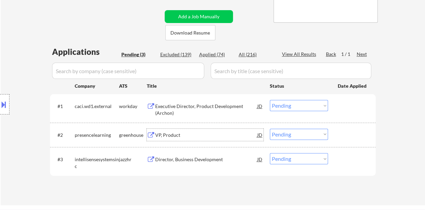
drag, startPoint x: 331, startPoint y: 134, endPoint x: 319, endPoint y: 134, distance: 12.9
click at [329, 134] on div "#2 presencelearning greenhouse VP, Product JD Choose an option... Pending Appli…" at bounding box center [211, 134] width 319 height 18
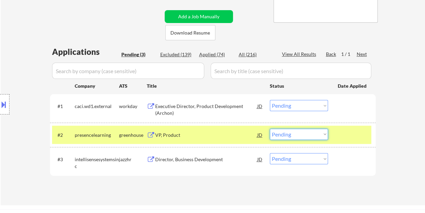
click at [319, 134] on select "Choose an option... Pending Applied Excluded (Questions) Excluded (Expired) Exc…" at bounding box center [299, 134] width 58 height 11
click at [270, 129] on select "Choose an option... Pending Applied Excluded (Questions) Excluded (Expired) Exc…" at bounding box center [299, 134] width 58 height 11
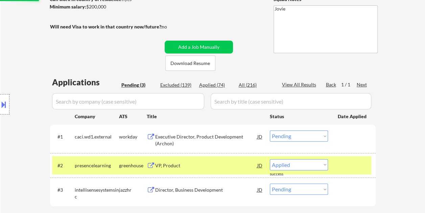
select select ""pending""
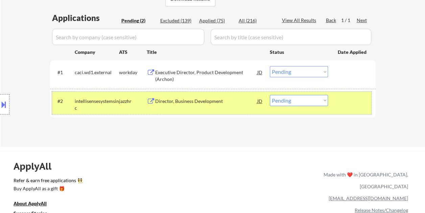
click at [349, 103] on div at bounding box center [353, 101] width 30 height 12
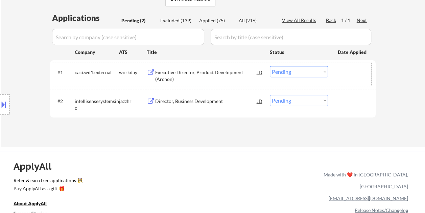
click at [350, 83] on div "#1 caci.wd1.external workday Executive Director, Product Development (Archon) J…" at bounding box center [211, 74] width 319 height 22
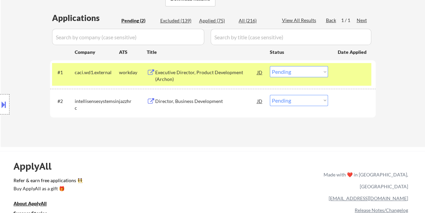
click at [231, 72] on div "Executive Director, Product Development (Archon)" at bounding box center [206, 75] width 102 height 13
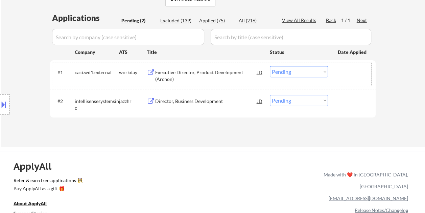
click at [345, 75] on div at bounding box center [353, 72] width 30 height 12
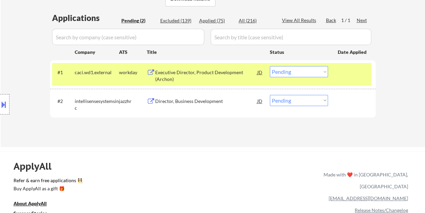
click at [326, 71] on select "Choose an option... Pending Applied Excluded (Questions) Excluded (Expired) Exc…" at bounding box center [299, 71] width 58 height 11
click at [270, 66] on select "Choose an option... Pending Applied Excluded (Questions) Excluded (Expired) Exc…" at bounding box center [299, 71] width 58 height 11
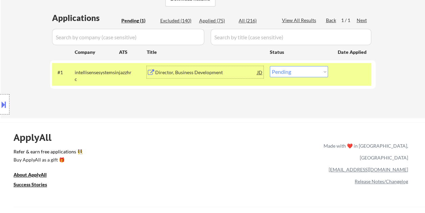
click at [231, 76] on div "Director, Business Development" at bounding box center [206, 72] width 102 height 12
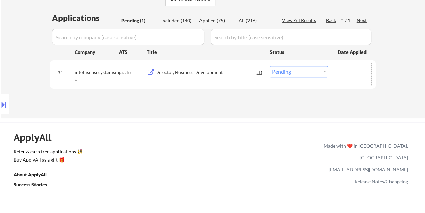
click at [336, 74] on div "#1 intellisensesystemsinc jazzhr Director, Business Development JD Choose an op…" at bounding box center [211, 74] width 319 height 22
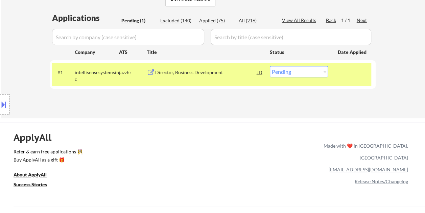
click at [320, 71] on select "Choose an option... Pending Applied Excluded (Questions) Excluded (Expired) Exc…" at bounding box center [299, 71] width 58 height 11
select select ""excluded__bad_match_""
click at [270, 66] on select "Choose an option... Pending Applied Excluded (Questions) Excluded (Expired) Exc…" at bounding box center [299, 71] width 58 height 11
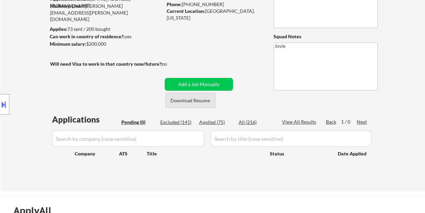
scroll to position [101, 0]
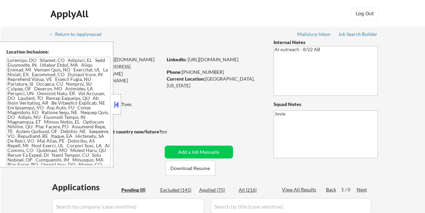
click at [116, 106] on button at bounding box center [116, 104] width 7 height 10
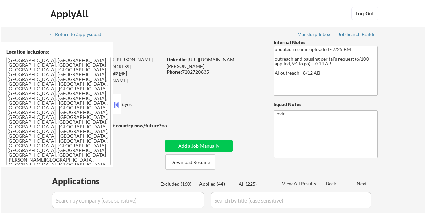
select select ""pending""
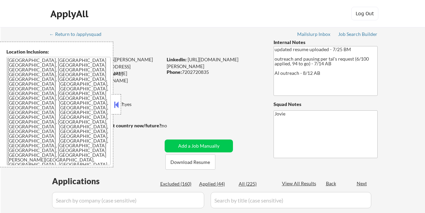
select select ""pending""
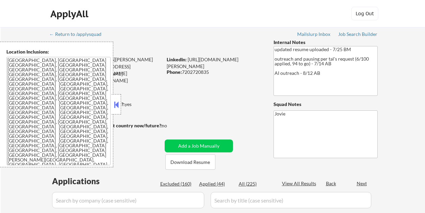
select select ""pending""
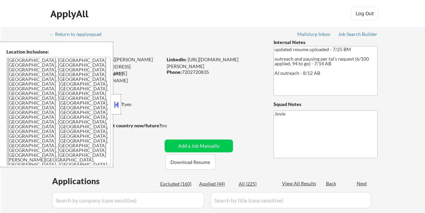
select select ""pending""
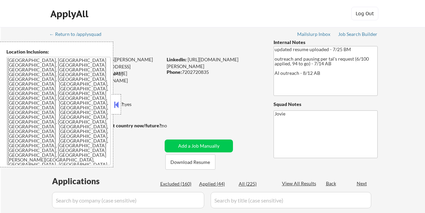
select select ""pending""
click at [233, 16] on div "ApplyAll Log In Sign Up Log Out" at bounding box center [213, 15] width 338 height 17
drag, startPoint x: 116, startPoint y: 101, endPoint x: 149, endPoint y: 97, distance: 33.5
click at [120, 104] on div at bounding box center [116, 104] width 9 height 20
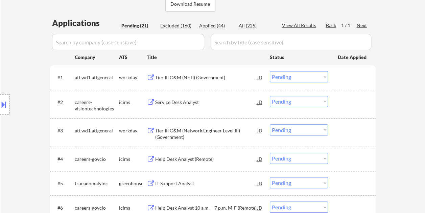
scroll to position [169, 0]
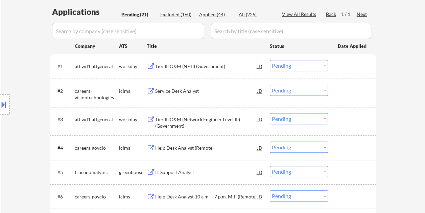
click at [340, 171] on div at bounding box center [353, 172] width 30 height 12
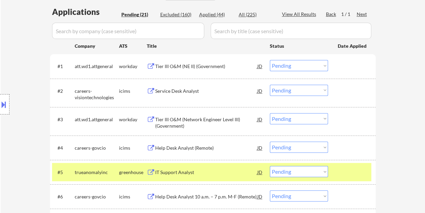
click at [204, 173] on div "IT Support Analyst" at bounding box center [206, 172] width 102 height 7
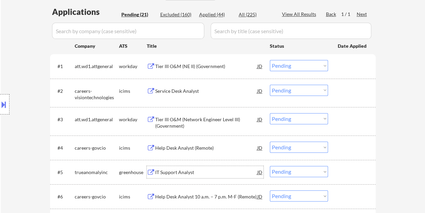
click at [355, 171] on div at bounding box center [353, 172] width 30 height 12
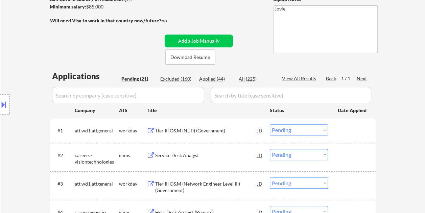
scroll to position [68, 0]
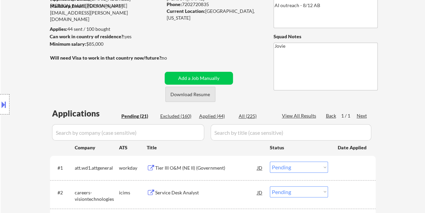
click at [194, 94] on button "Download Resume" at bounding box center [190, 94] width 50 height 15
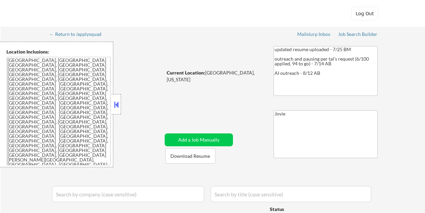
select select ""pending""
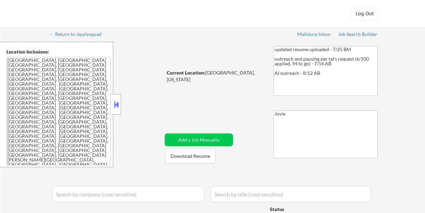
select select ""pending""
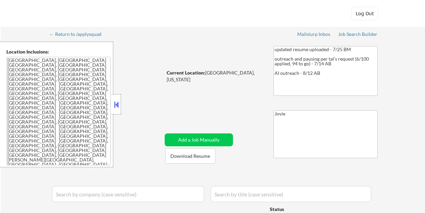
select select ""pending""
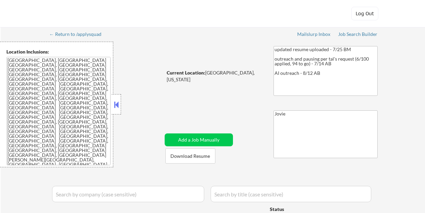
select select ""pending""
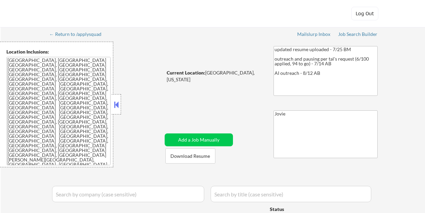
select select ""pending""
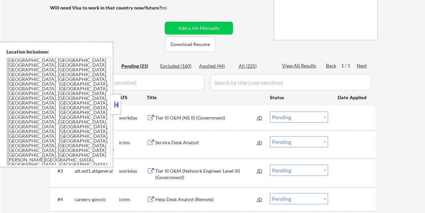
scroll to position [101, 0]
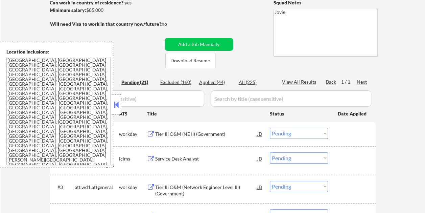
click at [116, 101] on button at bounding box center [116, 104] width 7 height 10
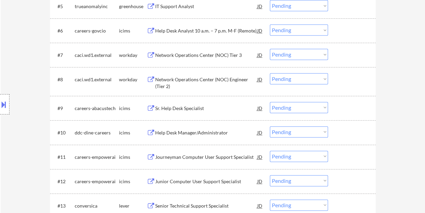
scroll to position [304, 0]
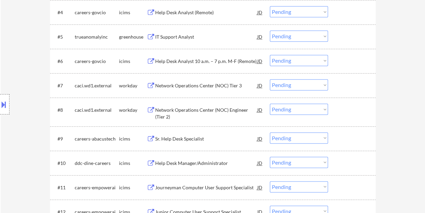
click at [324, 37] on select "Choose an option... Pending Applied Excluded (Questions) Excluded (Expired) Exc…" at bounding box center [299, 35] width 58 height 11
click at [270, 30] on select "Choose an option... Pending Applied Excluded (Questions) Excluded (Expired) Exc…" at bounding box center [299, 35] width 58 height 11
select select ""pending""
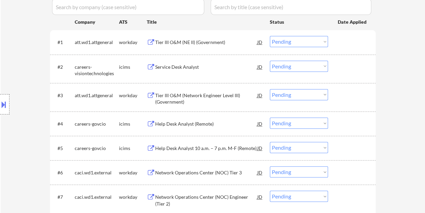
scroll to position [203, 0]
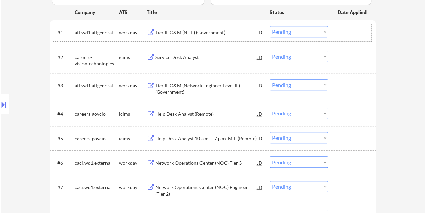
drag, startPoint x: 353, startPoint y: 30, endPoint x: 257, endPoint y: 32, distance: 95.4
click at [353, 30] on div at bounding box center [353, 32] width 30 height 12
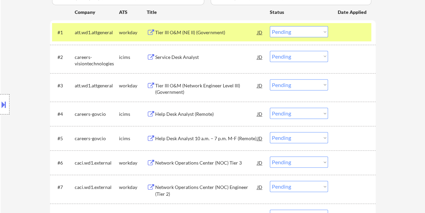
click at [228, 34] on div "Tier III O&M (NE II) (Government)" at bounding box center [206, 32] width 102 height 7
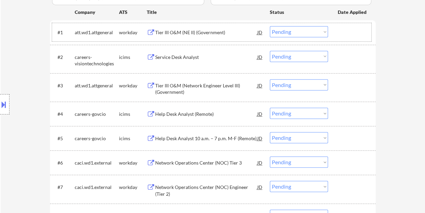
drag, startPoint x: 337, startPoint y: 32, endPoint x: 327, endPoint y: 32, distance: 10.1
click at [337, 32] on div "#1 att.wd1.attgeneral workday Tier III O&M (NE II) (Government) JD Choose an op…" at bounding box center [211, 32] width 319 height 18
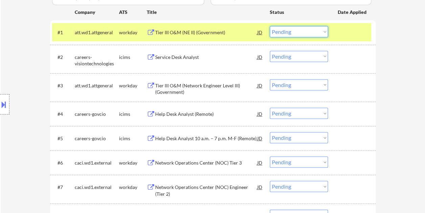
click at [324, 32] on select "Choose an option... Pending Applied Excluded (Questions) Excluded (Expired) Exc…" at bounding box center [299, 31] width 58 height 11
click at [270, 26] on select "Choose an option... Pending Applied Excluded (Questions) Excluded (Expired) Exc…" at bounding box center [299, 31] width 58 height 11
select select ""pending""
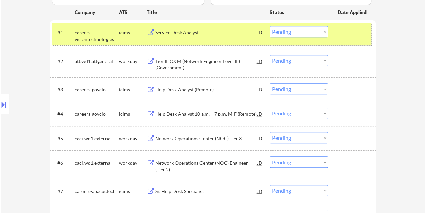
click at [335, 32] on div "#1 careers-visiontechnologies icims Service Desk Analyst JD Choose an option...…" at bounding box center [211, 34] width 319 height 22
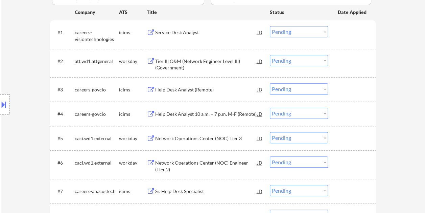
drag, startPoint x: 345, startPoint y: 67, endPoint x: 324, endPoint y: 67, distance: 20.6
click at [345, 67] on div "#2 att.wd1.attgeneral workday Tier III O&M (Network Engineer Level III) (Govern…" at bounding box center [211, 63] width 319 height 22
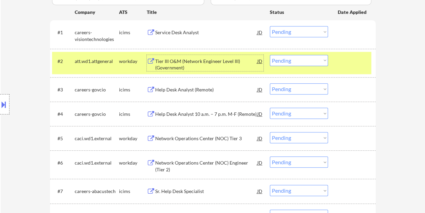
click at [226, 63] on div "Tier III O&M (Network Engineer Level III) (Government)" at bounding box center [206, 64] width 102 height 13
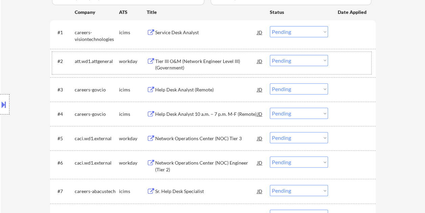
drag, startPoint x: 342, startPoint y: 71, endPoint x: 338, endPoint y: 68, distance: 4.4
click at [342, 71] on div "#2 att.wd1.attgeneral workday Tier III O&M (Network Engineer Level III) (Govern…" at bounding box center [211, 63] width 319 height 22
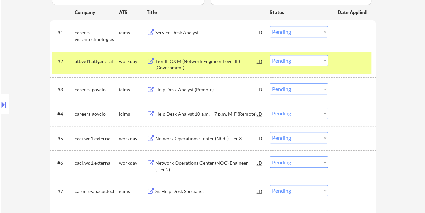
click at [324, 62] on select "Choose an option... Pending Applied Excluded (Questions) Excluded (Expired) Exc…" at bounding box center [299, 60] width 58 height 11
click at [270, 55] on select "Choose an option... Pending Applied Excluded (Questions) Excluded (Expired) Exc…" at bounding box center [299, 60] width 58 height 11
select select ""pending""
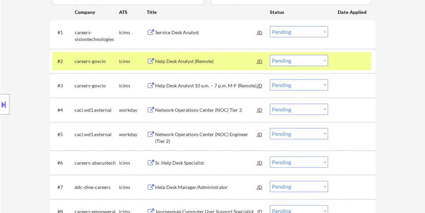
click at [346, 60] on div at bounding box center [353, 61] width 30 height 12
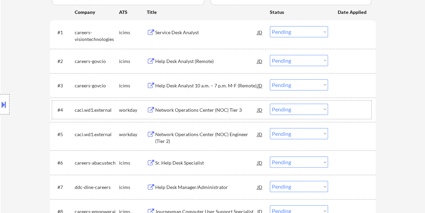
drag, startPoint x: 345, startPoint y: 107, endPoint x: 283, endPoint y: 112, distance: 61.7
click at [345, 108] on div at bounding box center [353, 110] width 30 height 12
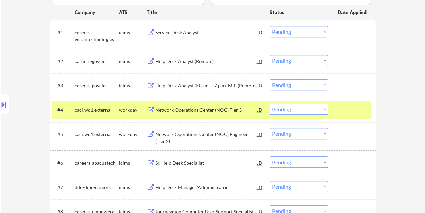
click at [237, 112] on div "Network Operations Center (NOC) Tier 3" at bounding box center [206, 110] width 102 height 7
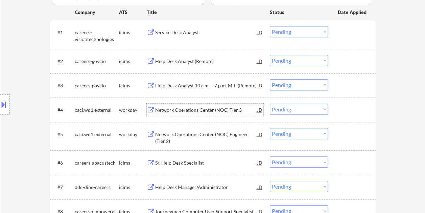
click at [335, 110] on div "#4 caci.wd1.external workday Network Operations Center (NOC) Tier 3 JD Choose a…" at bounding box center [211, 109] width 319 height 18
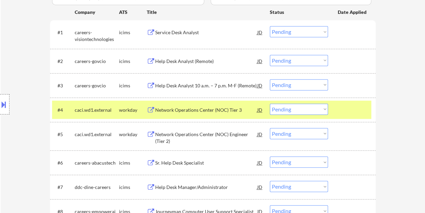
click at [324, 109] on select "Choose an option... Pending Applied Excluded (Questions) Excluded (Expired) Exc…" at bounding box center [299, 109] width 58 height 11
click at [270, 104] on select "Choose an option... Pending Applied Excluded (Questions) Excluded (Expired) Exc…" at bounding box center [299, 109] width 58 height 11
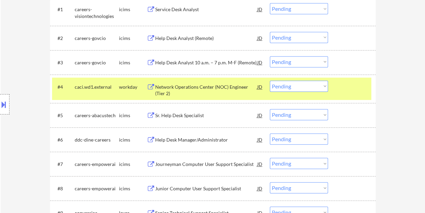
scroll to position [237, 0]
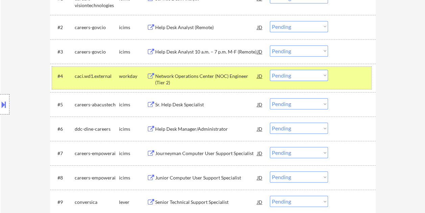
click at [346, 79] on div at bounding box center [353, 76] width 30 height 12
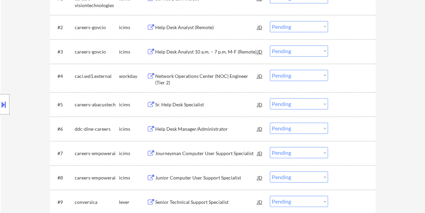
click at [347, 79] on div at bounding box center [353, 76] width 30 height 12
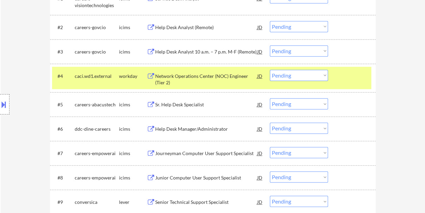
click at [220, 77] on div "Network Operations Center (NOC) Engineer (Tier 2)" at bounding box center [206, 79] width 102 height 13
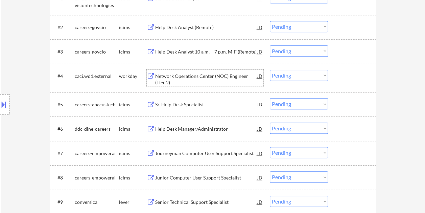
click at [335, 77] on div "#4 caci.wd1.external workday Network Operations Center (NOC) Engineer (Tier 2) …" at bounding box center [211, 78] width 319 height 22
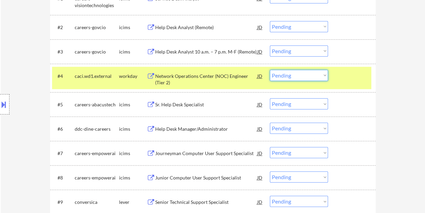
click at [322, 75] on select "Choose an option... Pending Applied Excluded (Questions) Excluded (Expired) Exc…" at bounding box center [299, 75] width 58 height 11
click at [270, 70] on select "Choose an option... Pending Applied Excluded (Questions) Excluded (Expired) Exc…" at bounding box center [299, 75] width 58 height 11
select select ""pending""
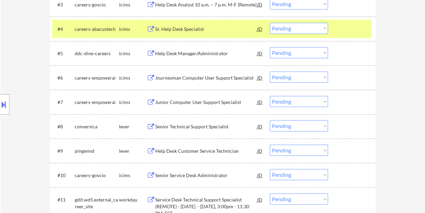
scroll to position [304, 0]
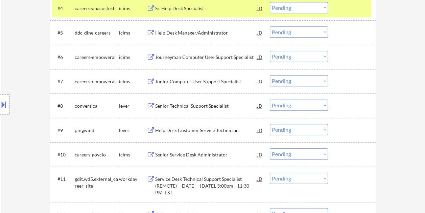
click at [345, 100] on div at bounding box center [353, 105] width 30 height 12
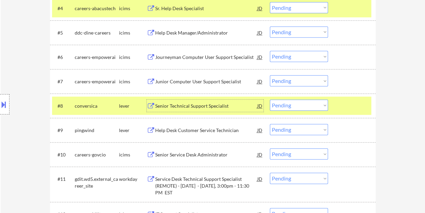
click at [183, 107] on div "Senior Technical Support Specialist" at bounding box center [206, 105] width 102 height 7
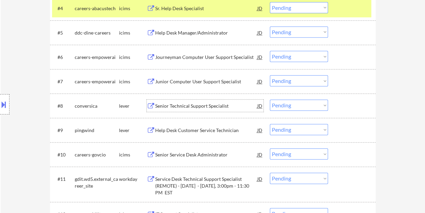
click at [346, 103] on div at bounding box center [353, 105] width 30 height 12
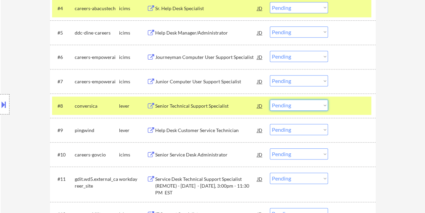
click at [326, 106] on select "Choose an option... Pending Applied Excluded (Questions) Excluded (Expired) Exc…" at bounding box center [299, 104] width 58 height 11
click at [270, 99] on select "Choose an option... Pending Applied Excluded (Questions) Excluded (Expired) Exc…" at bounding box center [299, 104] width 58 height 11
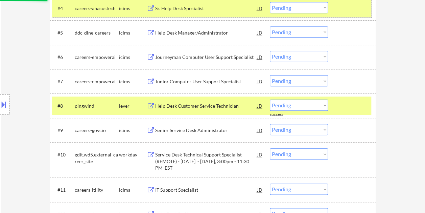
click at [350, 9] on div at bounding box center [353, 8] width 30 height 12
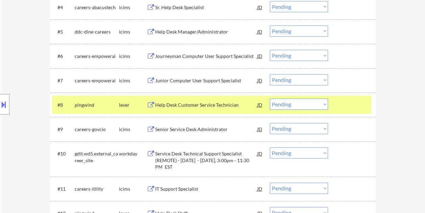
scroll to position [319, 0]
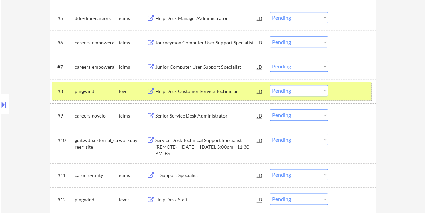
click at [353, 95] on div at bounding box center [353, 91] width 30 height 12
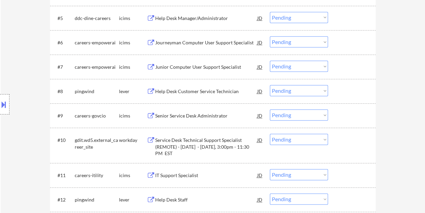
click at [354, 89] on div at bounding box center [353, 91] width 30 height 12
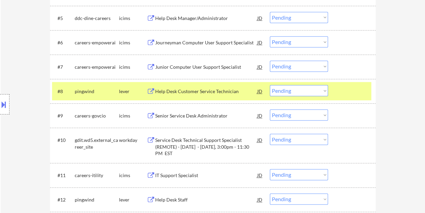
click at [181, 90] on div "Help Desk Customer Service Technician" at bounding box center [206, 91] width 102 height 7
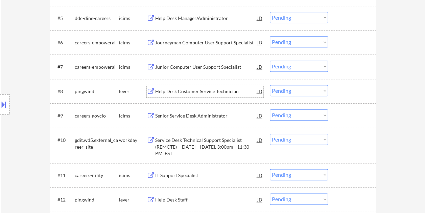
drag, startPoint x: 347, startPoint y: 91, endPoint x: 344, endPoint y: 91, distance: 3.8
click at [346, 91] on div at bounding box center [353, 91] width 30 height 12
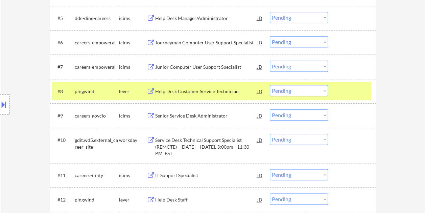
click at [324, 91] on select "Choose an option... Pending Applied Excluded (Questions) Excluded (Expired) Exc…" at bounding box center [299, 90] width 58 height 11
click at [270, 85] on select "Choose an option... Pending Applied Excluded (Questions) Excluded (Expired) Exc…" at bounding box center [299, 90] width 58 height 11
select select ""pending""
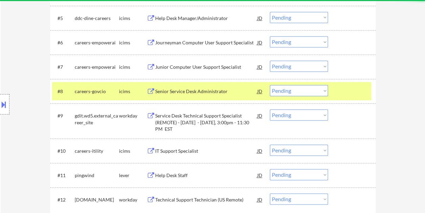
click at [349, 88] on div at bounding box center [353, 91] width 30 height 12
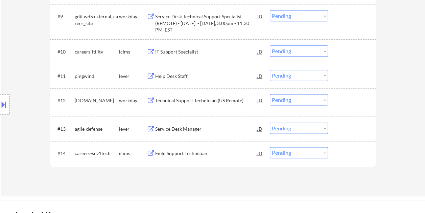
scroll to position [420, 0]
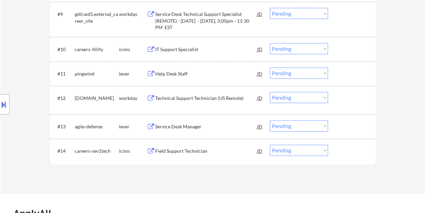
drag, startPoint x: 346, startPoint y: 69, endPoint x: 265, endPoint y: 72, distance: 81.6
click at [346, 69] on div at bounding box center [353, 73] width 30 height 12
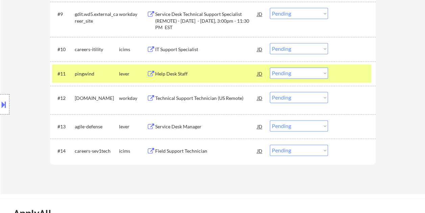
click at [221, 72] on div "Help Desk Staff" at bounding box center [206, 73] width 102 height 7
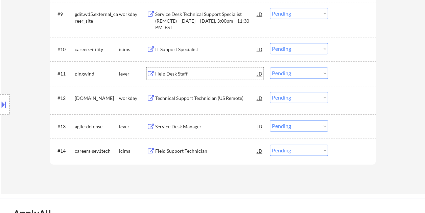
drag, startPoint x: 346, startPoint y: 73, endPoint x: 330, endPoint y: 73, distance: 15.9
click at [346, 72] on div at bounding box center [353, 73] width 30 height 12
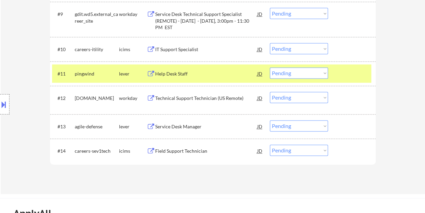
click at [325, 73] on select "Choose an option... Pending Applied Excluded (Questions) Excluded (Expired) Exc…" at bounding box center [299, 72] width 58 height 11
click at [270, 67] on select "Choose an option... Pending Applied Excluded (Questions) Excluded (Expired) Exc…" at bounding box center [299, 72] width 58 height 11
select select ""pending""
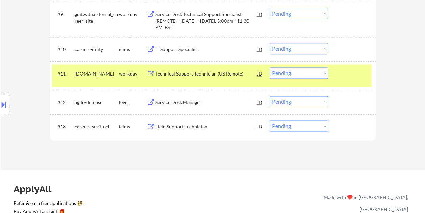
click at [350, 74] on div at bounding box center [353, 73] width 30 height 12
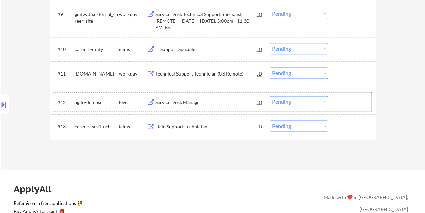
click at [361, 103] on div at bounding box center [353, 102] width 30 height 12
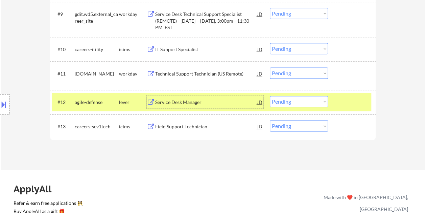
click at [198, 97] on div "Service Desk Manager" at bounding box center [206, 102] width 102 height 12
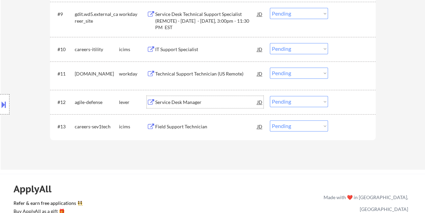
drag, startPoint x: 362, startPoint y: 109, endPoint x: 336, endPoint y: 99, distance: 27.2
click at [358, 109] on div "#12 agile-defense lever Service Desk Manager JD Choose an option... Pending App…" at bounding box center [211, 102] width 319 height 18
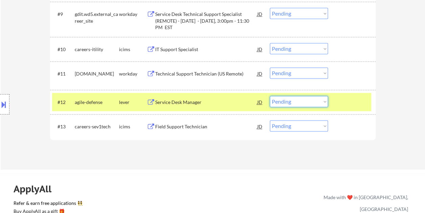
click at [321, 101] on select "Choose an option... Pending Applied Excluded (Questions) Excluded (Expired) Exc…" at bounding box center [299, 101] width 58 height 11
click at [270, 96] on select "Choose an option... Pending Applied Excluded (Questions) Excluded (Expired) Exc…" at bounding box center [299, 101] width 58 height 11
select select ""pending""
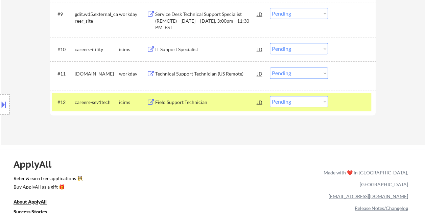
click at [344, 101] on div at bounding box center [353, 102] width 30 height 12
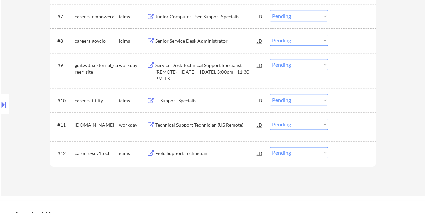
scroll to position [353, 0]
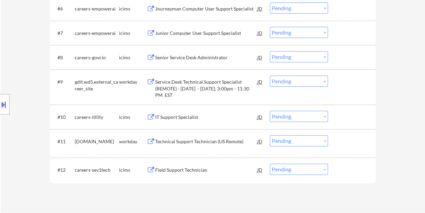
drag, startPoint x: 343, startPoint y: 131, endPoint x: 285, endPoint y: 133, distance: 57.5
click at [342, 132] on div "#11 motorolasolutions.wd5.careers workday Technical Support Technician (US Remo…" at bounding box center [213, 143] width 326 height 28
click at [353, 148] on div "#11 motorolasolutions.wd5.careers workday Technical Support Technician (US Remo…" at bounding box center [211, 143] width 319 height 22
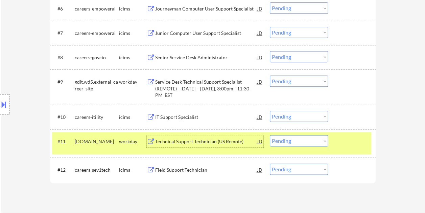
click at [227, 141] on div "Technical Support Technician (US Remote)" at bounding box center [206, 141] width 102 height 7
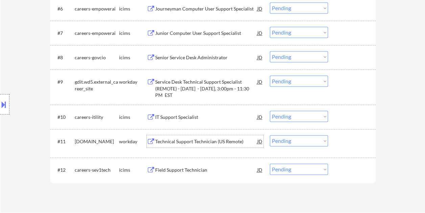
click at [338, 141] on div at bounding box center [353, 141] width 30 height 12
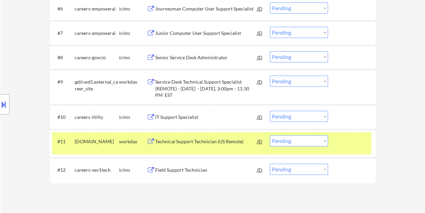
click at [319, 140] on select "Choose an option... Pending Applied Excluded (Questions) Excluded (Expired) Exc…" at bounding box center [299, 140] width 58 height 11
click at [270, 135] on select "Choose an option... Pending Applied Excluded (Questions) Excluded (Expired) Exc…" at bounding box center [299, 140] width 58 height 11
select select ""pending""
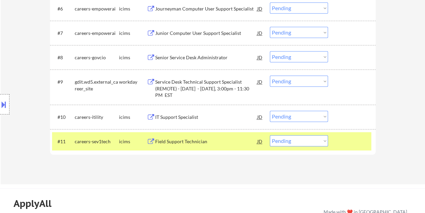
click at [357, 141] on div at bounding box center [353, 141] width 30 height 12
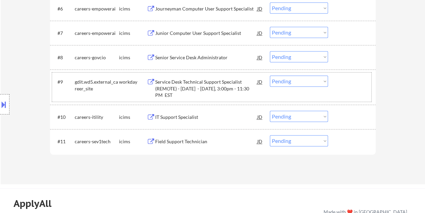
click at [345, 82] on div at bounding box center [353, 81] width 30 height 12
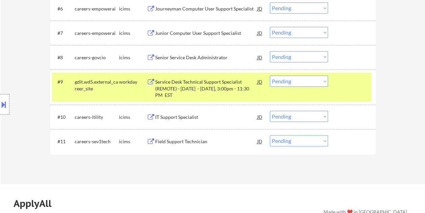
click at [185, 84] on div "Service Desk Technical Support Specialist (REMOTE) - Monday - Friday, 3:00pm - …" at bounding box center [206, 88] width 102 height 20
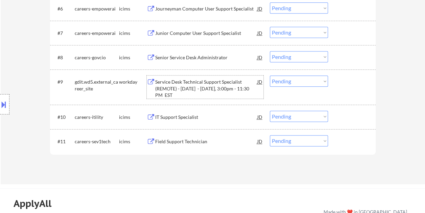
drag, startPoint x: 338, startPoint y: 78, endPoint x: 327, endPoint y: 80, distance: 10.7
click at [337, 78] on div "#9 gdit.wd5.external_career_site workday Service Desk Technical Support Special…" at bounding box center [211, 86] width 319 height 29
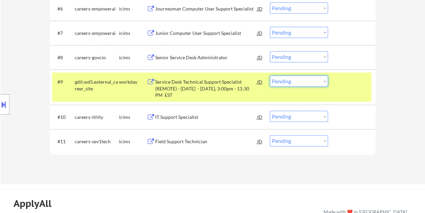
click at [326, 81] on select "Choose an option... Pending Applied Excluded (Questions) Excluded (Expired) Exc…" at bounding box center [299, 80] width 58 height 11
click at [270, 75] on select "Choose an option... Pending Applied Excluded (Questions) Excluded (Expired) Exc…" at bounding box center [299, 80] width 58 height 11
select select ""pending""
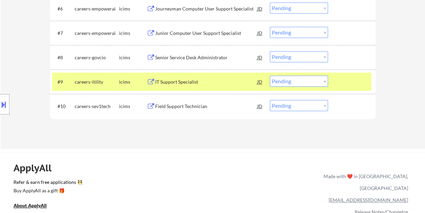
click at [344, 74] on div "#9 careers-itility icims IT Support Specialist JD Choose an option... Pending A…" at bounding box center [211, 81] width 319 height 18
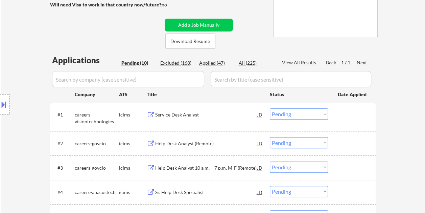
scroll to position [135, 0]
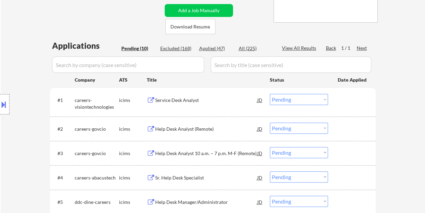
click at [357, 99] on div at bounding box center [353, 100] width 30 height 12
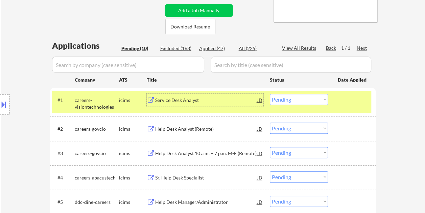
click at [219, 101] on div "Service Desk Analyst" at bounding box center [206, 100] width 102 height 7
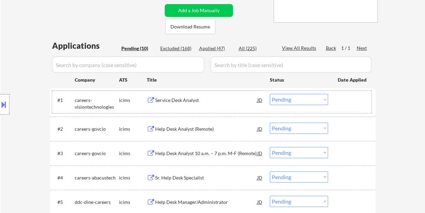
drag, startPoint x: 346, startPoint y: 97, endPoint x: 330, endPoint y: 97, distance: 15.6
click at [345, 97] on div at bounding box center [353, 100] width 30 height 12
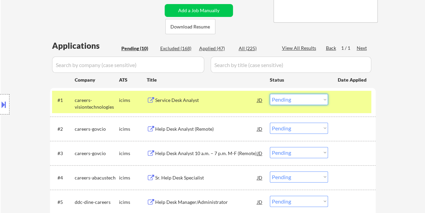
click at [324, 97] on select "Choose an option... Pending Applied Excluded (Questions) Excluded (Expired) Exc…" at bounding box center [299, 99] width 58 height 11
click at [270, 94] on select "Choose an option... Pending Applied Excluded (Questions) Excluded (Expired) Exc…" at bounding box center [299, 99] width 58 height 11
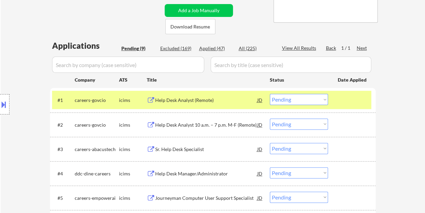
click at [344, 103] on div at bounding box center [353, 100] width 30 height 12
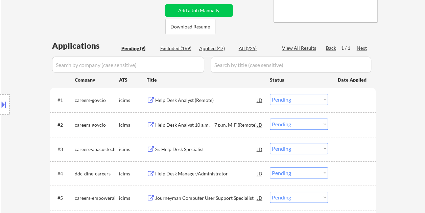
click at [333, 99] on div "#1 careers-govcio icims Help Desk Analyst (Remote) JD Choose an option... Pendi…" at bounding box center [211, 100] width 319 height 18
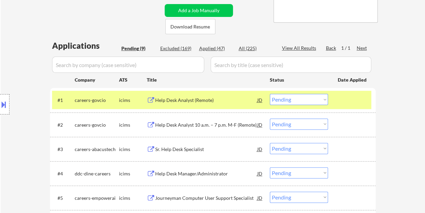
click at [213, 99] on div "Help Desk Analyst (Remote)" at bounding box center [206, 100] width 102 height 7
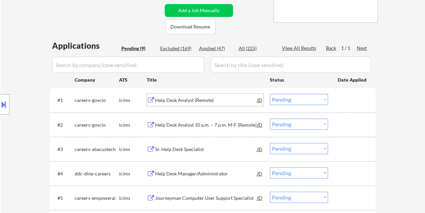
click at [336, 101] on div "#1 careers-govcio icims Help Desk Analyst (Remote) JD Choose an option... Pendi…" at bounding box center [211, 100] width 319 height 18
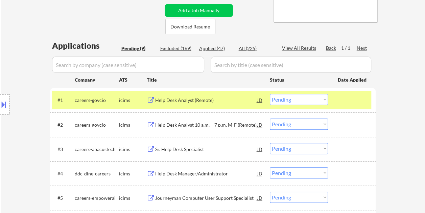
click at [323, 99] on select "Choose an option... Pending Applied Excluded (Questions) Excluded (Expired) Exc…" at bounding box center [299, 99] width 58 height 11
click at [270, 94] on select "Choose an option... Pending Applied Excluded (Questions) Excluded (Expired) Exc…" at bounding box center [299, 99] width 58 height 11
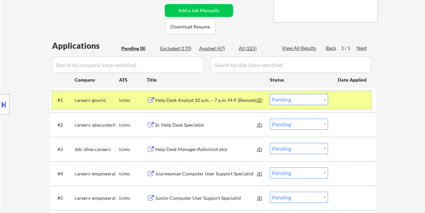
click at [358, 102] on div at bounding box center [353, 100] width 30 height 12
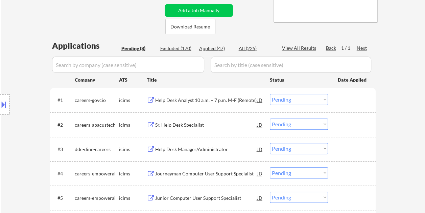
click at [355, 101] on div at bounding box center [353, 100] width 30 height 12
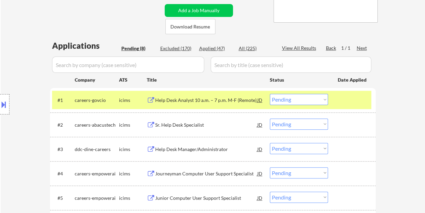
click at [245, 97] on div "Help Desk Analyst 10 a.m. – 7 p.m. M-F (Remote)" at bounding box center [206, 100] width 102 height 7
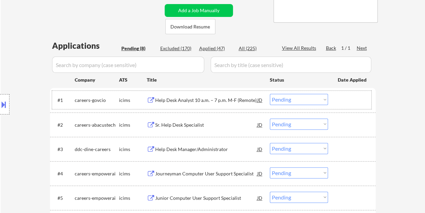
drag, startPoint x: 335, startPoint y: 99, endPoint x: 329, endPoint y: 100, distance: 5.5
click at [335, 99] on div "#1 careers-govcio icims Help Desk Analyst 10 a.m. – 7 p.m. M-F (Remote) JD Choo…" at bounding box center [211, 100] width 319 height 18
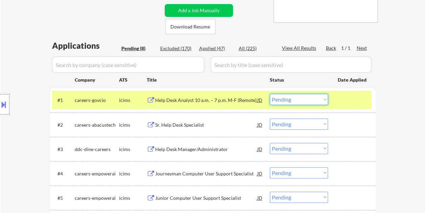
click at [319, 101] on select "Choose an option... Pending Applied Excluded (Questions) Excluded (Expired) Exc…" at bounding box center [299, 99] width 58 height 11
click at [270, 94] on select "Choose an option... Pending Applied Excluded (Questions) Excluded (Expired) Exc…" at bounding box center [299, 99] width 58 height 11
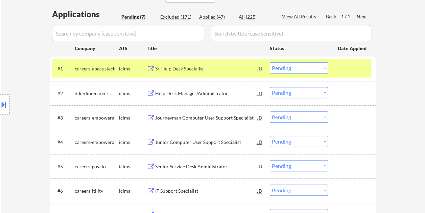
scroll to position [169, 0]
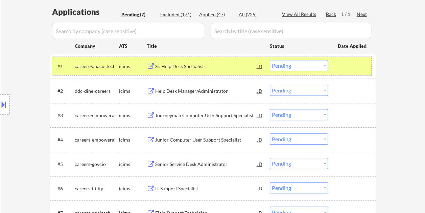
click at [345, 69] on div at bounding box center [353, 66] width 30 height 12
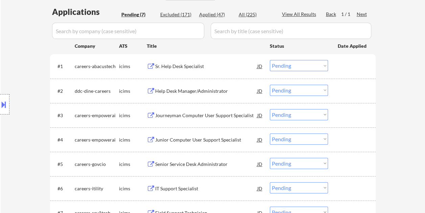
click at [366, 64] on div at bounding box center [353, 66] width 30 height 12
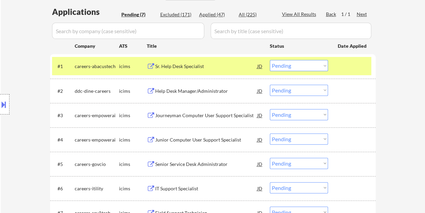
click at [238, 66] on div "Sr. Help Desk Specialist" at bounding box center [206, 66] width 102 height 7
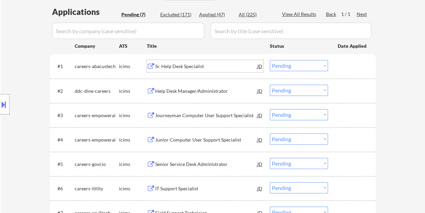
click at [318, 65] on select "Choose an option... Pending Applied Excluded (Questions) Excluded (Expired) Exc…" at bounding box center [299, 65] width 58 height 11
click at [270, 60] on select "Choose an option... Pending Applied Excluded (Questions) Excluded (Expired) Exc…" at bounding box center [299, 65] width 58 height 11
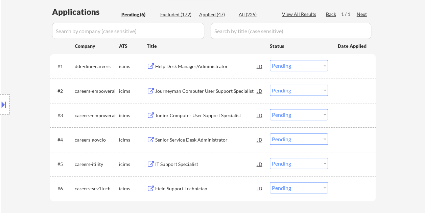
click at [347, 63] on div at bounding box center [353, 66] width 30 height 12
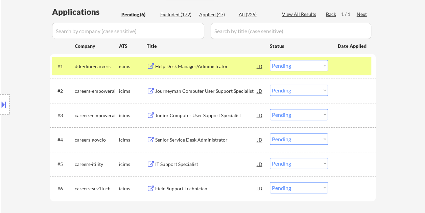
click at [220, 66] on div "Help Desk Manager/Administrator" at bounding box center [206, 66] width 102 height 7
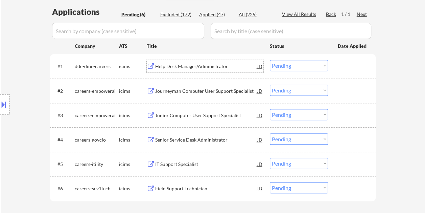
click at [338, 65] on div at bounding box center [353, 66] width 30 height 12
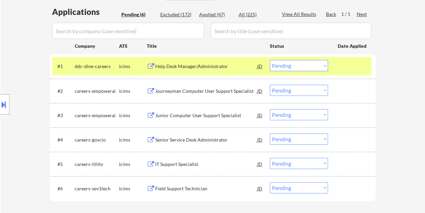
click at [324, 66] on select "Choose an option... Pending Applied Excluded (Questions) Excluded (Expired) Exc…" at bounding box center [299, 65] width 58 height 11
click at [270, 60] on select "Choose an option... Pending Applied Excluded (Questions) Excluded (Expired) Exc…" at bounding box center [299, 65] width 58 height 11
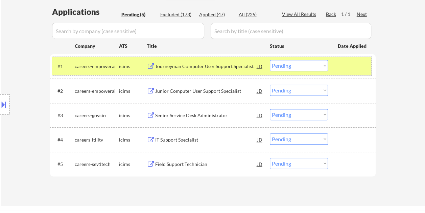
click at [338, 67] on div at bounding box center [353, 66] width 30 height 12
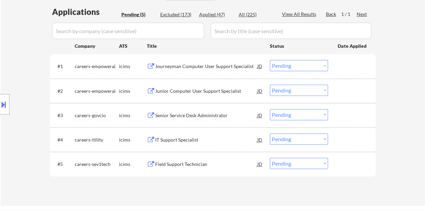
click at [344, 66] on div at bounding box center [353, 66] width 30 height 12
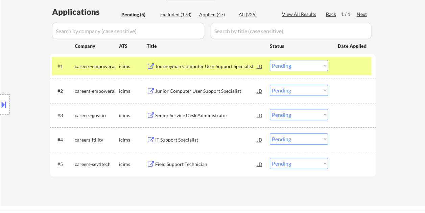
click at [210, 66] on div "Journeyman Computer User Support Specialist" at bounding box center [206, 66] width 102 height 7
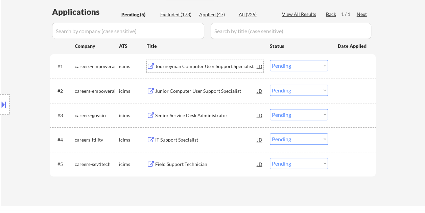
click at [338, 64] on div at bounding box center [353, 66] width 30 height 12
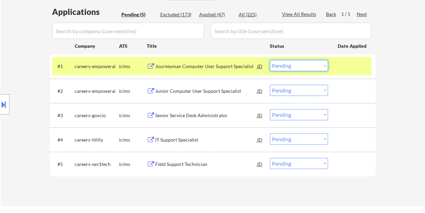
click at [318, 66] on select "Choose an option... Pending Applied Excluded (Questions) Excluded (Expired) Exc…" at bounding box center [299, 65] width 58 height 11
click at [270, 60] on select "Choose an option... Pending Applied Excluded (Questions) Excluded (Expired) Exc…" at bounding box center [299, 65] width 58 height 11
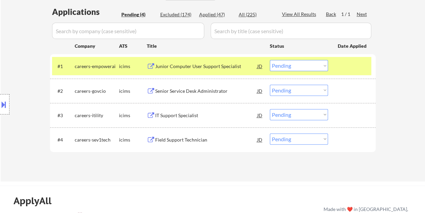
click at [341, 71] on div at bounding box center [353, 66] width 30 height 12
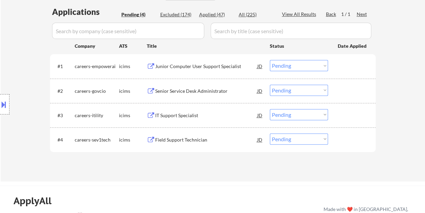
click at [344, 69] on div at bounding box center [353, 66] width 30 height 12
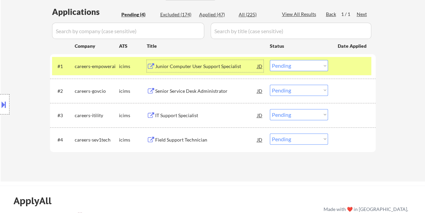
click at [215, 67] on div "Junior Computer User Support Specialist" at bounding box center [206, 66] width 102 height 7
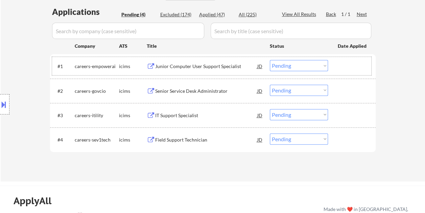
click at [338, 64] on div at bounding box center [353, 66] width 30 height 12
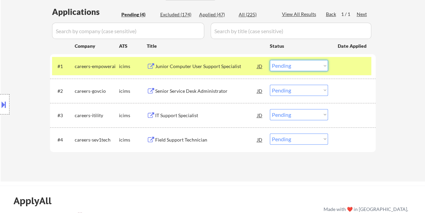
click at [325, 65] on select "Choose an option... Pending Applied Excluded (Questions) Excluded (Expired) Exc…" at bounding box center [299, 65] width 58 height 11
click at [270, 60] on select "Choose an option... Pending Applied Excluded (Questions) Excluded (Expired) Exc…" at bounding box center [299, 65] width 58 height 11
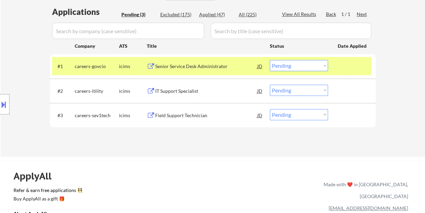
click at [345, 68] on div at bounding box center [353, 66] width 30 height 12
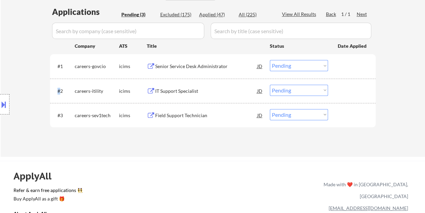
click at [345, 68] on div at bounding box center [353, 66] width 30 height 12
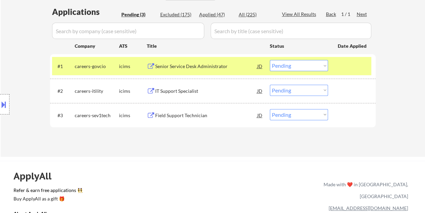
click at [243, 67] on div "Senior Service Desk Administrator" at bounding box center [206, 66] width 102 height 7
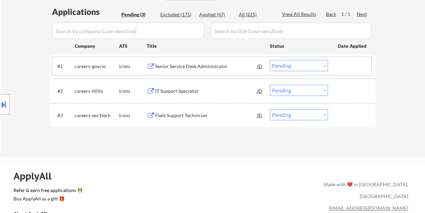
click at [336, 67] on div "#1 careers-govcio icims Senior Service Desk Administrator JD Choose an option..…" at bounding box center [211, 66] width 319 height 18
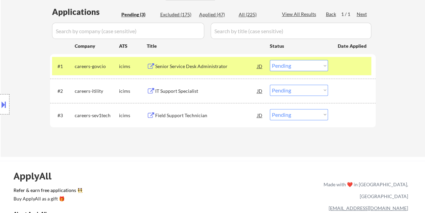
click at [325, 66] on select "Choose an option... Pending Applied Excluded (Questions) Excluded (Expired) Exc…" at bounding box center [299, 65] width 58 height 11
click at [270, 60] on select "Choose an option... Pending Applied Excluded (Questions) Excluded (Expired) Exc…" at bounding box center [299, 65] width 58 height 11
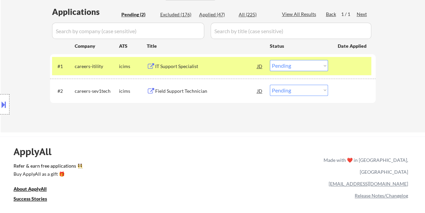
click at [339, 63] on div at bounding box center [353, 66] width 30 height 12
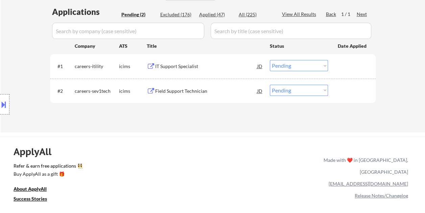
click at [341, 67] on div at bounding box center [353, 66] width 30 height 12
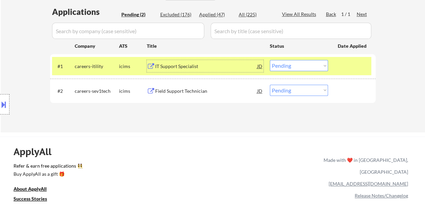
click at [235, 69] on div "IT Support Specialist" at bounding box center [206, 66] width 102 height 7
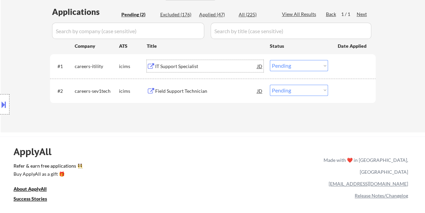
click at [352, 67] on div at bounding box center [353, 66] width 30 height 12
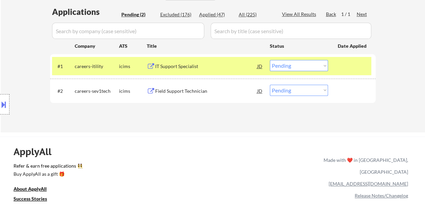
click at [324, 64] on select "Choose an option... Pending Applied Excluded (Questions) Excluded (Expired) Exc…" at bounding box center [299, 65] width 58 height 11
click at [270, 60] on select "Choose an option... Pending Applied Excluded (Questions) Excluded (Expired) Exc…" at bounding box center [299, 65] width 58 height 11
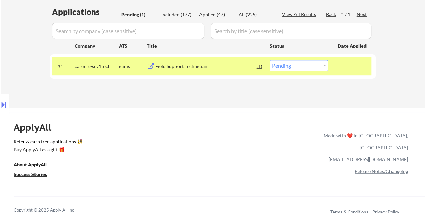
click at [340, 62] on div at bounding box center [353, 66] width 30 height 12
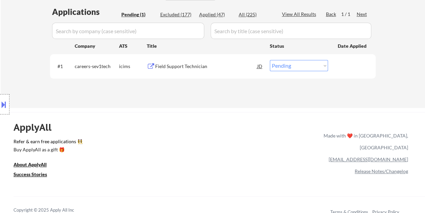
click at [341, 63] on div at bounding box center [353, 66] width 30 height 12
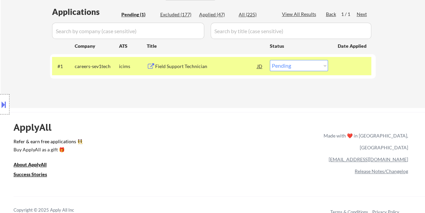
click at [222, 64] on div "Field Support Technician" at bounding box center [206, 66] width 102 height 7
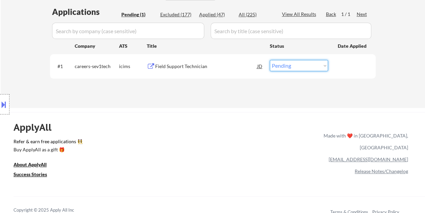
click at [294, 68] on select "Choose an option... Pending Applied Excluded (Questions) Excluded (Expired) Exc…" at bounding box center [299, 65] width 58 height 11
click at [270, 60] on select "Choose an option... Pending Applied Excluded (Questions) Excluded (Expired) Exc…" at bounding box center [299, 65] width 58 height 11
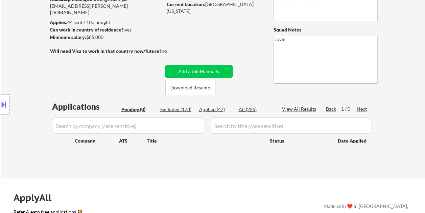
scroll to position [68, 0]
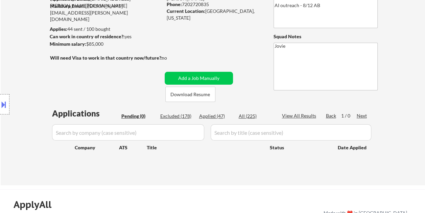
click at [212, 116] on div "Applied (47)" at bounding box center [216, 116] width 34 height 7
select select ""applied""
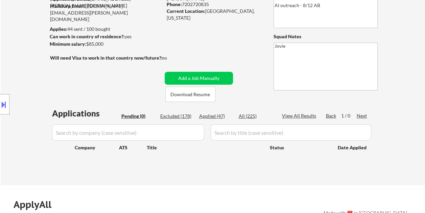
select select ""applied""
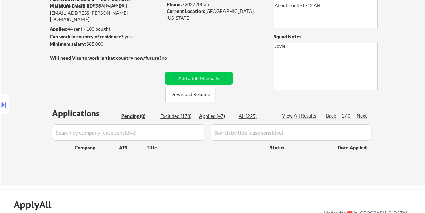
select select ""applied""
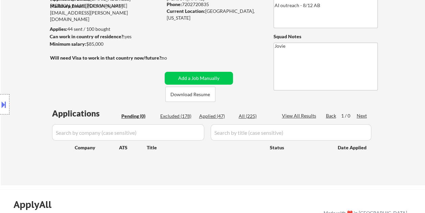
select select ""applied""
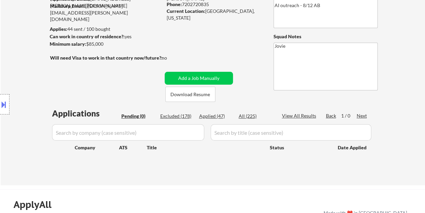
select select ""applied""
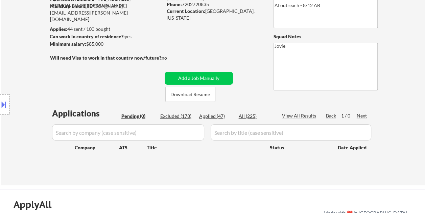
select select ""applied""
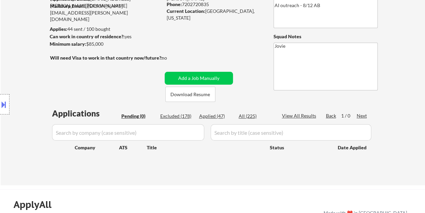
select select ""applied""
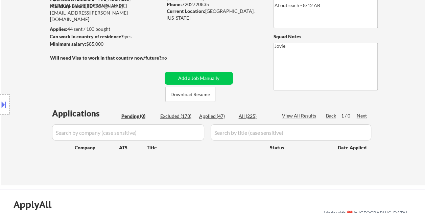
select select ""applied""
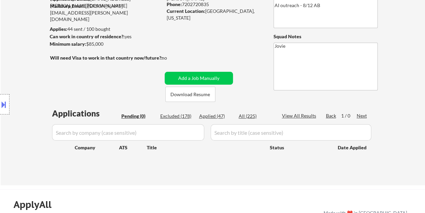
select select ""applied""
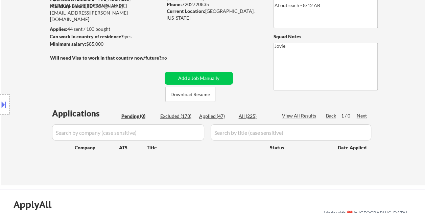
select select ""applied""
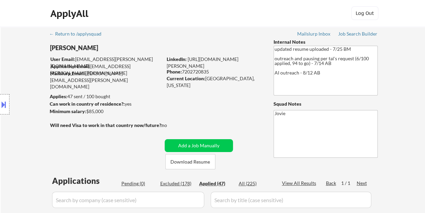
scroll to position [0, 0]
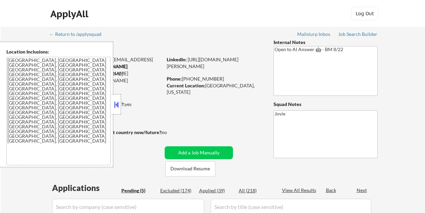
select select ""pending""
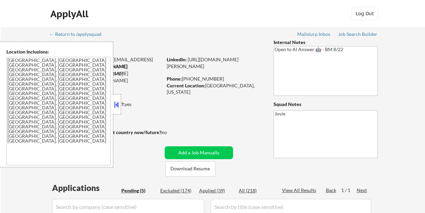
drag, startPoint x: 123, startPoint y: 104, endPoint x: 104, endPoint y: 69, distance: 40.0
click at [123, 104] on strong "Can work in country of residence?:" at bounding box center [87, 104] width 75 height 6
select select ""pending""
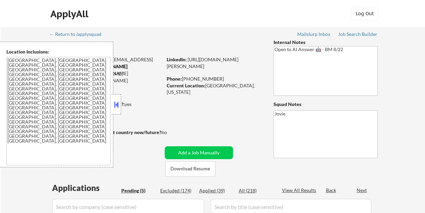
select select ""pending""
click at [117, 104] on button at bounding box center [116, 104] width 7 height 10
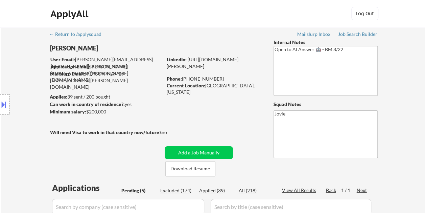
drag, startPoint x: 242, startPoint y: 35, endPoint x: 192, endPoint y: 22, distance: 51.8
click at [242, 35] on div "← Return to /applysquad Mailslurp Inbox Job Search Builder [PERSON_NAME] User E…" at bounding box center [213, 207] width 338 height 361
click at [206, 171] on button "Download Resume" at bounding box center [190, 168] width 50 height 15
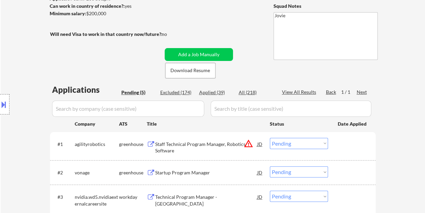
scroll to position [101, 0]
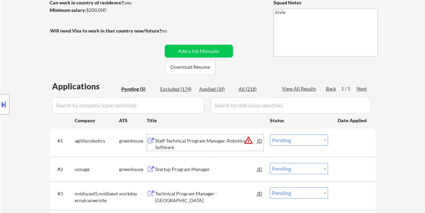
click at [183, 143] on div "Staff Technical Program Manager, Robotics Software" at bounding box center [206, 143] width 102 height 13
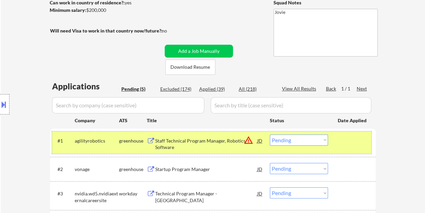
click at [328, 139] on div "#1 agilityrobotics greenhouse Staff Technical Program Manager, Robotics Softwar…" at bounding box center [211, 142] width 319 height 22
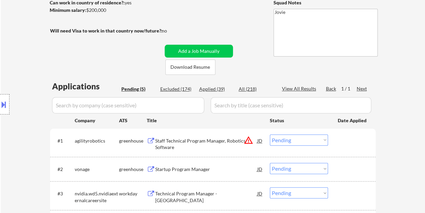
click at [340, 141] on div at bounding box center [353, 140] width 30 height 12
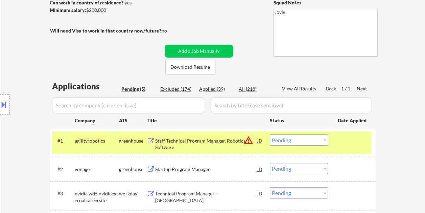
click at [324, 140] on select "Choose an option... Pending Applied Excluded (Questions) Excluded (Expired) Exc…" at bounding box center [299, 139] width 58 height 11
click at [270, 134] on select "Choose an option... Pending Applied Excluded (Questions) Excluded (Expired) Exc…" at bounding box center [299, 139] width 58 height 11
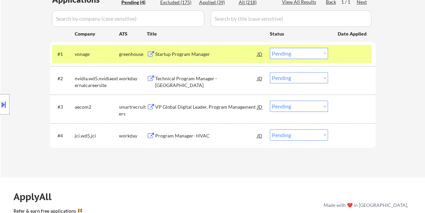
scroll to position [203, 0]
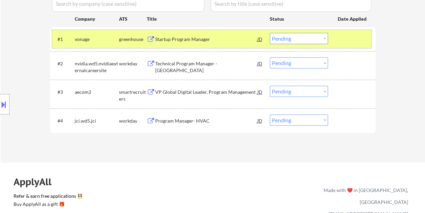
click at [341, 42] on div at bounding box center [353, 39] width 30 height 12
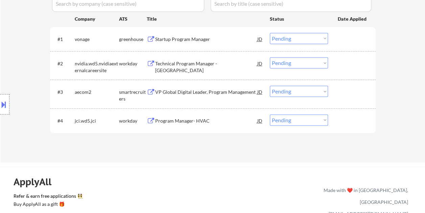
click at [345, 39] on div at bounding box center [353, 39] width 30 height 12
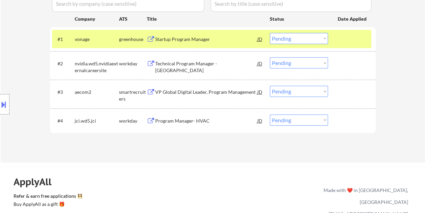
click at [178, 33] on div "Startup Program Manager" at bounding box center [206, 39] width 102 height 12
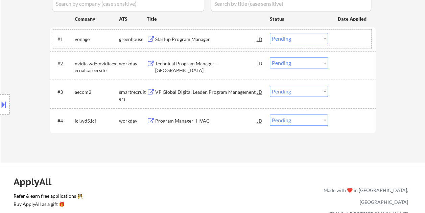
click at [335, 38] on div "#1 vonage greenhouse Startup Program Manager JD warning_amber Choose an option.…" at bounding box center [211, 39] width 319 height 18
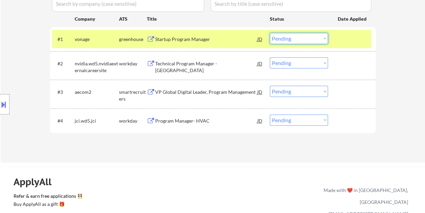
click at [323, 38] on select "Choose an option... Pending Applied Excluded (Questions) Excluded (Expired) Exc…" at bounding box center [299, 38] width 58 height 11
click at [270, 33] on select "Choose an option... Pending Applied Excluded (Questions) Excluded (Expired) Exc…" at bounding box center [299, 38] width 58 height 11
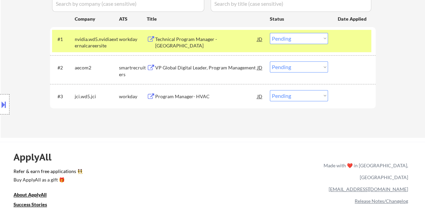
click at [339, 38] on div at bounding box center [353, 39] width 30 height 12
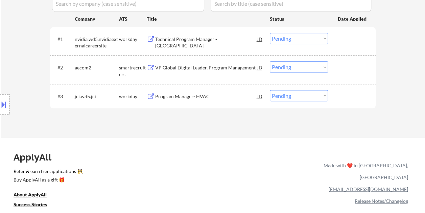
drag, startPoint x: 346, startPoint y: 41, endPoint x: 254, endPoint y: 34, distance: 92.3
click at [347, 41] on div at bounding box center [353, 39] width 30 height 12
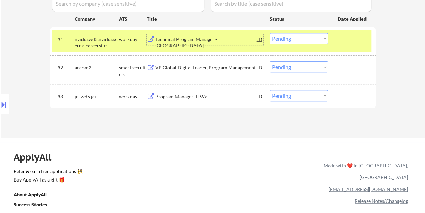
click at [224, 36] on div "Technical Program Manager - [GEOGRAPHIC_DATA]" at bounding box center [206, 42] width 102 height 13
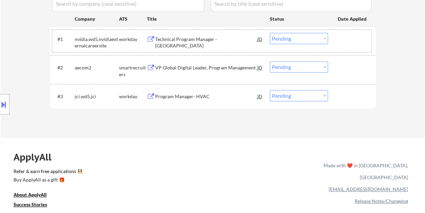
drag, startPoint x: 336, startPoint y: 39, endPoint x: 328, endPoint y: 38, distance: 7.9
click at [337, 39] on div "#1 nvidia.wd5.nvidiaexternalcareersite workday Technical Program Manager - Rapi…" at bounding box center [211, 41] width 319 height 22
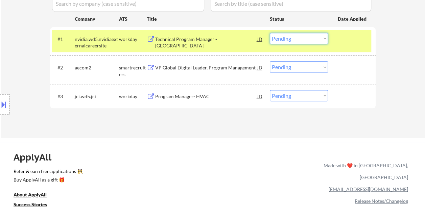
drag, startPoint x: 327, startPoint y: 38, endPoint x: 314, endPoint y: 43, distance: 14.4
click at [326, 38] on select "Choose an option... Pending Applied Excluded (Questions) Excluded (Expired) Exc…" at bounding box center [299, 38] width 58 height 11
click at [270, 33] on select "Choose an option... Pending Applied Excluded (Questions) Excluded (Expired) Exc…" at bounding box center [299, 38] width 58 height 11
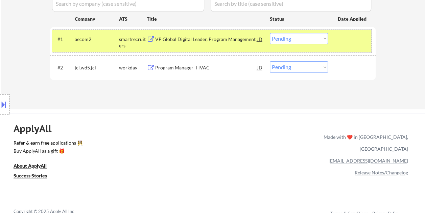
click at [336, 47] on div "#1 aecom2 smartrecruiters VP Global Digital Leader, Program Management JD warni…" at bounding box center [211, 41] width 319 height 22
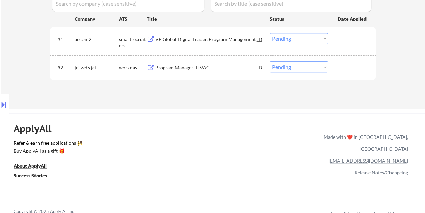
drag, startPoint x: 344, startPoint y: 47, endPoint x: 208, endPoint y: 37, distance: 135.7
click at [344, 47] on div "#1 aecom2 smartrecruiters VP Global Digital Leader, Program Management JD warni…" at bounding box center [211, 41] width 319 height 22
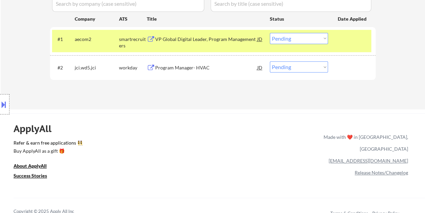
click at [180, 38] on div "VP Global Digital Leader, Program Management" at bounding box center [206, 39] width 102 height 7
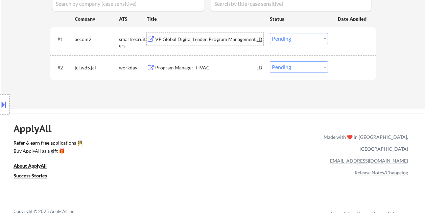
click at [325, 40] on select "Choose an option... Pending Applied Excluded (Questions) Excluded (Expired) Exc…" at bounding box center [299, 38] width 58 height 11
click at [270, 33] on select "Choose an option... Pending Applied Excluded (Questions) Excluded (Expired) Exc…" at bounding box center [299, 38] width 58 height 11
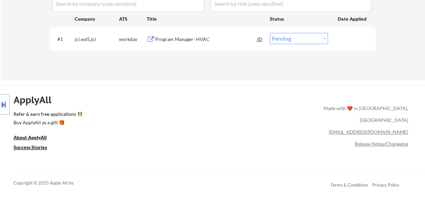
click at [347, 45] on div at bounding box center [353, 39] width 30 height 12
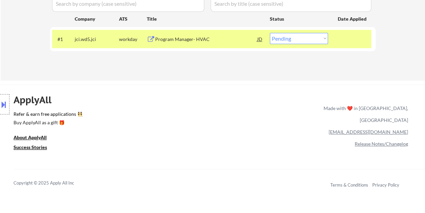
click at [222, 39] on div "Program Manager- HVAC" at bounding box center [206, 39] width 102 height 7
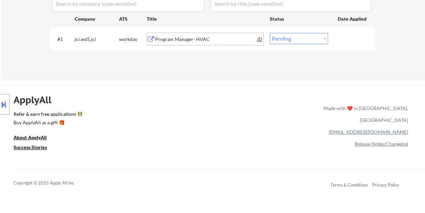
click at [323, 38] on select "Choose an option... Pending Applied Excluded (Questions) Excluded (Expired) Exc…" at bounding box center [299, 38] width 58 height 11
click at [270, 33] on select "Choose an option... Pending Applied Excluded (Questions) Excluded (Expired) Exc…" at bounding box center [299, 38] width 58 height 11
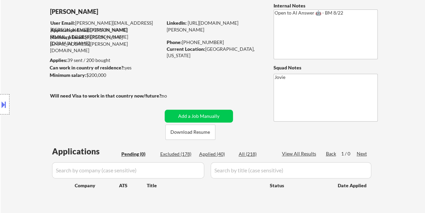
scroll to position [34, 0]
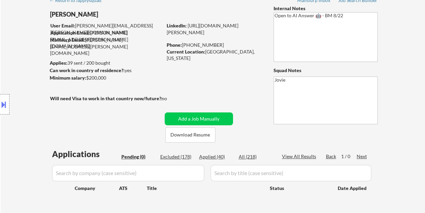
click at [218, 156] on div "Applied (40)" at bounding box center [216, 156] width 34 height 7
select select ""applied""
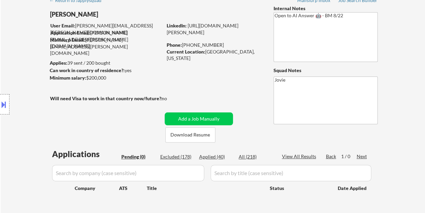
select select ""applied""
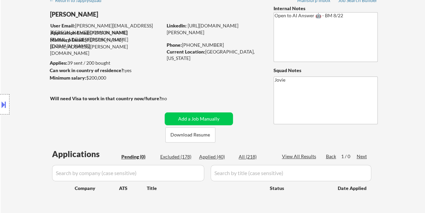
select select ""applied""
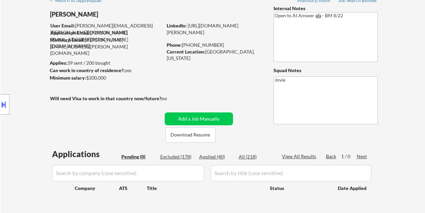
select select ""applied""
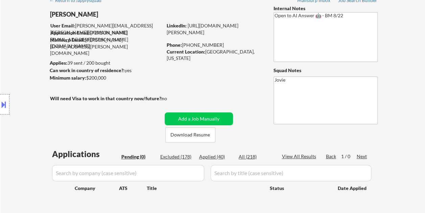
select select ""applied""
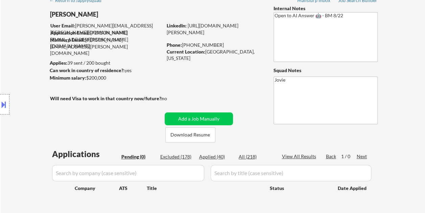
select select ""applied""
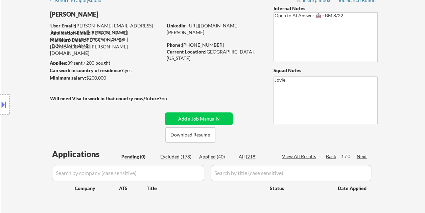
select select ""applied""
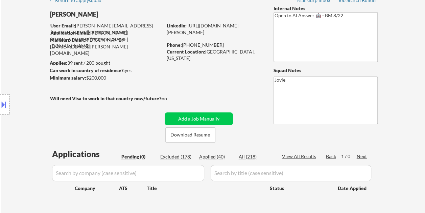
select select ""applied""
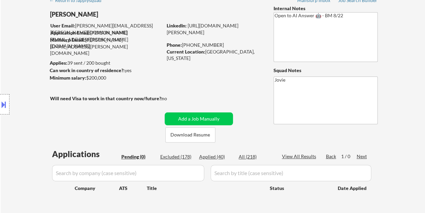
select select ""applied""
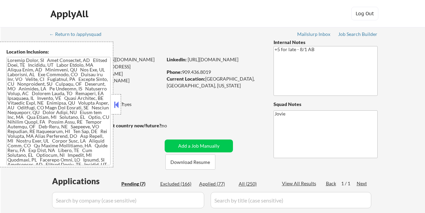
select select ""pending""
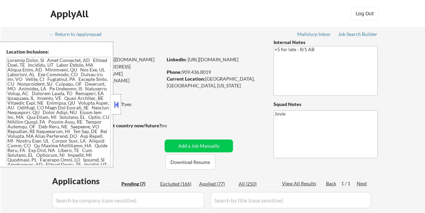
select select ""pending""
drag, startPoint x: 118, startPoint y: 105, endPoint x: 123, endPoint y: 83, distance: 22.3
click at [118, 106] on button at bounding box center [116, 104] width 7 height 10
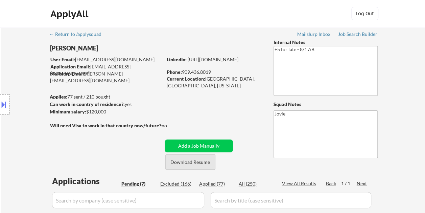
click at [196, 161] on button "Download Resume" at bounding box center [190, 161] width 50 height 15
click at [248, 23] on div "ApplyAll Log Out" at bounding box center [213, 15] width 338 height 17
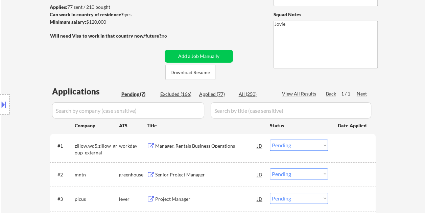
scroll to position [101, 0]
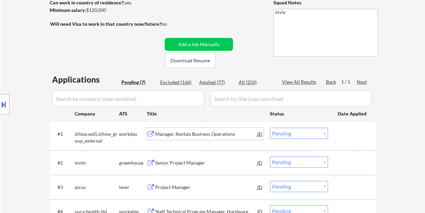
click at [192, 136] on div "Manager, Rentals Business Operations" at bounding box center [206, 134] width 102 height 7
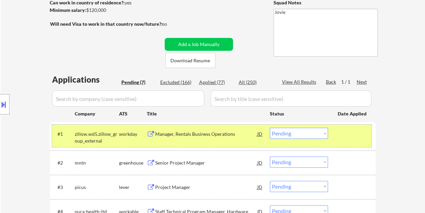
click at [347, 139] on div at bounding box center [353, 134] width 30 height 12
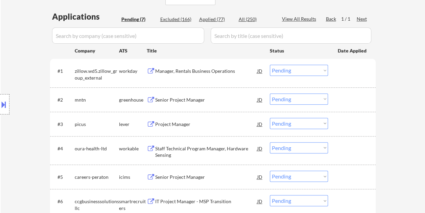
scroll to position [169, 0]
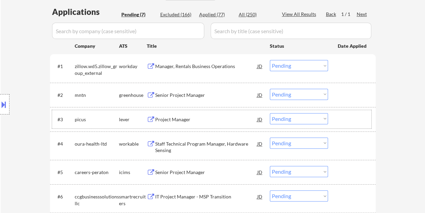
drag, startPoint x: 359, startPoint y: 117, endPoint x: 355, endPoint y: 118, distance: 3.5
click at [359, 117] on div at bounding box center [353, 119] width 30 height 12
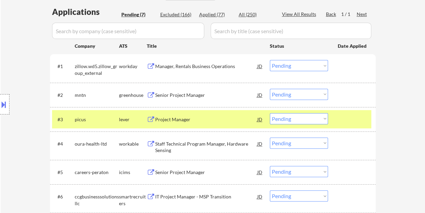
click at [188, 120] on div "Project Manager" at bounding box center [206, 119] width 102 height 7
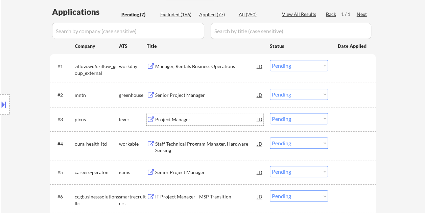
click at [338, 118] on div at bounding box center [353, 119] width 30 height 12
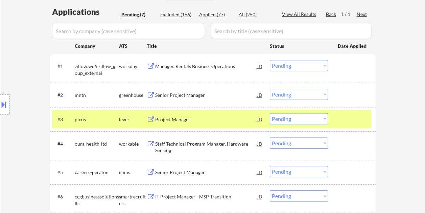
click at [322, 118] on select "Choose an option... Pending Applied Excluded (Questions) Excluded (Expired) Exc…" at bounding box center [299, 118] width 58 height 11
click at [270, 113] on select "Choose an option... Pending Applied Excluded (Questions) Excluded (Expired) Exc…" at bounding box center [299, 118] width 58 height 11
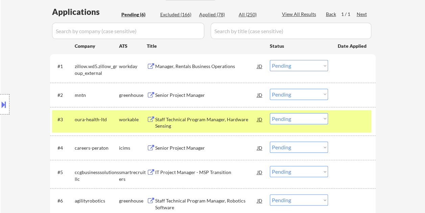
click at [348, 114] on div at bounding box center [353, 119] width 30 height 12
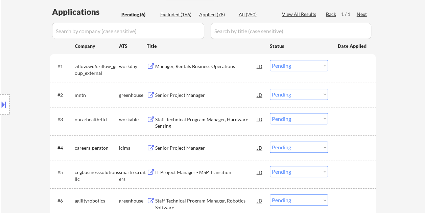
click at [349, 119] on div at bounding box center [353, 119] width 30 height 12
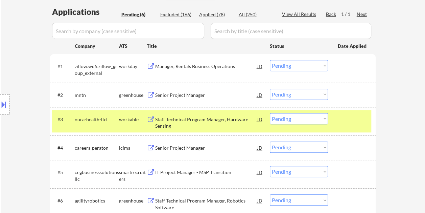
click at [179, 121] on div "Staff Technical Program Manager, Hardware Sensing" at bounding box center [206, 122] width 102 height 13
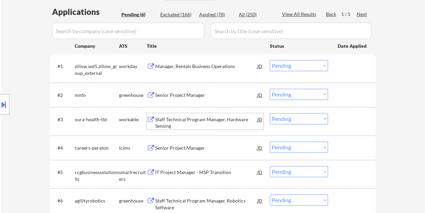
drag, startPoint x: 339, startPoint y: 118, endPoint x: 324, endPoint y: 118, distance: 15.2
click at [339, 118] on div at bounding box center [353, 119] width 30 height 12
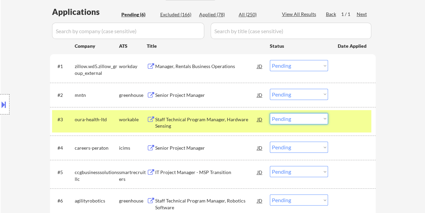
click at [320, 118] on select "Choose an option... Pending Applied Excluded (Questions) Excluded (Expired) Exc…" at bounding box center [299, 118] width 58 height 11
click at [270, 113] on select "Choose an option... Pending Applied Excluded (Questions) Excluded (Expired) Exc…" at bounding box center [299, 118] width 58 height 11
select select ""pending""
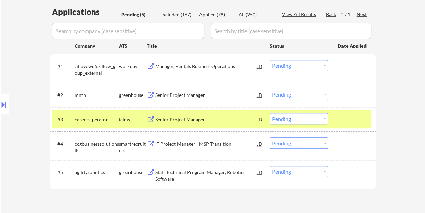
click at [341, 119] on div at bounding box center [353, 119] width 30 height 12
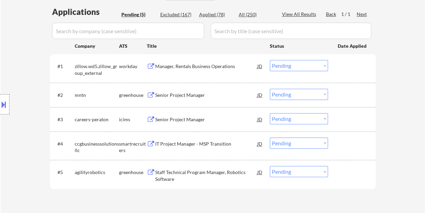
click at [337, 95] on div "#2 mntn greenhouse Senior Project Manager JD Choose an option... Pending Applie…" at bounding box center [211, 95] width 319 height 18
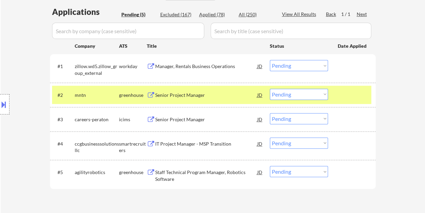
click at [217, 93] on div "Senior Project Manager" at bounding box center [206, 95] width 102 height 7
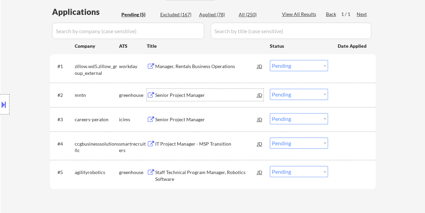
click at [337, 94] on div "#2 mntn greenhouse Senior Project Manager JD Choose an option... Pending Applie…" at bounding box center [211, 95] width 319 height 18
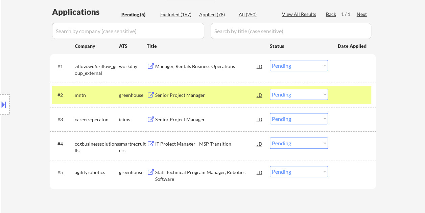
click at [325, 94] on select "Choose an option... Pending Applied Excluded (Questions) Excluded (Expired) Exc…" at bounding box center [299, 94] width 58 height 11
click at [270, 89] on select "Choose an option... Pending Applied Excluded (Questions) Excluded (Expired) Exc…" at bounding box center [299, 94] width 58 height 11
select select ""pending""
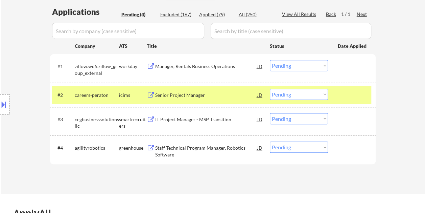
click at [360, 95] on div at bounding box center [353, 95] width 30 height 12
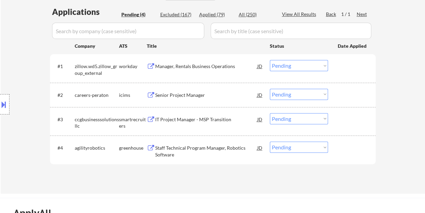
click at [352, 118] on div at bounding box center [353, 119] width 30 height 12
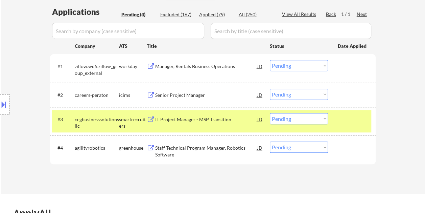
click at [206, 121] on div "IT Project Manager - MSP Transition" at bounding box center [206, 119] width 102 height 7
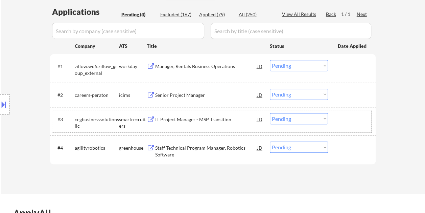
click at [350, 120] on div at bounding box center [353, 119] width 30 height 12
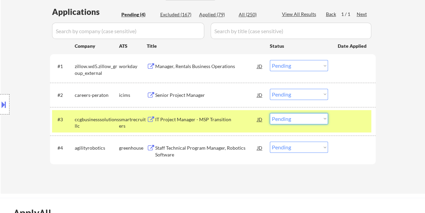
click at [325, 117] on select "Choose an option... Pending Applied Excluded (Questions) Excluded (Expired) Exc…" at bounding box center [299, 118] width 58 height 11
click at [270, 113] on select "Choose an option... Pending Applied Excluded (Questions) Excluded (Expired) Exc…" at bounding box center [299, 118] width 58 height 11
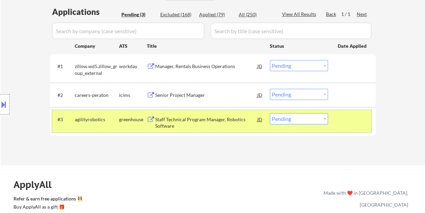
click at [357, 122] on div at bounding box center [353, 119] width 30 height 12
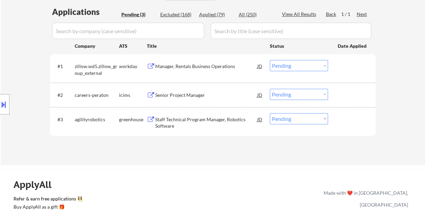
click at [337, 120] on div "#3 agilityrobotics greenhouse Staff Technical Program Manager, Robotics Softwar…" at bounding box center [211, 121] width 319 height 22
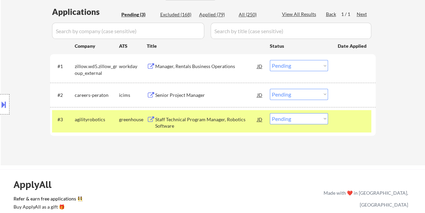
click at [229, 117] on div "Staff Technical Program Manager, Robotics Software" at bounding box center [206, 122] width 102 height 13
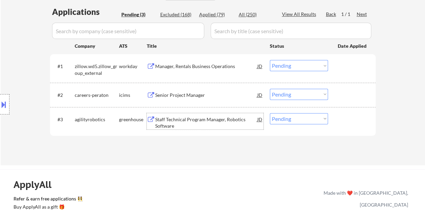
click at [341, 120] on div at bounding box center [353, 119] width 30 height 12
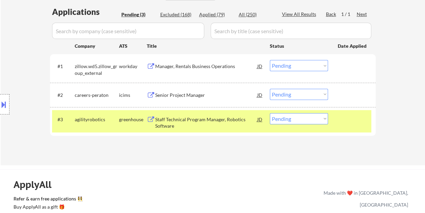
click at [320, 119] on select "Choose an option... Pending Applied Excluded (Questions) Excluded (Expired) Exc…" at bounding box center [299, 118] width 58 height 11
select select ""excluded__bad_match_""
click at [270, 113] on select "Choose an option... Pending Applied Excluded (Questions) Excluded (Expired) Exc…" at bounding box center [299, 118] width 58 height 11
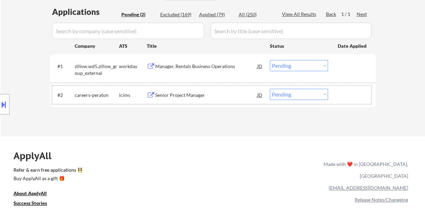
click at [342, 90] on div at bounding box center [353, 95] width 30 height 12
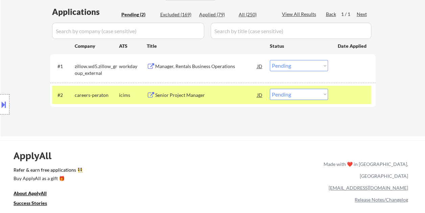
click at [342, 92] on div at bounding box center [353, 95] width 30 height 12
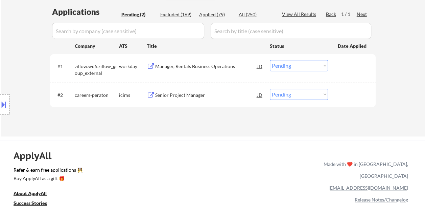
click at [341, 64] on div at bounding box center [353, 66] width 30 height 12
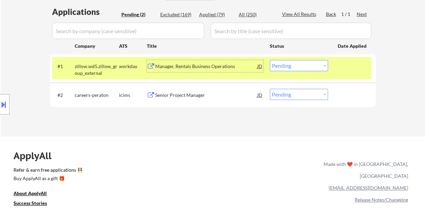
click at [216, 60] on div "Manager, Rentals Business Operations" at bounding box center [206, 66] width 102 height 12
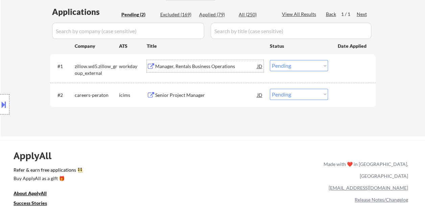
click at [335, 67] on div "#1 zillow.wd5.zillow_group_external workday Manager, Rentals Business Operation…" at bounding box center [211, 68] width 319 height 22
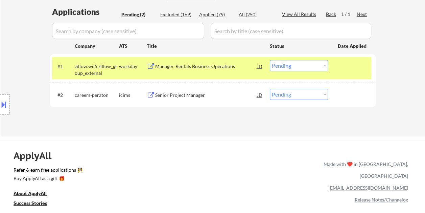
click at [324, 64] on select "Choose an option... Pending Applied Excluded (Questions) Excluded (Expired) Exc…" at bounding box center [299, 65] width 58 height 11
click at [270, 60] on select "Choose an option... Pending Applied Excluded (Questions) Excluded (Expired) Exc…" at bounding box center [299, 65] width 58 height 11
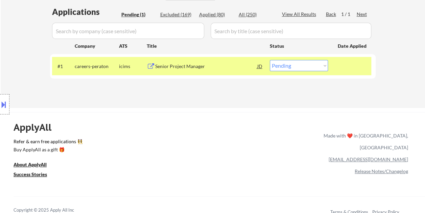
click at [347, 68] on div at bounding box center [353, 66] width 30 height 12
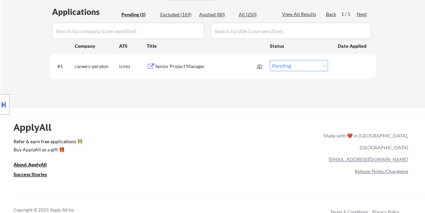
click at [346, 68] on div at bounding box center [353, 66] width 30 height 12
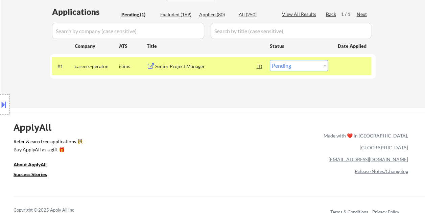
click at [212, 64] on div "Senior Project Manager" at bounding box center [206, 66] width 102 height 7
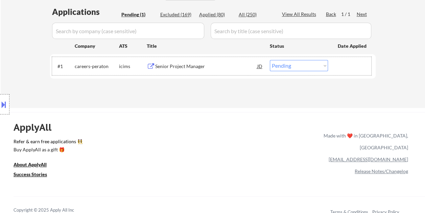
click at [337, 71] on div "#1 careers-peraton icims Senior Project Manager JD Choose an option... Pending …" at bounding box center [211, 66] width 319 height 18
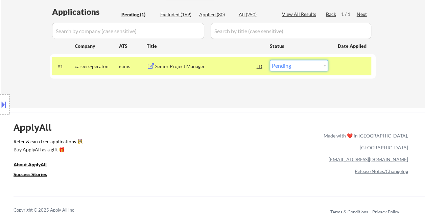
click at [327, 66] on select "Choose an option... Pending Applied Excluded (Questions) Excluded (Expired) Exc…" at bounding box center [299, 65] width 58 height 11
click at [270, 60] on select "Choose an option... Pending Applied Excluded (Questions) Excluded (Expired) Exc…" at bounding box center [299, 65] width 58 height 11
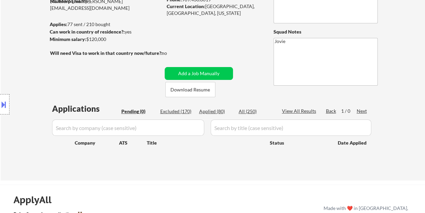
scroll to position [68, 0]
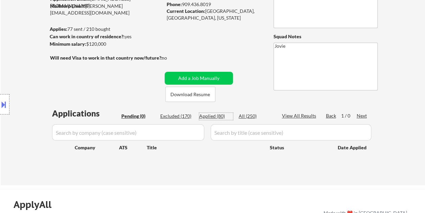
click at [212, 114] on div "Applied (80)" at bounding box center [216, 116] width 34 height 7
select select ""applied""
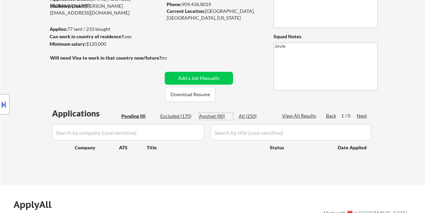
select select ""applied""
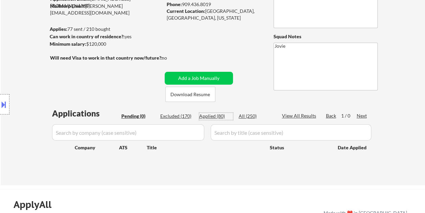
select select ""applied""
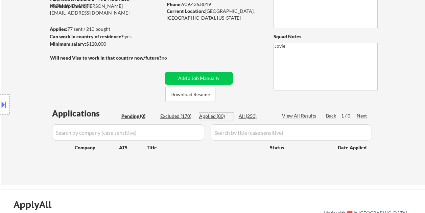
select select ""applied""
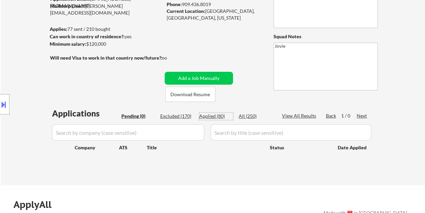
select select ""applied""
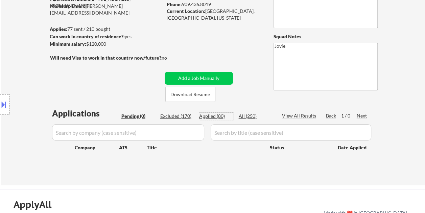
select select ""applied""
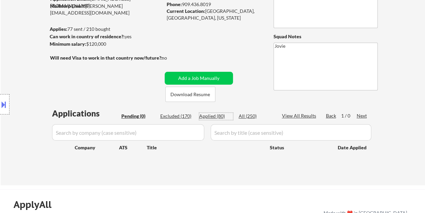
select select ""applied""
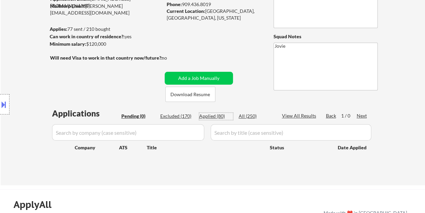
select select ""applied""
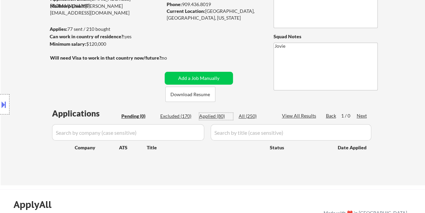
select select ""applied""
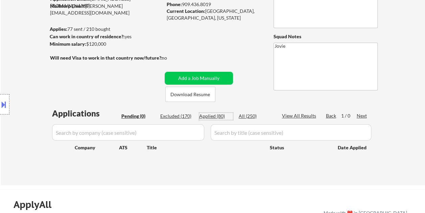
select select ""applied""
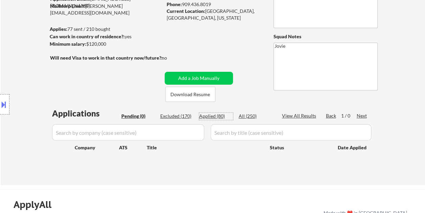
select select ""applied""
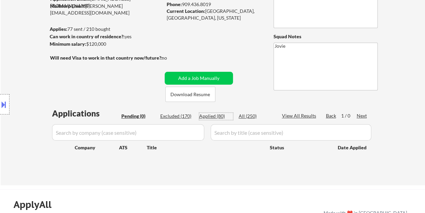
select select ""applied""
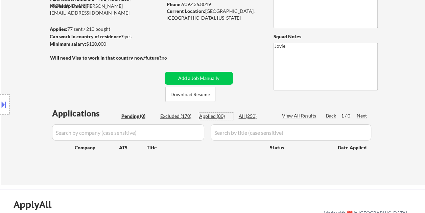
select select ""applied""
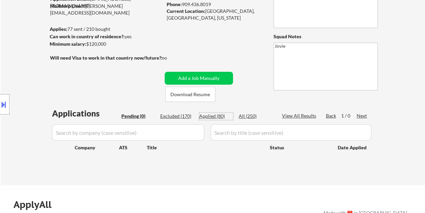
select select ""applied""
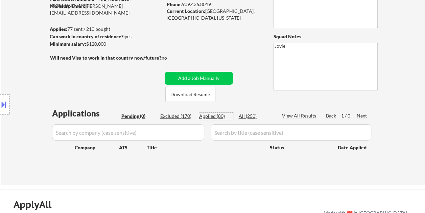
select select ""applied""
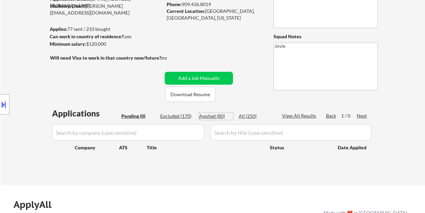
select select ""applied""
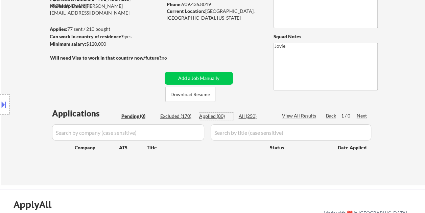
select select ""applied""
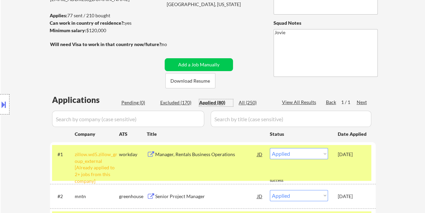
scroll to position [34, 0]
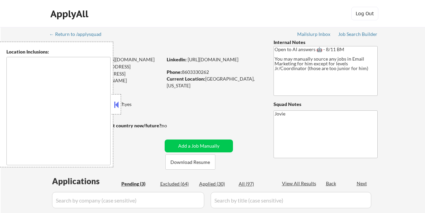
select select ""pending""
click at [116, 104] on button at bounding box center [116, 104] width 7 height 10
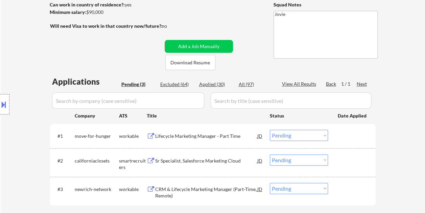
scroll to position [101, 0]
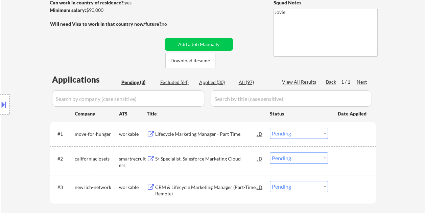
click at [358, 137] on div at bounding box center [353, 134] width 30 height 12
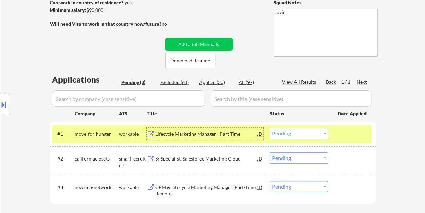
click at [221, 135] on div "Lifecycle Marketing Manager - Part Time" at bounding box center [206, 134] width 102 height 7
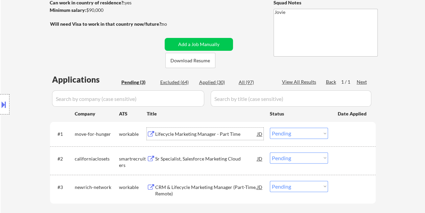
drag, startPoint x: 345, startPoint y: 138, endPoint x: 323, endPoint y: 133, distance: 23.1
click at [345, 138] on div at bounding box center [353, 134] width 30 height 12
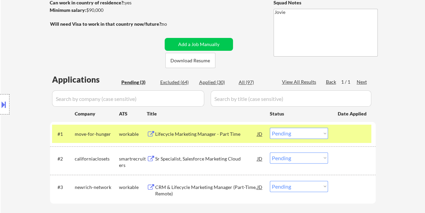
click at [322, 132] on select "Choose an option... Pending Applied Excluded (Questions) Excluded (Expired) Exc…" at bounding box center [299, 133] width 58 height 11
click at [270, 128] on select "Choose an option... Pending Applied Excluded (Questions) Excluded (Expired) Exc…" at bounding box center [299, 133] width 58 height 11
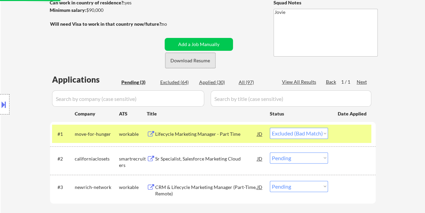
click at [196, 62] on button "Download Resume" at bounding box center [190, 60] width 50 height 15
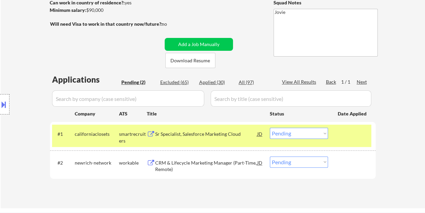
drag, startPoint x: 231, startPoint y: 14, endPoint x: 223, endPoint y: 13, distance: 8.5
click at [231, 14] on div "← Return to /applysquad Mailslurp Inbox Job Search Builder [PERSON_NAME] User E…" at bounding box center [213, 64] width 338 height 277
click at [193, 61] on button "Download Resume" at bounding box center [190, 60] width 50 height 15
drag, startPoint x: 265, startPoint y: 10, endPoint x: 240, endPoint y: 21, distance: 27.3
click at [265, 10] on div "← Return to /applysquad Mailslurp Inbox Job Search Builder [PERSON_NAME] User E…" at bounding box center [213, 64] width 338 height 277
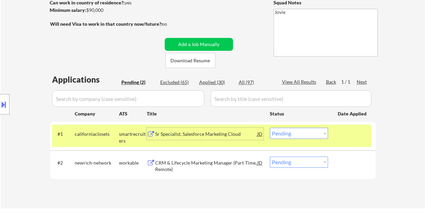
click at [199, 136] on div "Sr Specialist, Salesforce Marketing Cloud" at bounding box center [206, 134] width 102 height 7
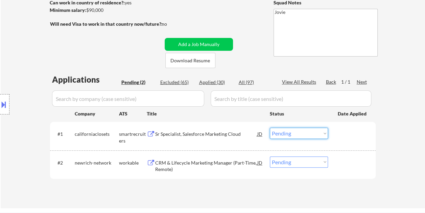
click at [326, 133] on select "Choose an option... Pending Applied Excluded (Questions) Excluded (Expired) Exc…" at bounding box center [299, 133] width 58 height 11
click at [270, 128] on select "Choose an option... Pending Applied Excluded (Questions) Excluded (Expired) Exc…" at bounding box center [299, 133] width 58 height 11
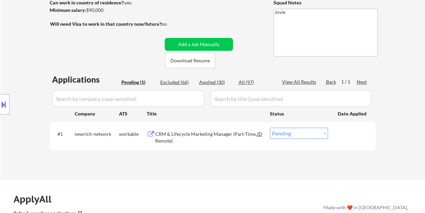
click at [338, 130] on div at bounding box center [353, 134] width 30 height 12
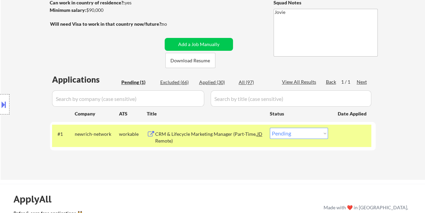
click at [251, 129] on div "CRM & Lifecycle Marketing Manager (Part-Time, Remote)" at bounding box center [206, 136] width 102 height 16
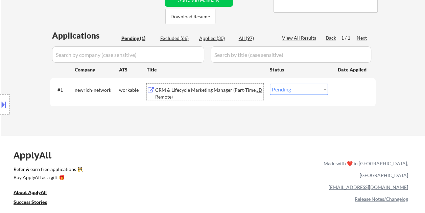
scroll to position [169, 0]
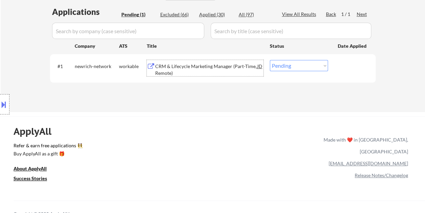
click at [324, 68] on select "Choose an option... Pending Applied Excluded (Questions) Excluded (Expired) Exc…" at bounding box center [299, 65] width 58 height 11
select select ""excluded__bad_match_""
click at [270, 60] on select "Choose an option... Pending Applied Excluded (Questions) Excluded (Expired) Exc…" at bounding box center [299, 65] width 58 height 11
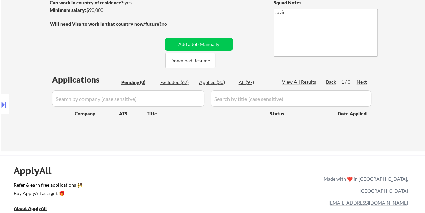
scroll to position [68, 0]
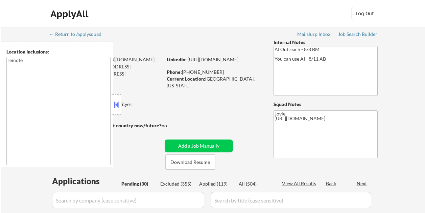
select select ""pending""
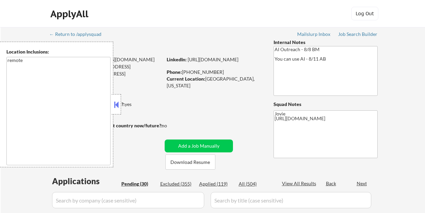
select select ""pending""
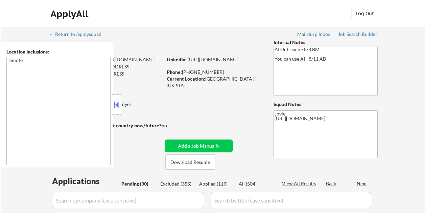
select select ""pending""
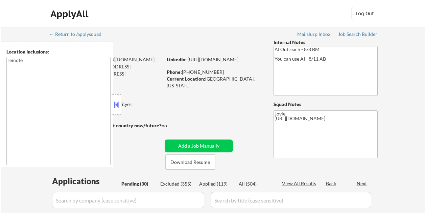
select select ""pending""
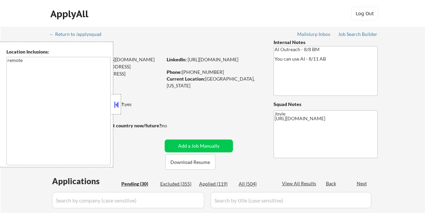
select select ""pending""
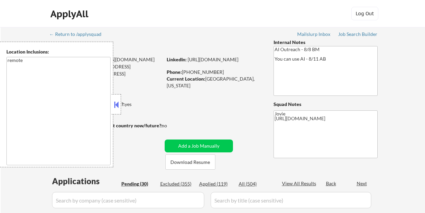
select select ""pending""
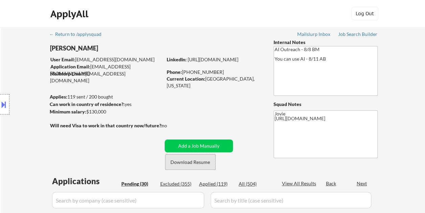
click at [184, 158] on button "Download Resume" at bounding box center [190, 161] width 50 height 15
click at [208, 16] on div "ApplyAll Log Out" at bounding box center [213, 15] width 338 height 17
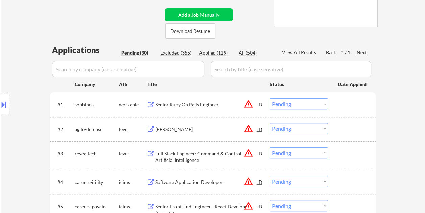
scroll to position [135, 0]
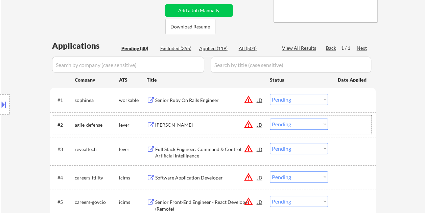
click at [346, 120] on div at bounding box center [353, 124] width 30 height 12
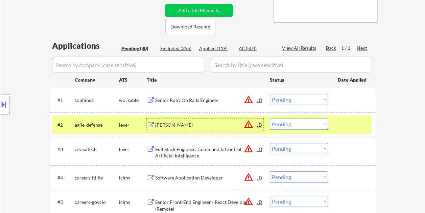
click at [164, 126] on div "[PERSON_NAME]" at bounding box center [206, 124] width 102 height 7
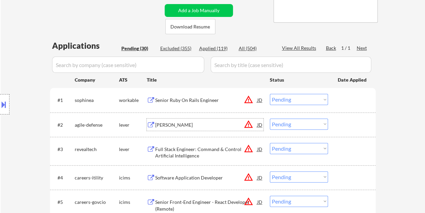
drag, startPoint x: 345, startPoint y: 124, endPoint x: 322, endPoint y: 122, distance: 23.0
click at [345, 124] on div at bounding box center [353, 124] width 30 height 12
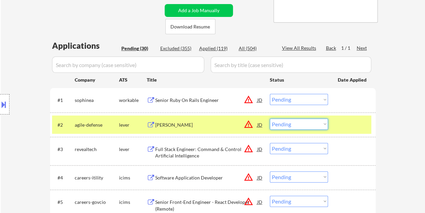
click at [321, 122] on select "Choose an option... Pending Applied Excluded (Questions) Excluded (Expired) Exc…" at bounding box center [299, 123] width 58 height 11
click at [270, 118] on select "Choose an option... Pending Applied Excluded (Questions) Excluded (Expired) Exc…" at bounding box center [299, 123] width 58 height 11
select select ""pending""
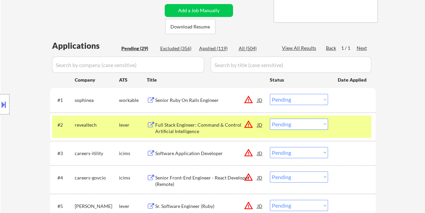
click at [344, 101] on div at bounding box center [353, 100] width 30 height 12
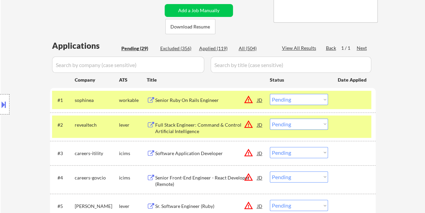
click at [344, 127] on div at bounding box center [353, 124] width 30 height 12
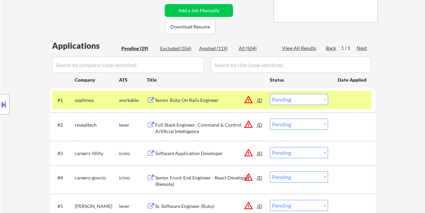
click at [341, 94] on div at bounding box center [353, 100] width 30 height 12
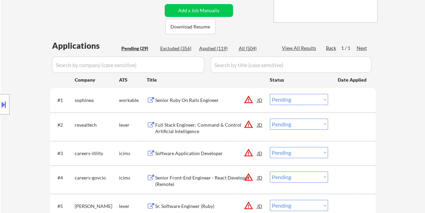
drag, startPoint x: 360, startPoint y: 96, endPoint x: 280, endPoint y: 100, distance: 79.9
click at [360, 96] on div at bounding box center [353, 100] width 30 height 12
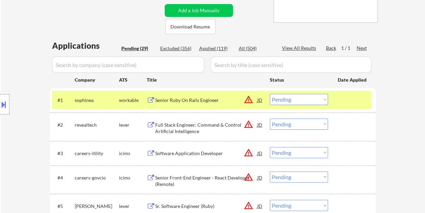
click at [200, 102] on div "Senior Ruby On Rails Engineer" at bounding box center [206, 100] width 102 height 7
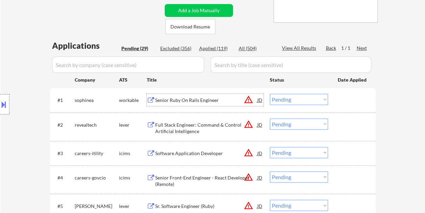
click at [348, 97] on div at bounding box center [353, 100] width 30 height 12
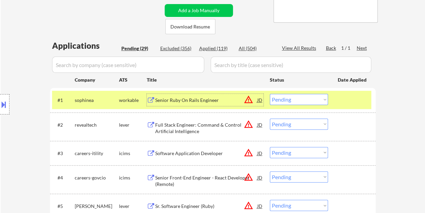
click at [179, 96] on div "Senior Ruby On Rails Engineer" at bounding box center [206, 100] width 102 height 12
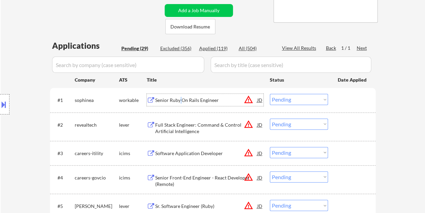
click at [181, 98] on div "Senior Ruby On Rails Engineer" at bounding box center [206, 100] width 102 height 7
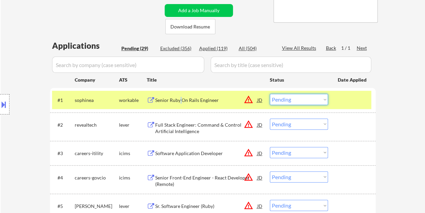
click at [326, 98] on select "Choose an option... Pending Applied Excluded (Questions) Excluded (Expired) Exc…" at bounding box center [299, 99] width 58 height 11
click at [270, 94] on select "Choose an option... Pending Applied Excluded (Questions) Excluded (Expired) Exc…" at bounding box center [299, 99] width 58 height 11
select select ""pending""
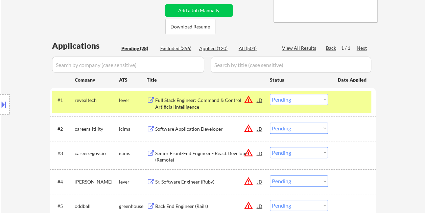
click at [344, 98] on div at bounding box center [353, 100] width 30 height 12
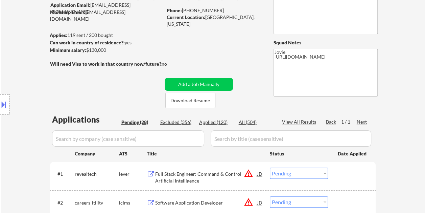
scroll to position [68, 0]
